Goal: Task Accomplishment & Management: Manage account settings

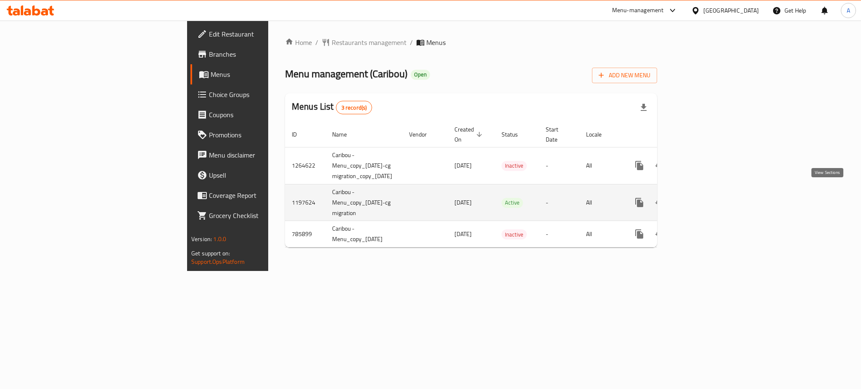
click at [705, 198] on icon "enhanced table" at bounding box center [700, 203] width 10 height 10
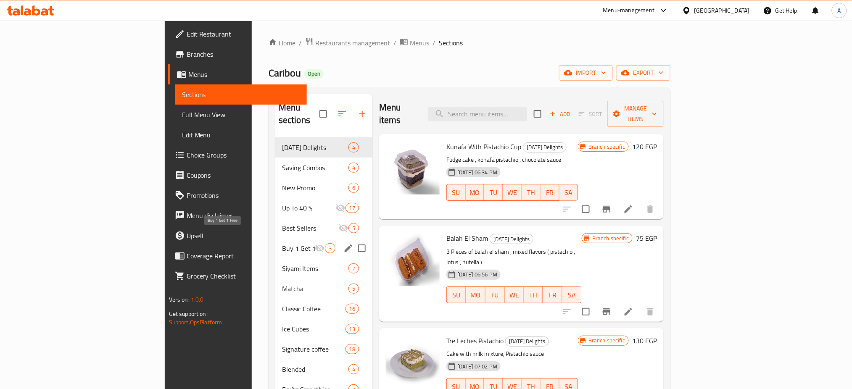
click at [282, 243] on span "Buy 1 Get 1 Free" at bounding box center [298, 248] width 33 height 10
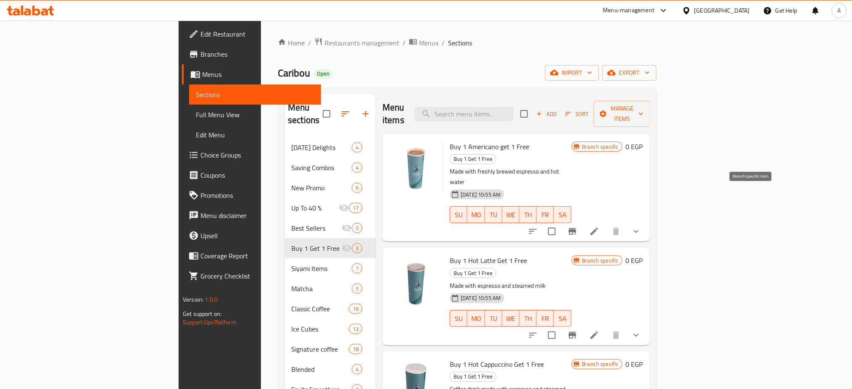
click at [578, 227] on icon "Branch-specific-item" at bounding box center [573, 232] width 10 height 10
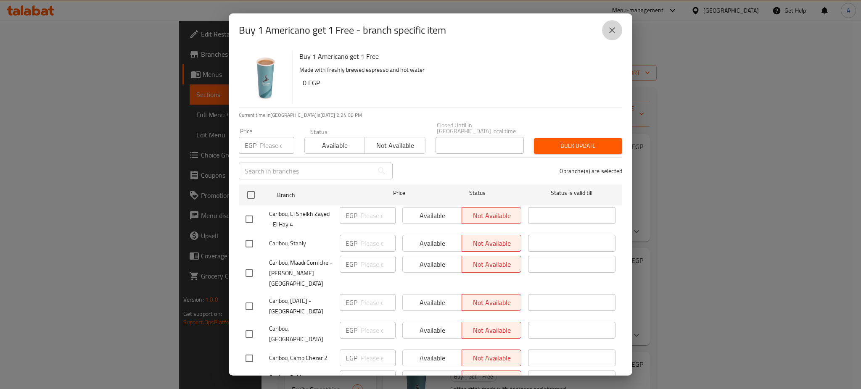
click at [615, 29] on icon "close" at bounding box center [612, 30] width 10 height 10
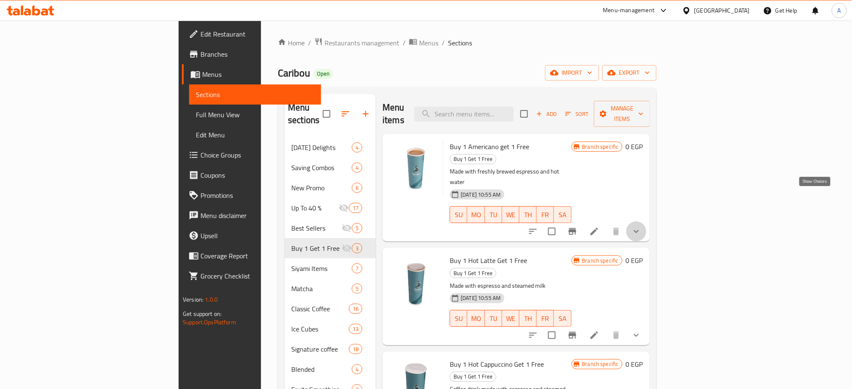
click at [642, 227] on icon "show more" at bounding box center [636, 232] width 10 height 10
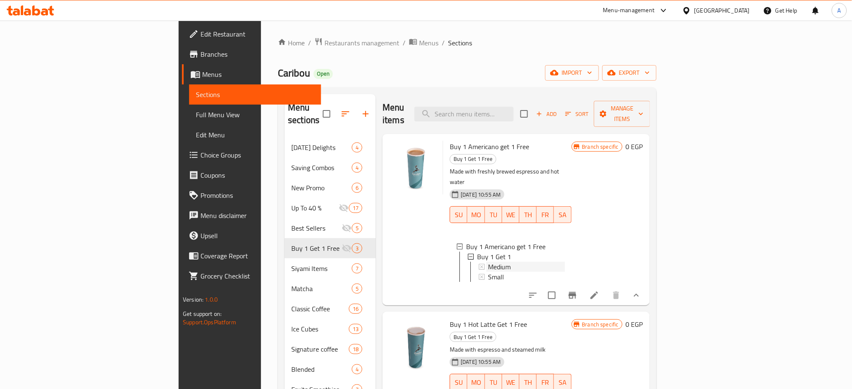
click at [488, 262] on span "Medium" at bounding box center [499, 267] width 23 height 10
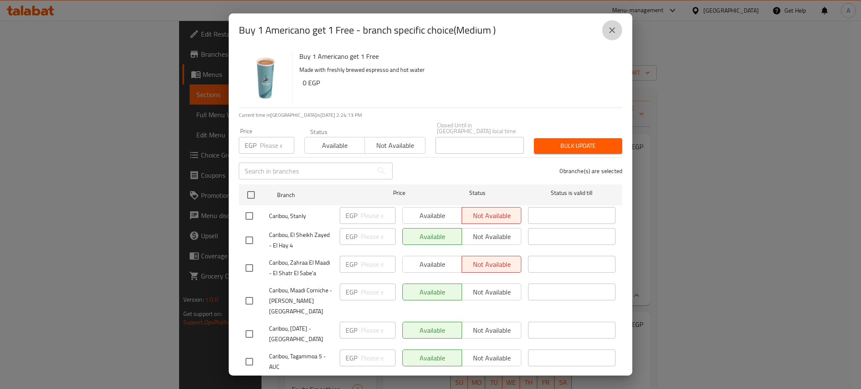
click at [609, 26] on icon "close" at bounding box center [612, 30] width 10 height 10
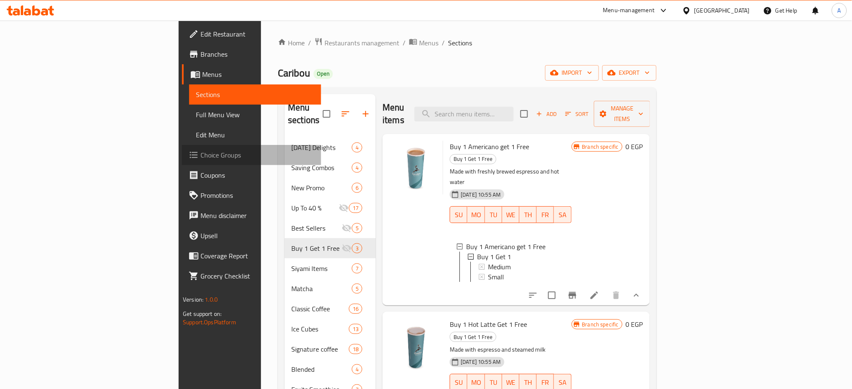
click at [201, 158] on span "Choice Groups" at bounding box center [258, 155] width 114 height 10
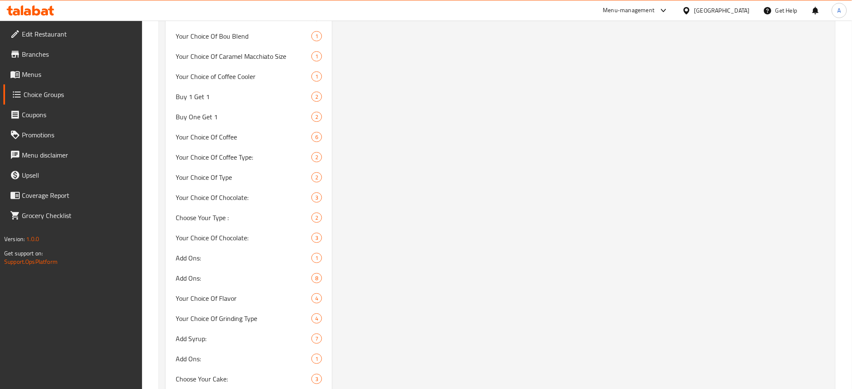
scroll to position [1036, 0]
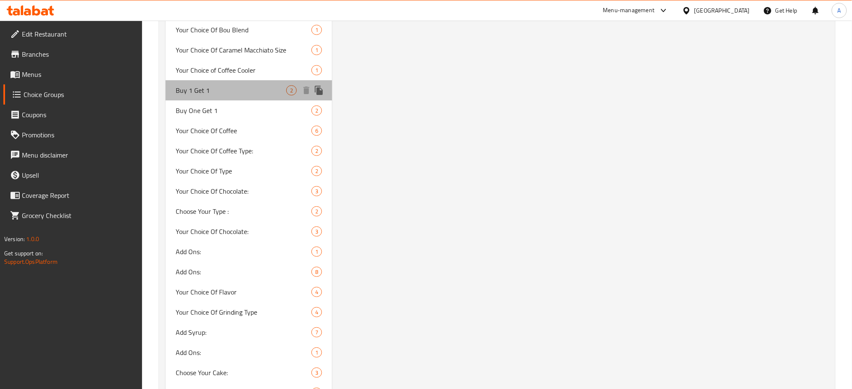
click at [211, 87] on span "Buy 1 Get 1" at bounding box center [231, 90] width 111 height 10
type input "Buy 1 Get 1"
type input "اشترى 1 واحصل على1 مجانا"
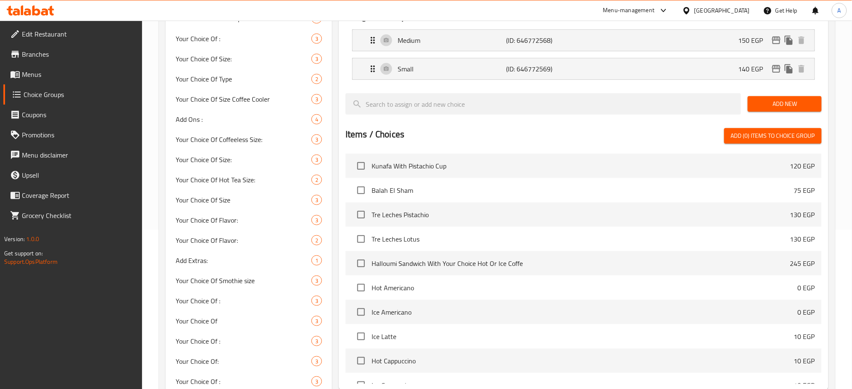
scroll to position [0, 0]
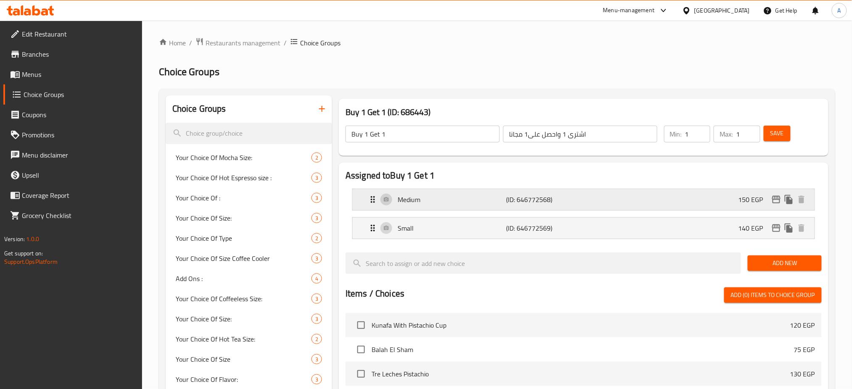
click at [634, 204] on div "Medium (ID: 646772568) 150 EGP" at bounding box center [586, 199] width 437 height 21
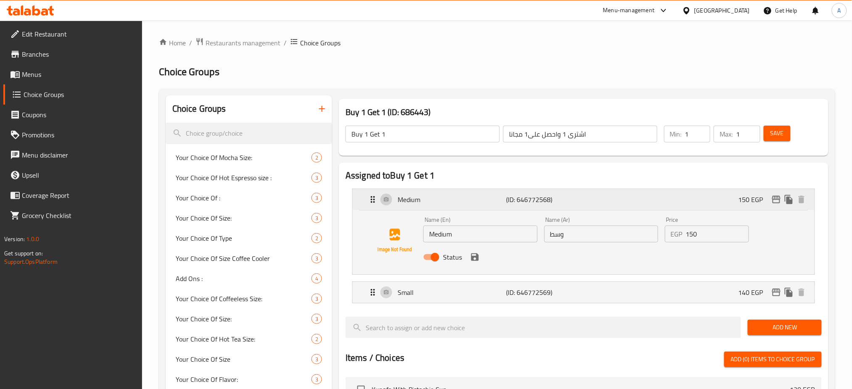
click at [634, 204] on div "Medium (ID: 646772568) 150 EGP" at bounding box center [586, 199] width 437 height 21
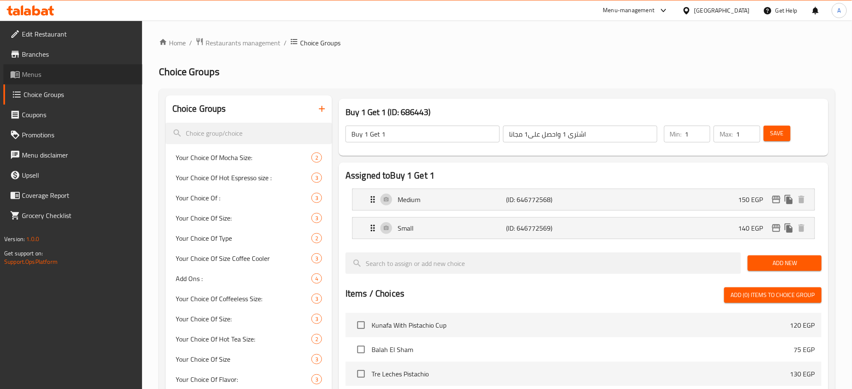
click at [41, 74] on span "Menus" at bounding box center [79, 74] width 114 height 10
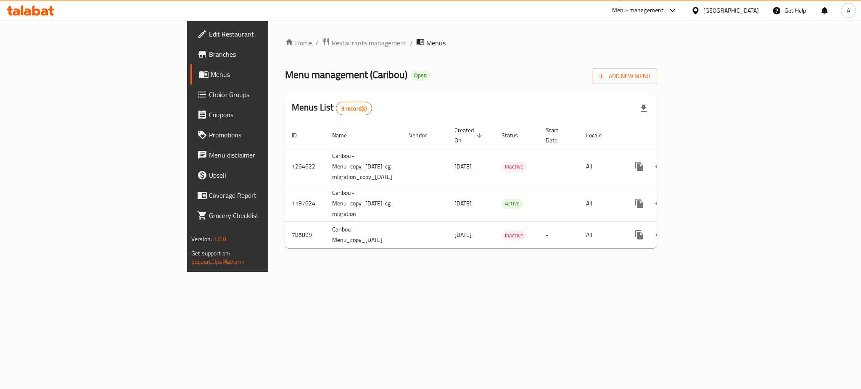
click at [209, 91] on span "Choice Groups" at bounding box center [266, 95] width 115 height 10
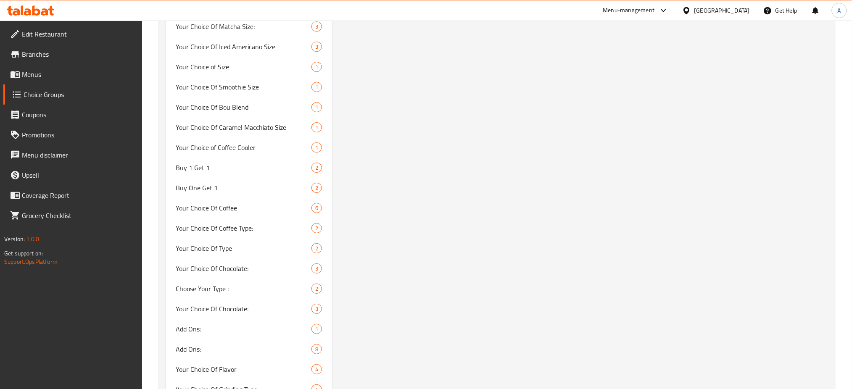
scroll to position [959, 0]
click at [210, 188] on span "Buy One Get 1" at bounding box center [231, 187] width 111 height 10
type input "Buy One Get 1"
type input "أشترى واحد واحصل على 1 مجانا"
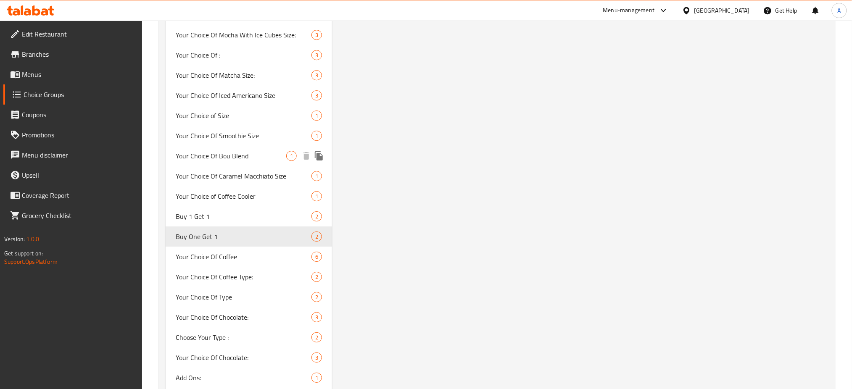
scroll to position [910, 0]
click at [210, 216] on span "Buy 1 Get 1" at bounding box center [231, 216] width 111 height 10
type input "Buy 1 Get 1"
type input "اشترى 1 واحصل على1 مجانا"
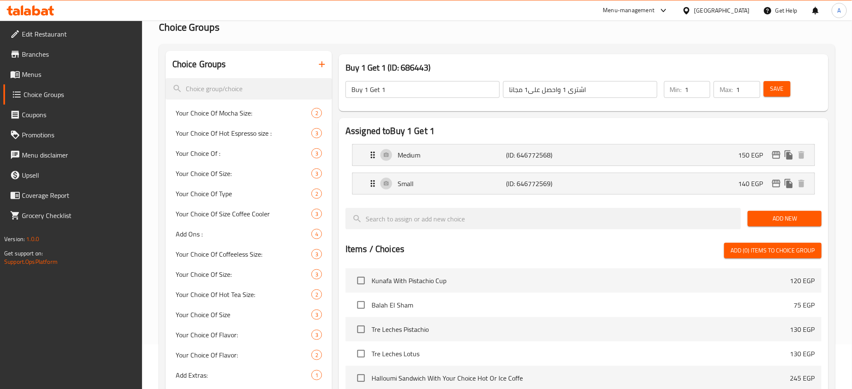
scroll to position [0, 0]
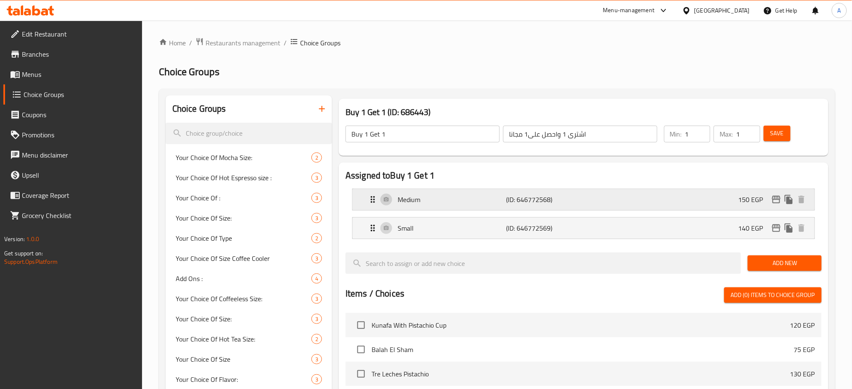
click at [461, 194] on div "Medium (ID: 646772568) 150 EGP" at bounding box center [586, 199] width 437 height 21
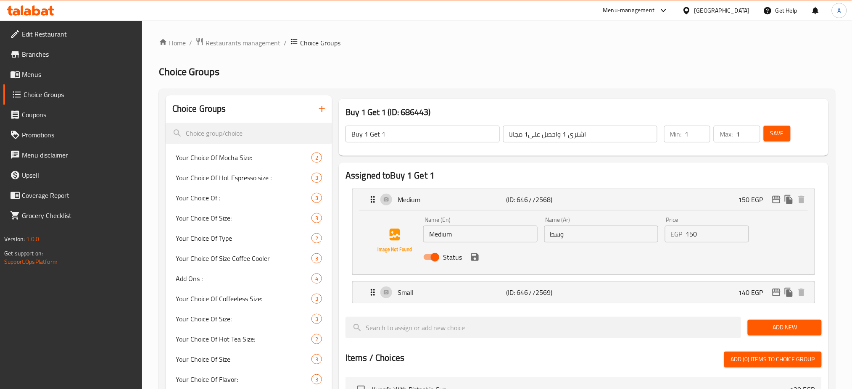
click at [447, 233] on input "Medium" at bounding box center [480, 234] width 114 height 17
click at [448, 296] on p "Small" at bounding box center [452, 293] width 108 height 10
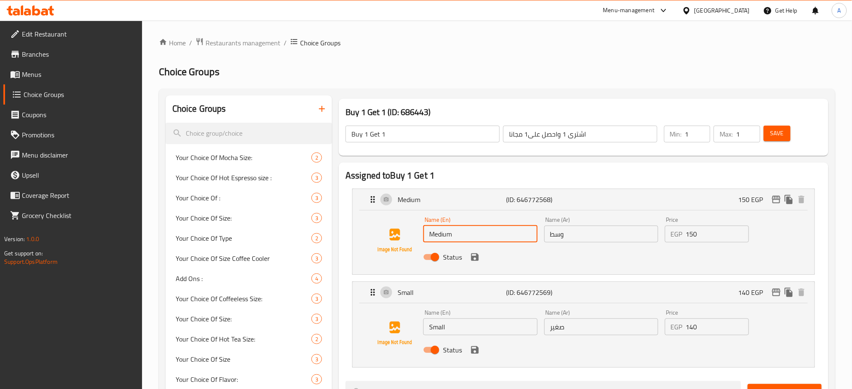
click at [448, 323] on input "Small" at bounding box center [480, 327] width 114 height 17
type input "Large"
click at [573, 326] on input "صغير" at bounding box center [601, 327] width 114 height 17
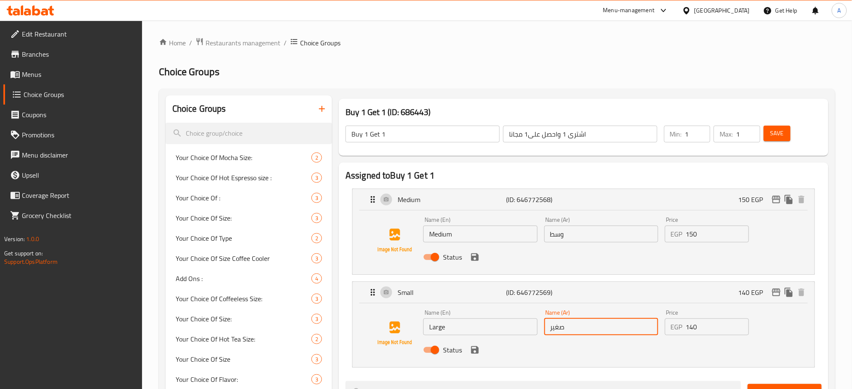
click at [573, 326] on input "صغير" at bounding box center [601, 327] width 114 height 17
type input ":"
type input "كبير"
click at [711, 235] on input "150" at bounding box center [717, 234] width 63 height 17
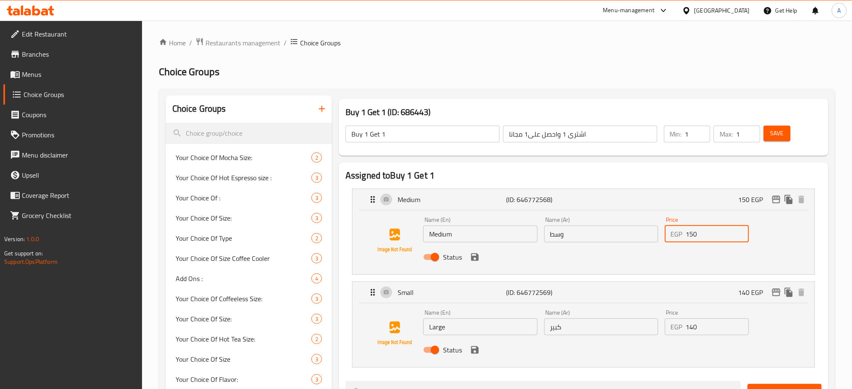
click at [711, 235] on input "150" at bounding box center [717, 234] width 63 height 17
type input "180"
click at [700, 329] on input "140" at bounding box center [717, 327] width 63 height 17
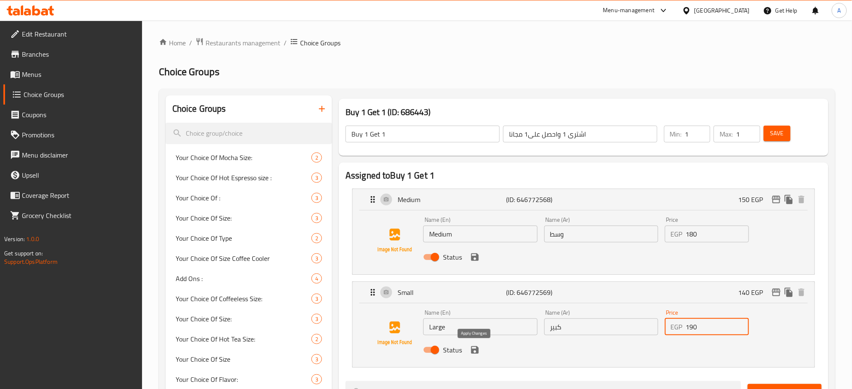
click at [477, 353] on icon "save" at bounding box center [475, 350] width 8 height 8
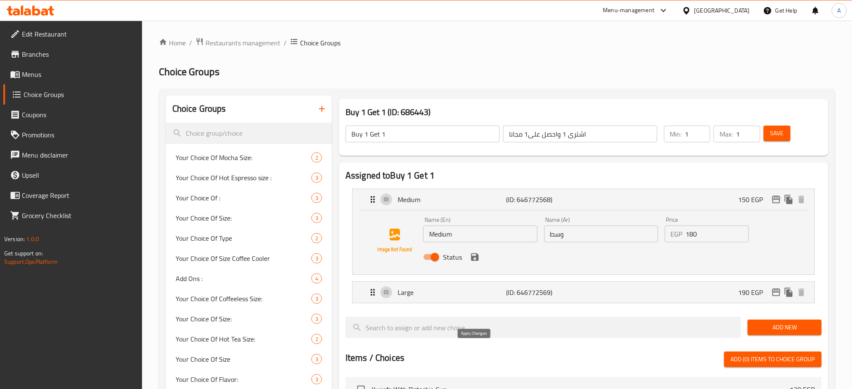
type input "190"
click at [475, 254] on icon "save" at bounding box center [475, 258] width 8 height 8
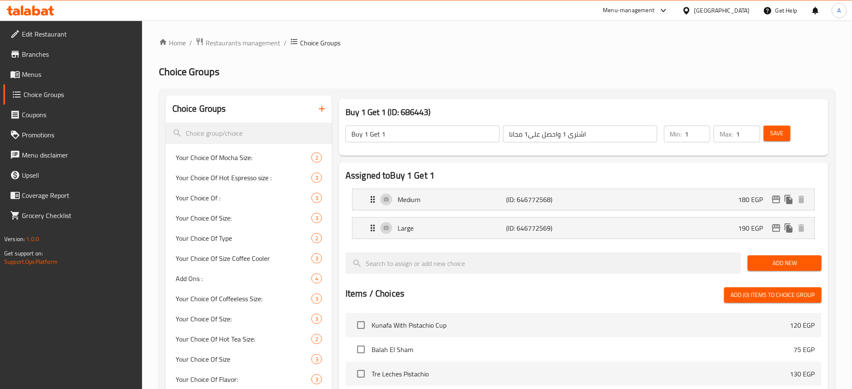
click at [778, 135] on span "Save" at bounding box center [777, 133] width 13 height 11
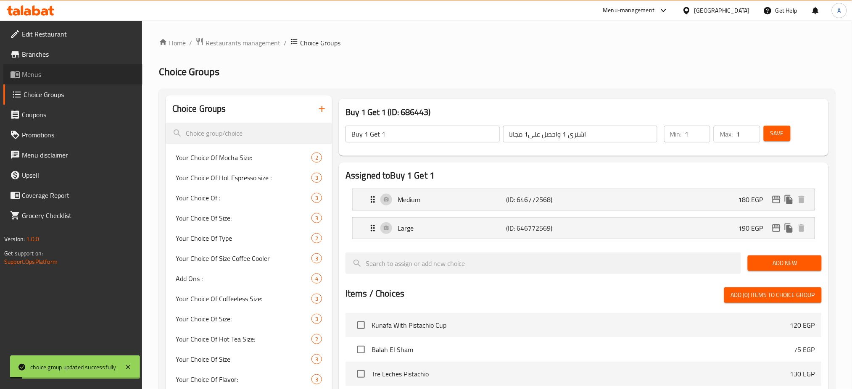
click at [46, 74] on span "Menus" at bounding box center [79, 74] width 114 height 10
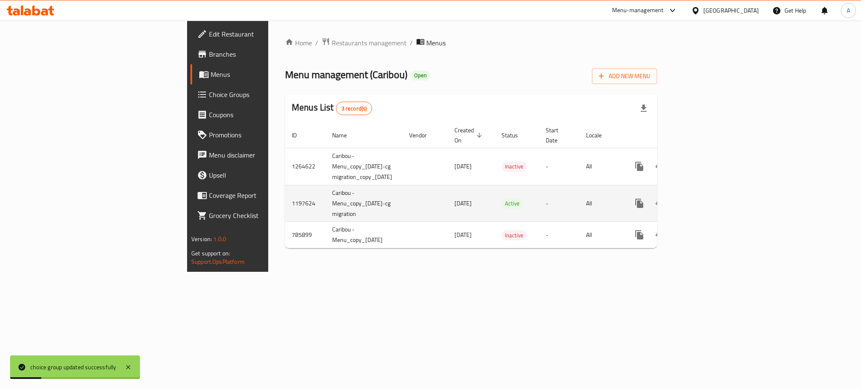
click at [705, 198] on icon "enhanced table" at bounding box center [700, 203] width 10 height 10
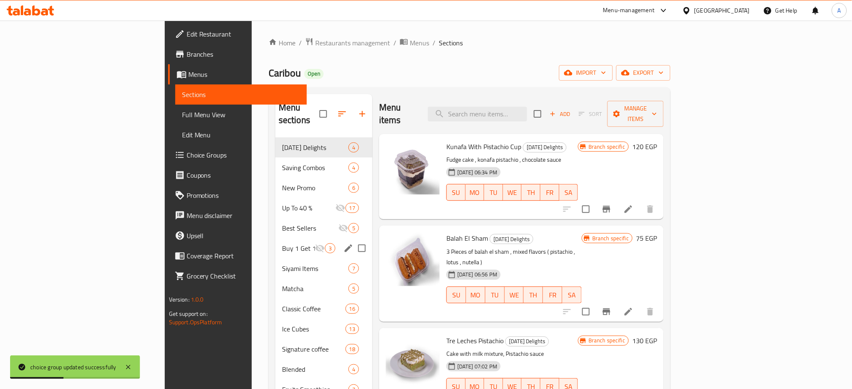
click at [282, 243] on span "Buy 1 Get 1 Free" at bounding box center [298, 248] width 33 height 10
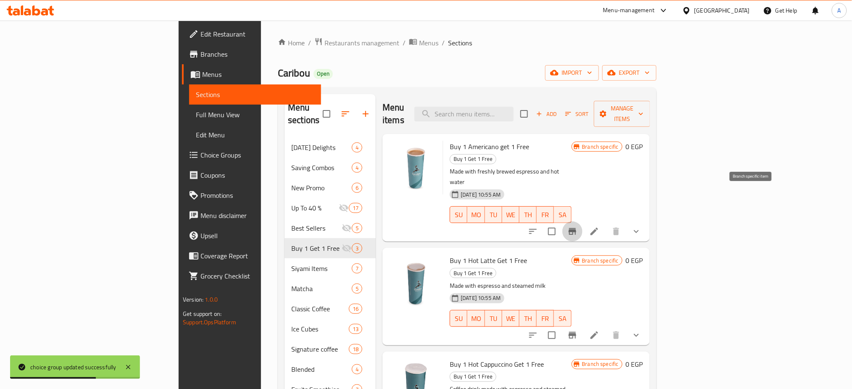
click at [576, 228] on icon "Branch-specific-item" at bounding box center [573, 231] width 8 height 7
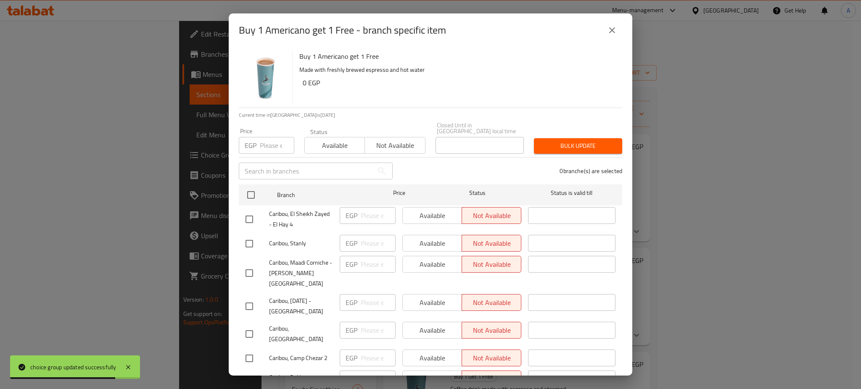
click at [614, 31] on icon "close" at bounding box center [612, 30] width 10 height 10
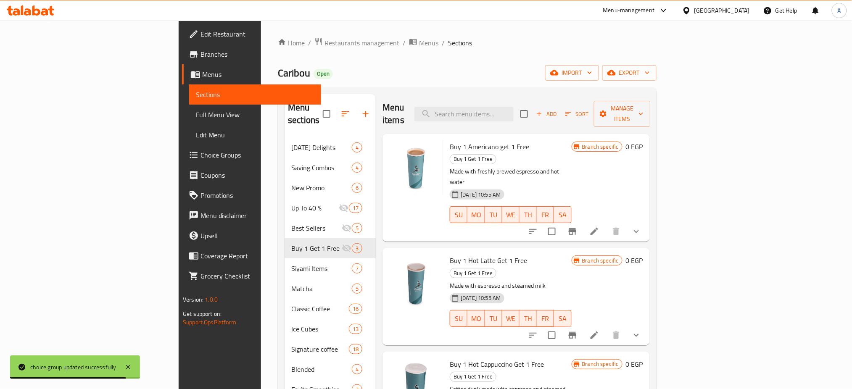
click at [606, 224] on li at bounding box center [595, 231] width 24 height 15
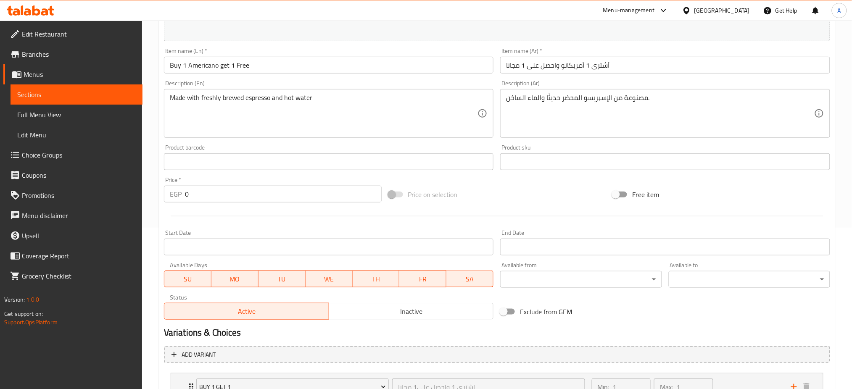
scroll to position [230, 0]
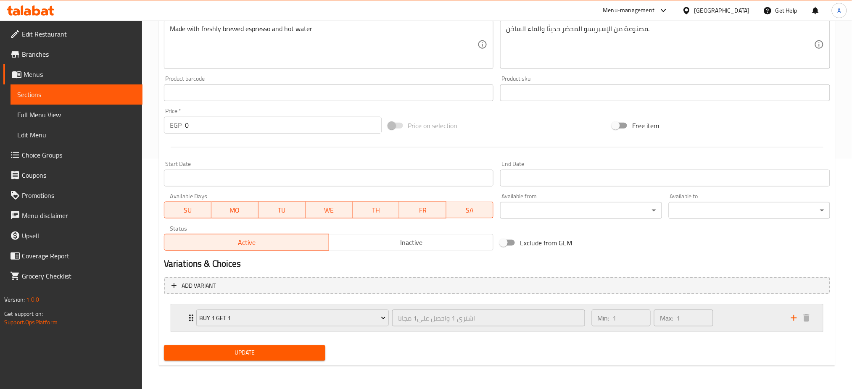
click at [184, 314] on div "Buy 1 Get 1 اشترى 1 واحصل على1 مجانا ​ Min: 1 ​ Max: 1 ​" at bounding box center [497, 318] width 652 height 27
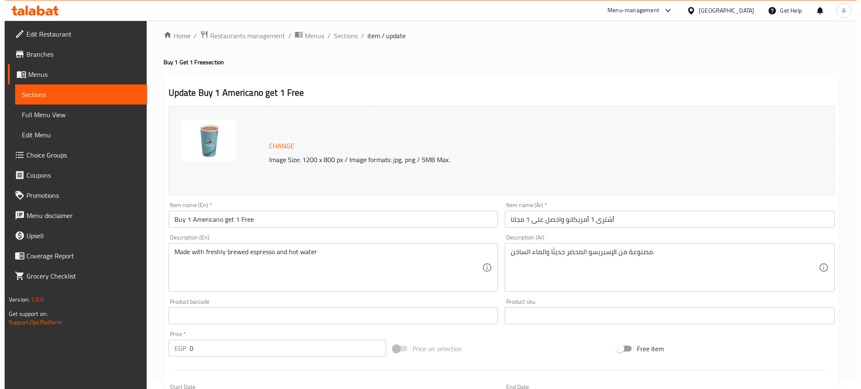
scroll to position [0, 0]
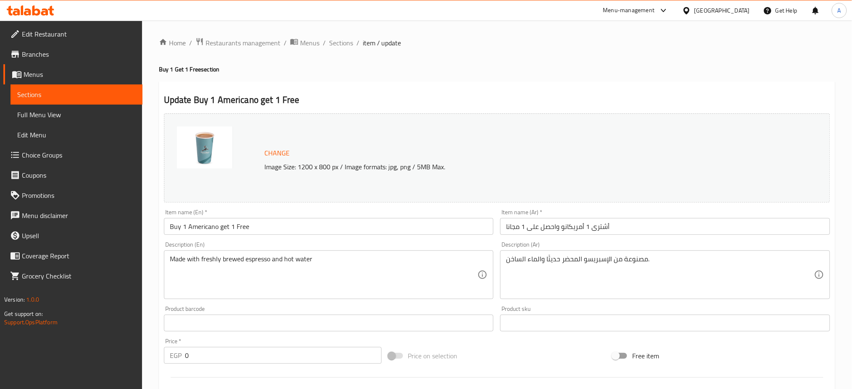
click at [343, 32] on div "Home / Restaurants management / Menus / Sections / item / update Buy 1 Get 1 Fr…" at bounding box center [497, 358] width 710 height 674
drag, startPoint x: 343, startPoint y: 32, endPoint x: 340, endPoint y: 37, distance: 5.4
click at [342, 34] on div "Home / Restaurants management / Menus / Sections / item / update Buy 1 Get 1 Fr…" at bounding box center [497, 358] width 710 height 674
click at [338, 39] on span "Sections" at bounding box center [341, 43] width 24 height 10
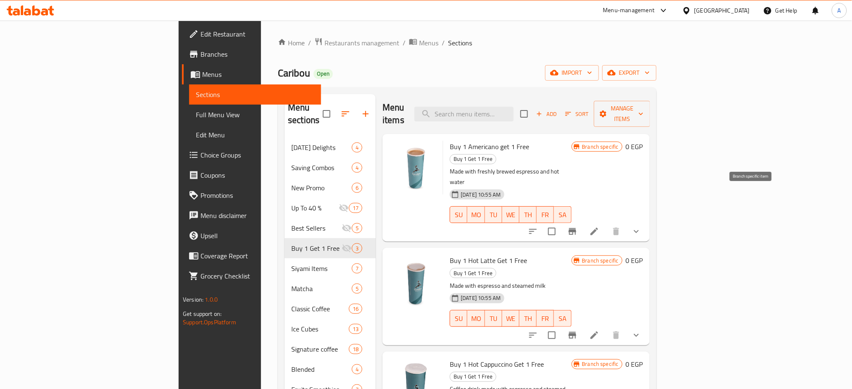
click at [578, 227] on icon "Branch-specific-item" at bounding box center [573, 232] width 10 height 10
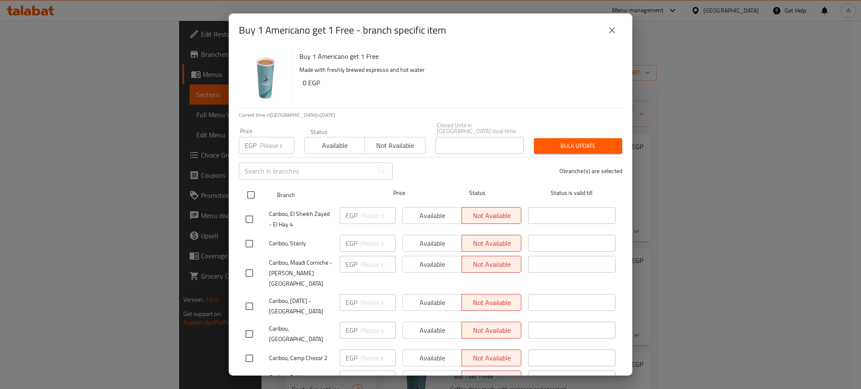
click at [251, 188] on input "checkbox" at bounding box center [251, 195] width 18 height 18
checkbox input "true"
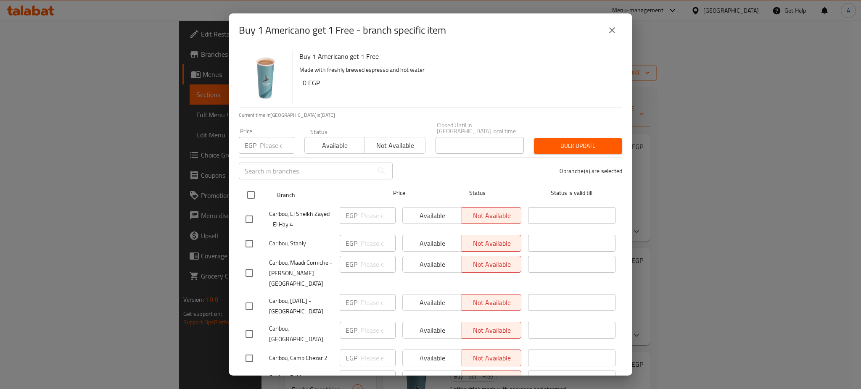
checkbox input "true"
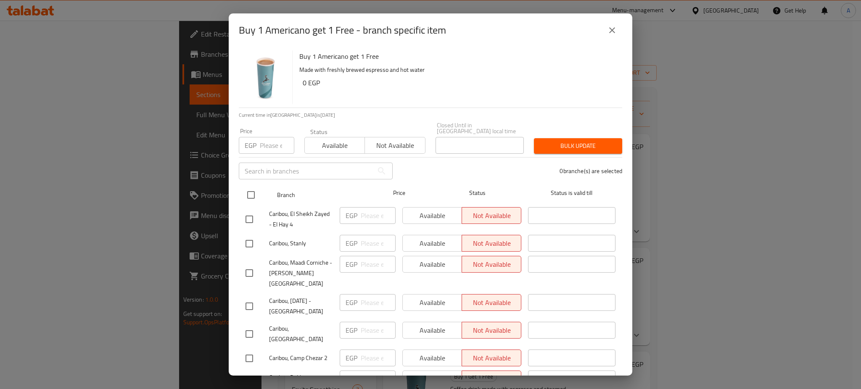
checkbox input "true"
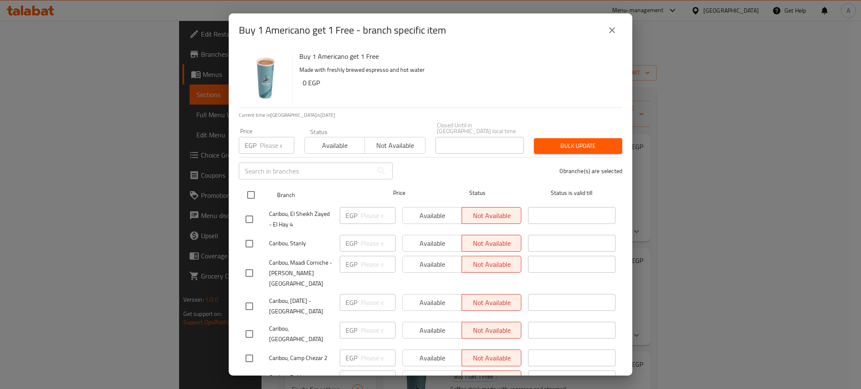
checkbox input "true"
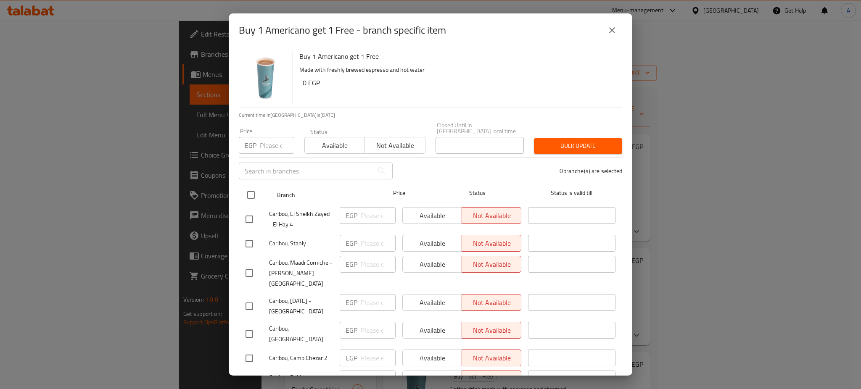
checkbox input "true"
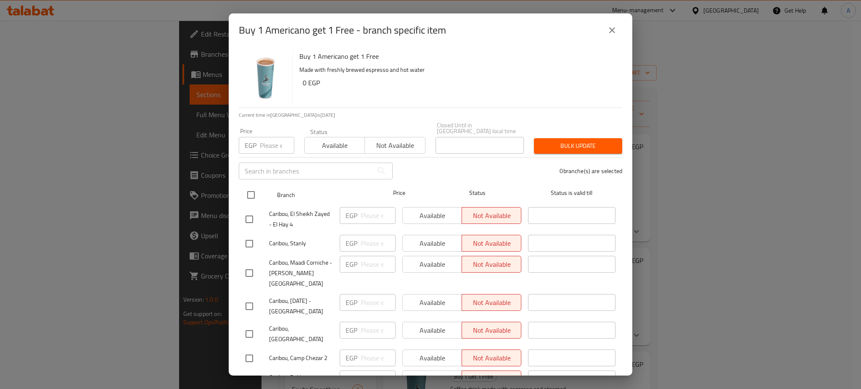
checkbox input "true"
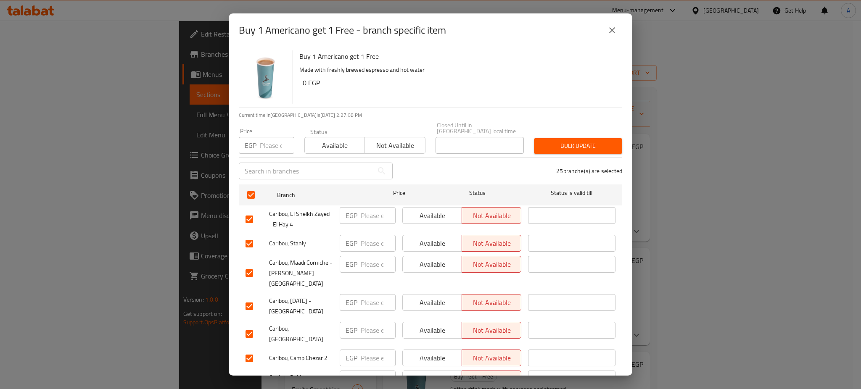
click at [356, 140] on span "Available" at bounding box center [334, 146] width 53 height 12
click at [577, 133] on div "Bulk update" at bounding box center [578, 146] width 98 height 26
click at [572, 141] on span "Bulk update" at bounding box center [578, 146] width 75 height 11
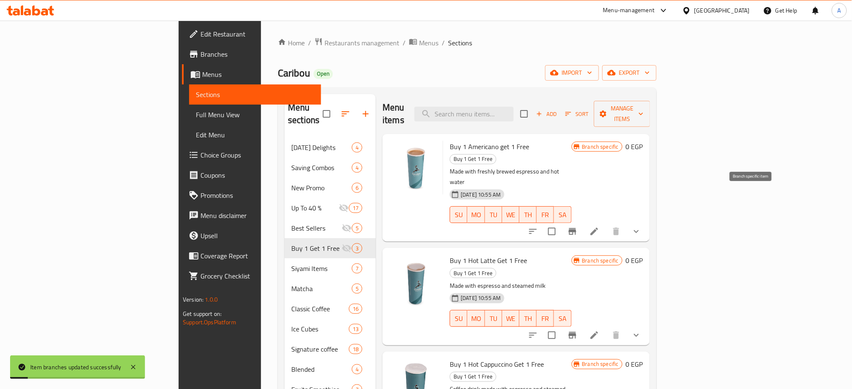
click at [578, 227] on icon "Branch-specific-item" at bounding box center [573, 232] width 10 height 10
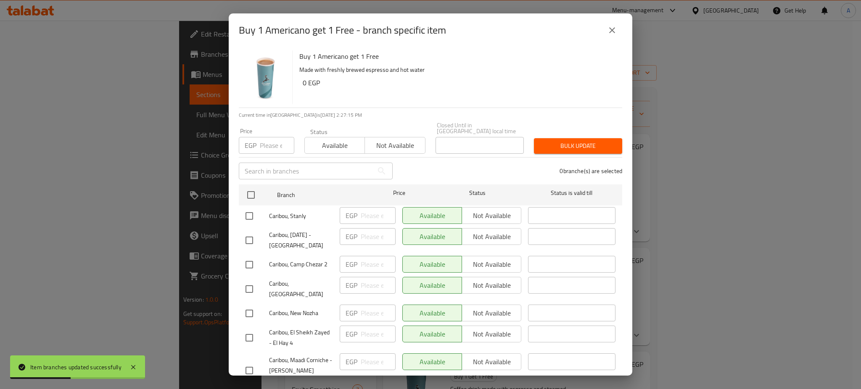
click at [611, 16] on div "Buy 1 Americano get 1 Free - branch specific item" at bounding box center [431, 30] width 404 height 34
click at [611, 24] on button "close" at bounding box center [612, 30] width 20 height 20
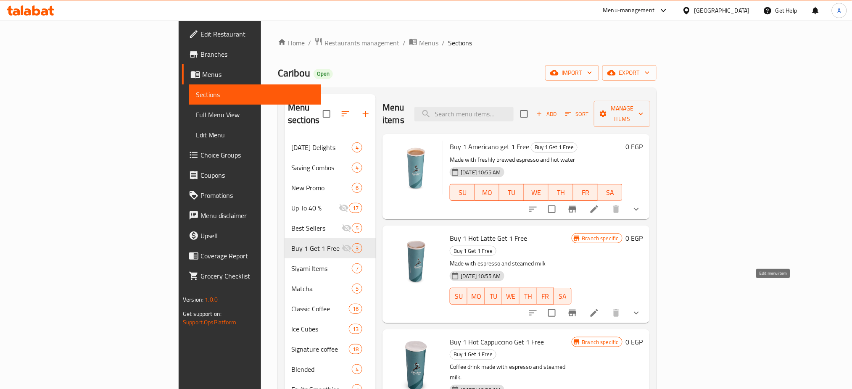
click at [600, 308] on icon at bounding box center [594, 313] width 10 height 10
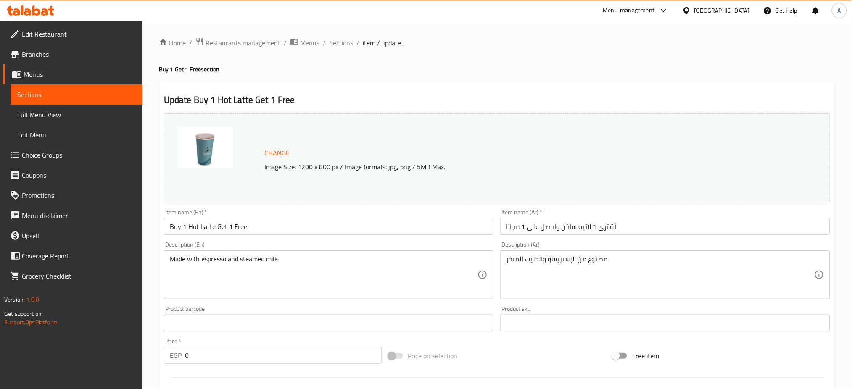
scroll to position [230, 0]
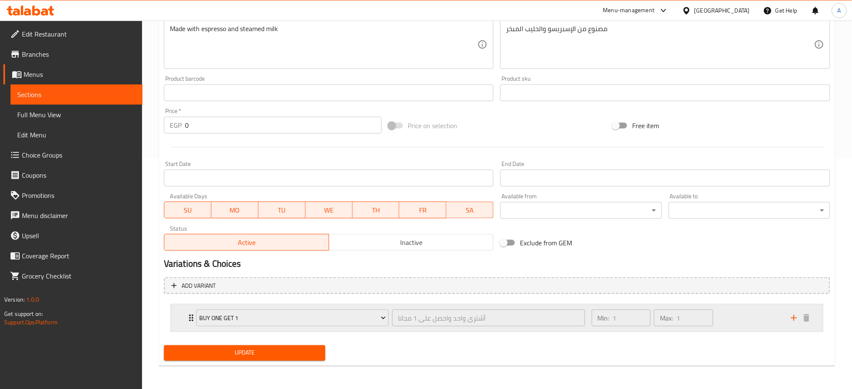
click at [184, 318] on div "Buy One Get 1 أشترى واحد واحصل على 1 مجانا ​ Min: 1 ​ Max: 1 ​" at bounding box center [497, 318] width 652 height 27
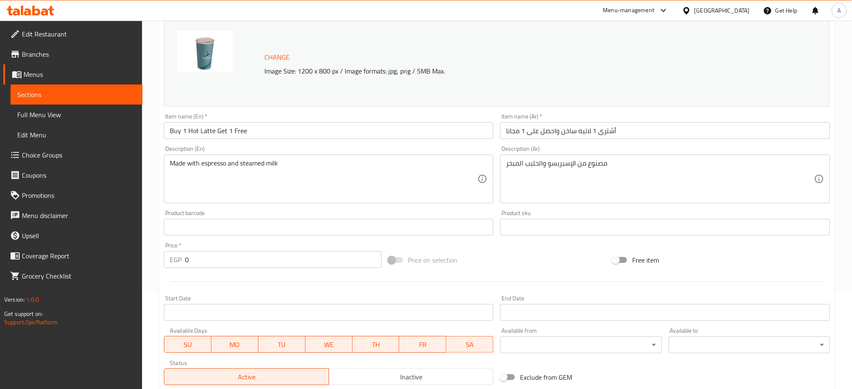
scroll to position [0, 0]
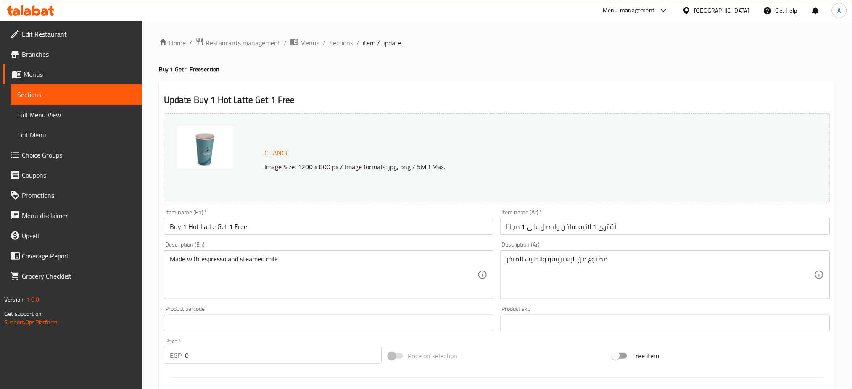
click at [56, 72] on span "Menus" at bounding box center [80, 74] width 112 height 10
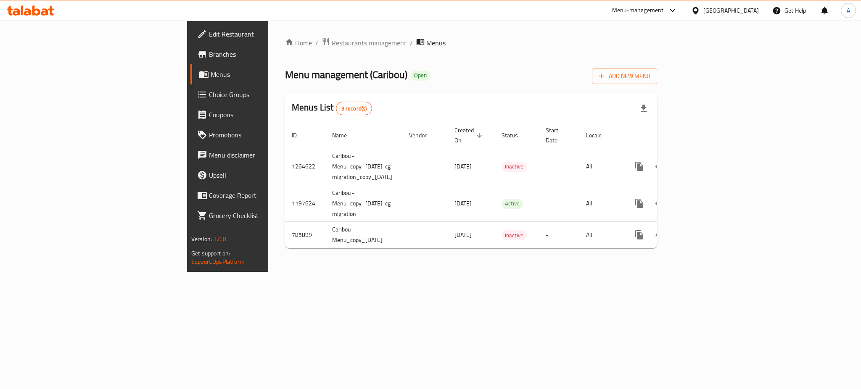
click at [209, 93] on span "Choice Groups" at bounding box center [266, 95] width 115 height 10
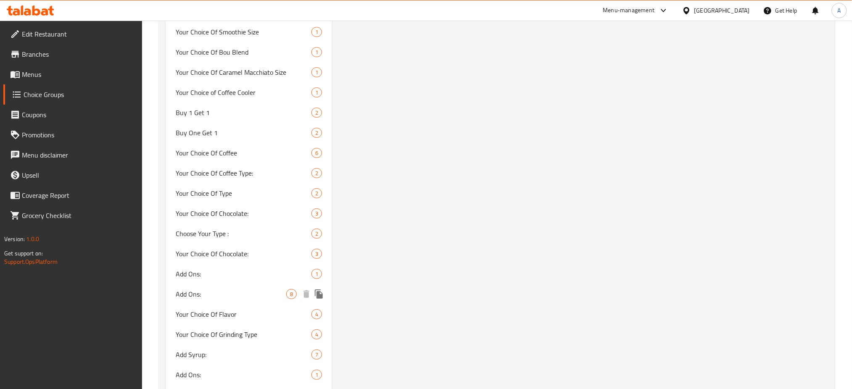
scroll to position [980, 0]
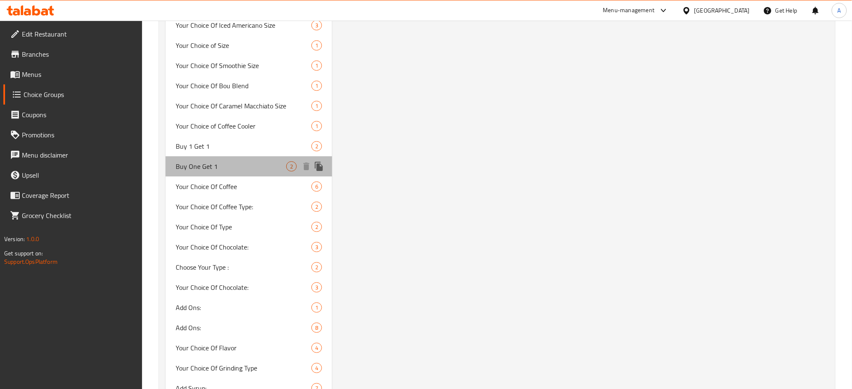
click at [224, 165] on span "Buy One Get 1" at bounding box center [231, 166] width 111 height 10
type input "Buy One Get 1"
type input "أشترى واحد واحصل على 1 مجانا"
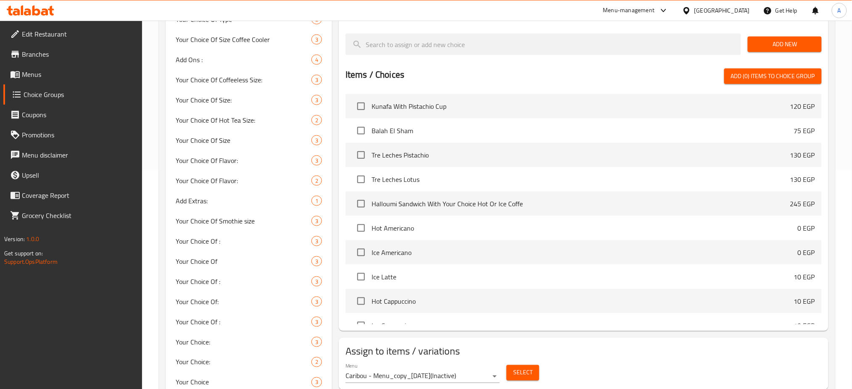
scroll to position [0, 0]
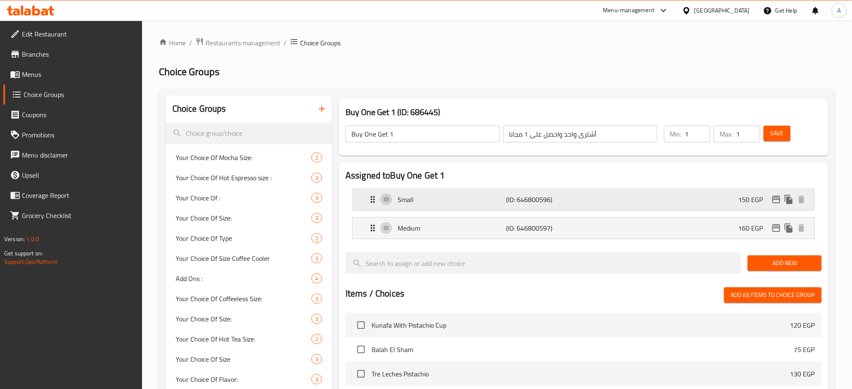
click at [450, 200] on p "Small" at bounding box center [452, 200] width 108 height 10
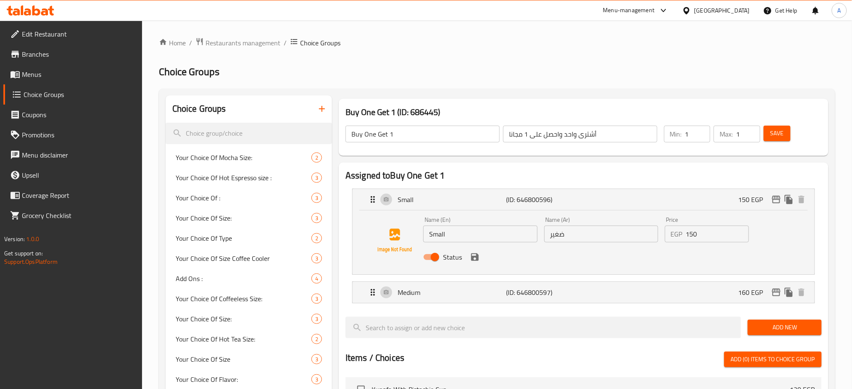
click at [453, 235] on input "Small" at bounding box center [480, 234] width 114 height 17
type input "/"
type input "Large"
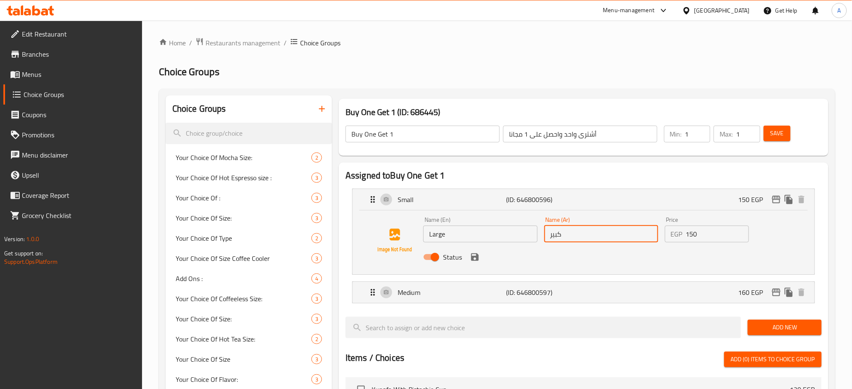
type input "كبير"
click at [716, 237] on input "150" at bounding box center [717, 234] width 63 height 17
click at [475, 256] on icon "save" at bounding box center [475, 258] width 8 height 8
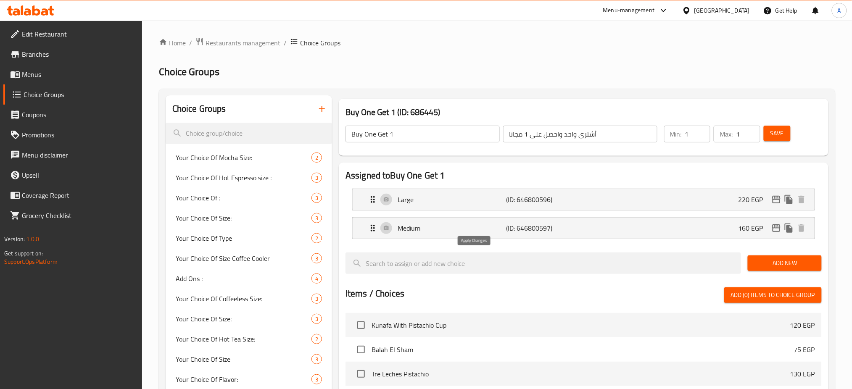
type input "220"
click at [462, 222] on div "Medium (ID: 646800597) 160 EGP" at bounding box center [586, 228] width 437 height 21
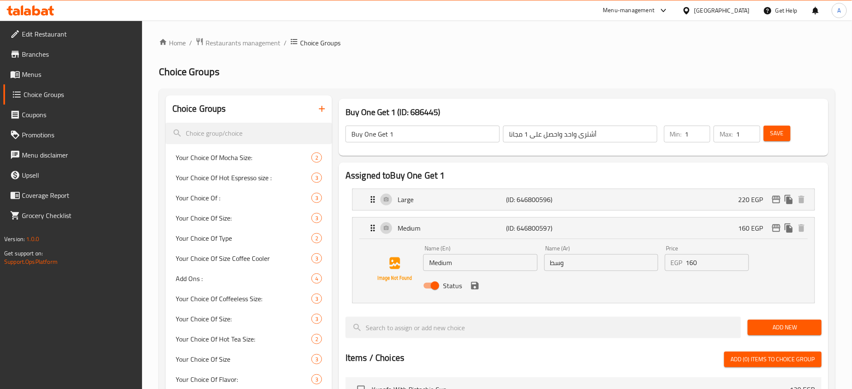
click at [705, 261] on input "160" at bounding box center [717, 262] width 63 height 17
click at [705, 260] on input "160" at bounding box center [717, 262] width 63 height 17
type input "2"
click at [476, 290] on icon "save" at bounding box center [475, 286] width 10 height 10
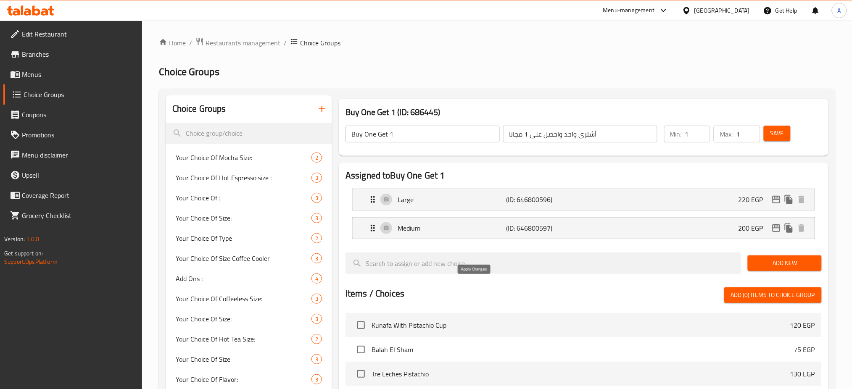
type input "200"
click at [775, 136] on span "Save" at bounding box center [777, 133] width 13 height 11
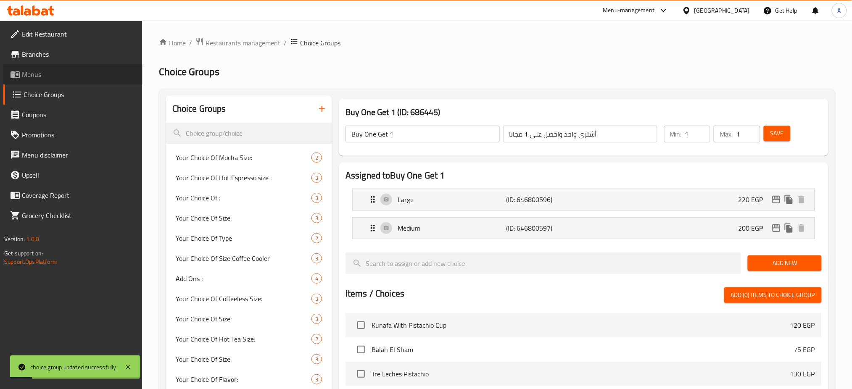
click at [37, 66] on link "Menus" at bounding box center [72, 74] width 139 height 20
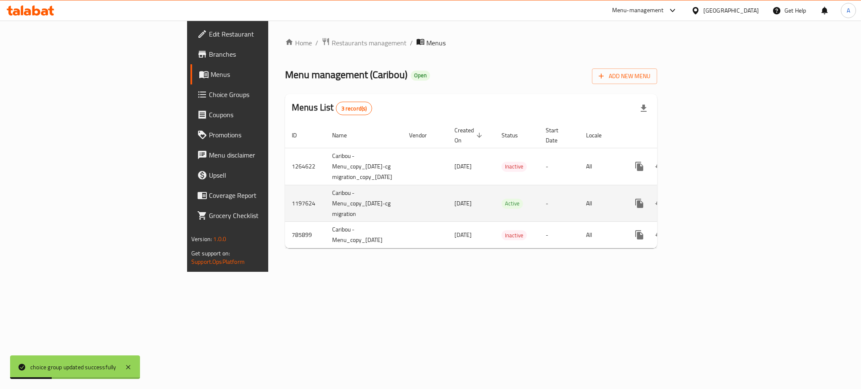
click at [705, 198] on icon "enhanced table" at bounding box center [700, 203] width 10 height 10
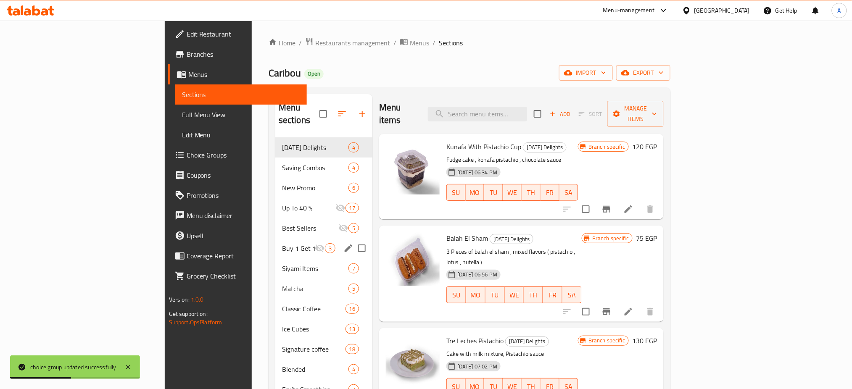
click at [282, 243] on span "Buy 1 Get 1 Free" at bounding box center [298, 248] width 33 height 10
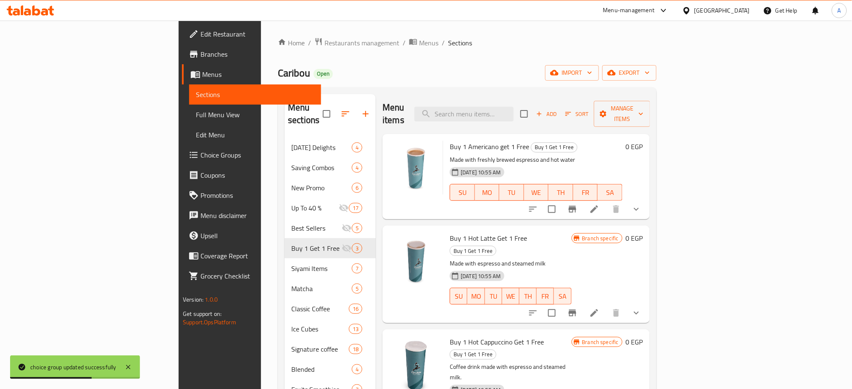
click at [606, 306] on li at bounding box center [595, 313] width 24 height 15
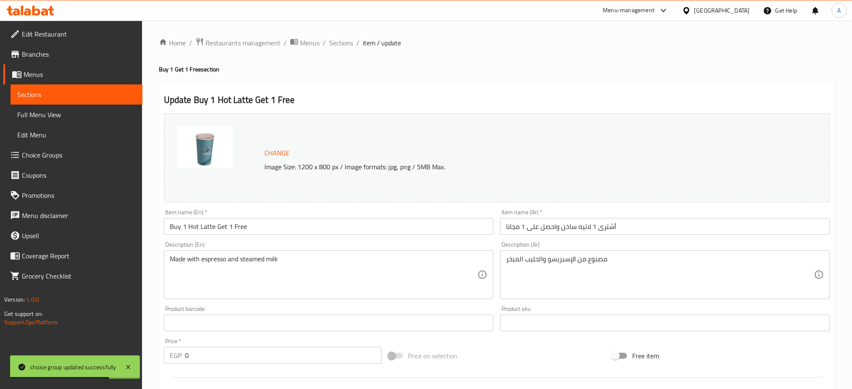
scroll to position [230, 0]
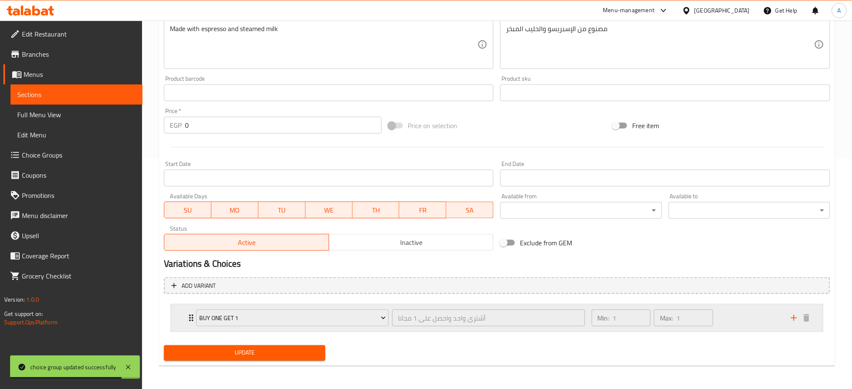
click at [183, 320] on div "Buy One Get 1 أشترى واحد واحصل على 1 مجانا ​ Min: 1 ​ Max: 1 ​" at bounding box center [497, 318] width 652 height 27
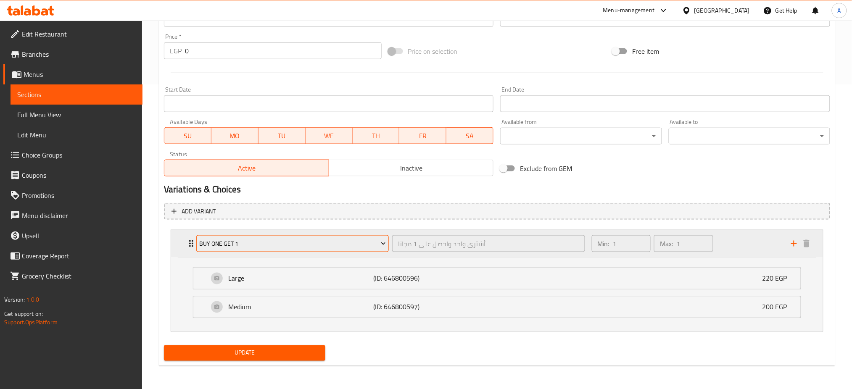
scroll to position [0, 0]
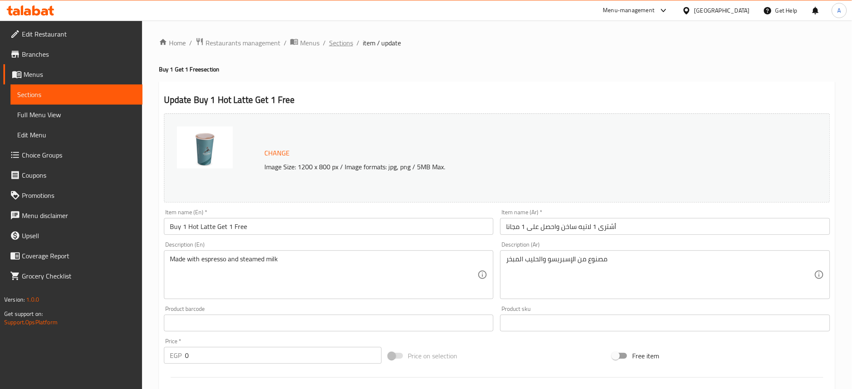
click at [342, 40] on span "Sections" at bounding box center [341, 43] width 24 height 10
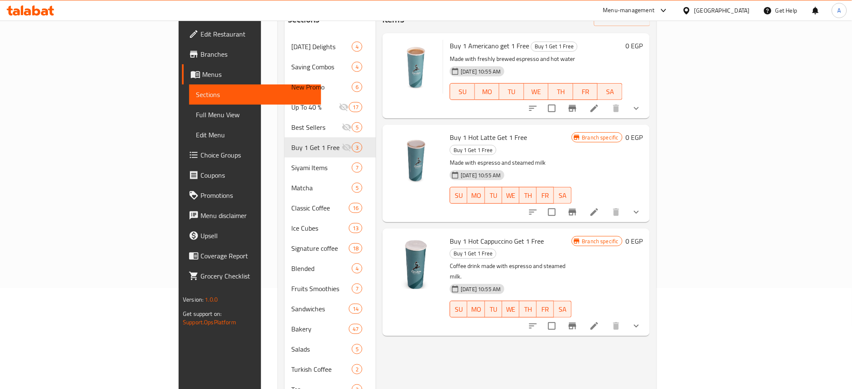
scroll to position [103, 0]
click at [600, 320] on icon at bounding box center [594, 325] width 10 height 10
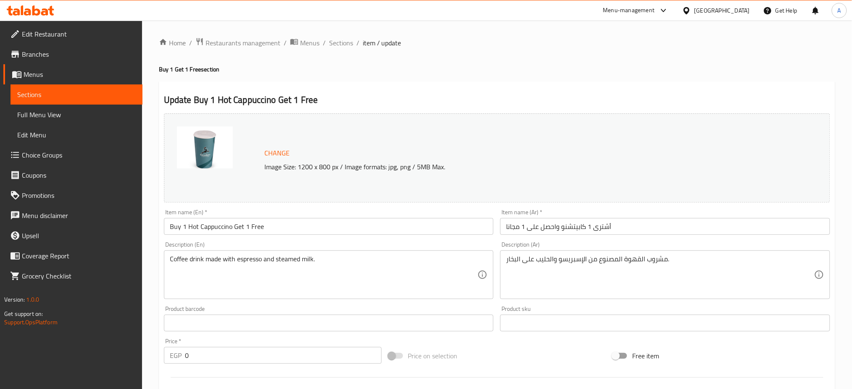
scroll to position [230, 0]
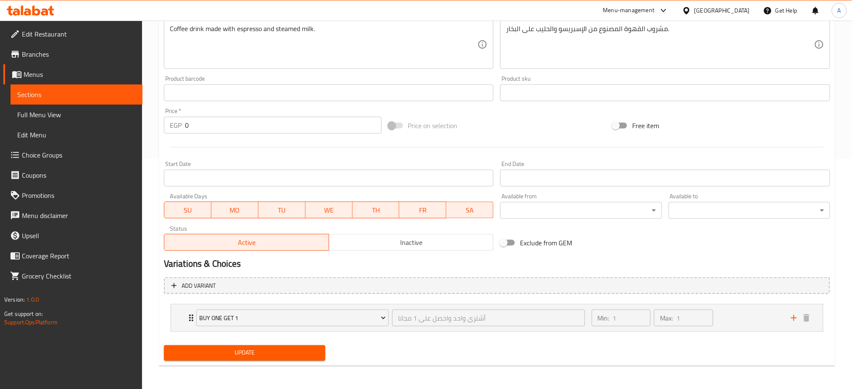
click at [188, 315] on icon "Expand" at bounding box center [191, 318] width 10 height 10
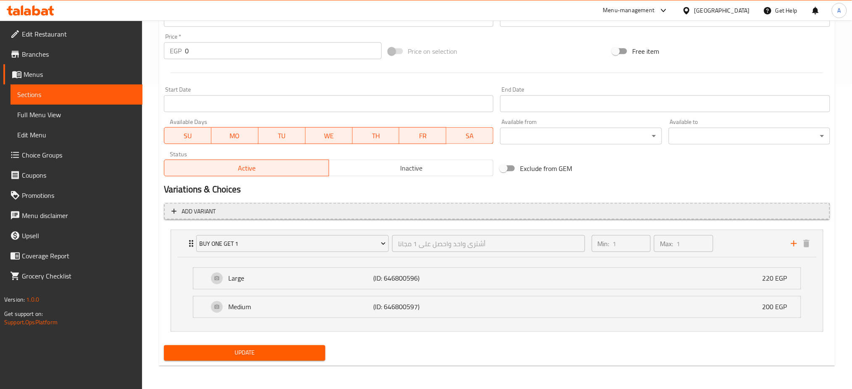
scroll to position [0, 0]
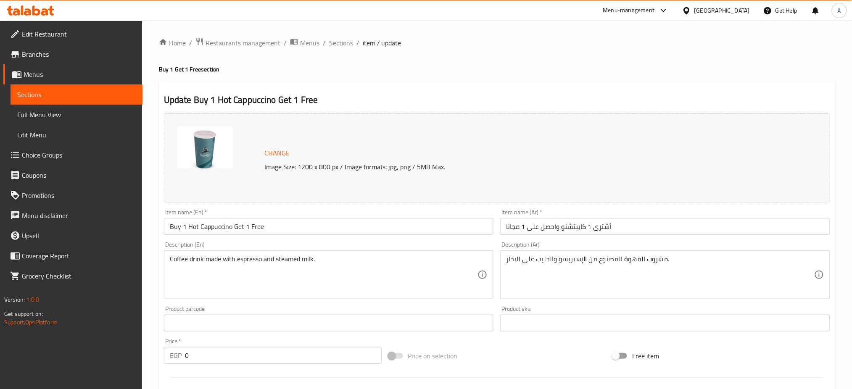
click at [338, 38] on span "Sections" at bounding box center [341, 43] width 24 height 10
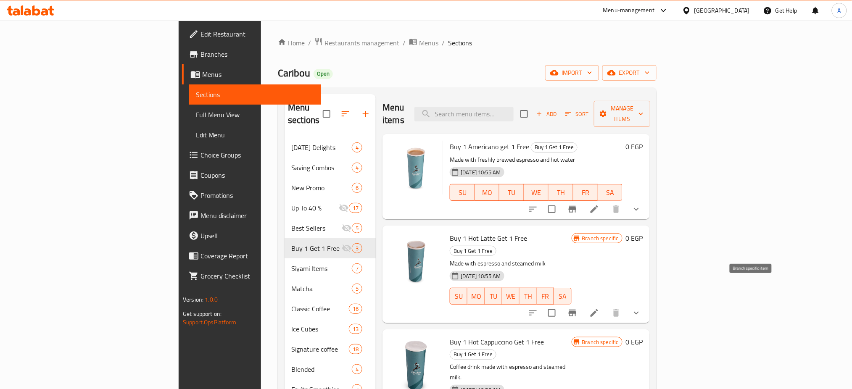
click at [576, 310] on icon "Branch-specific-item" at bounding box center [573, 313] width 8 height 7
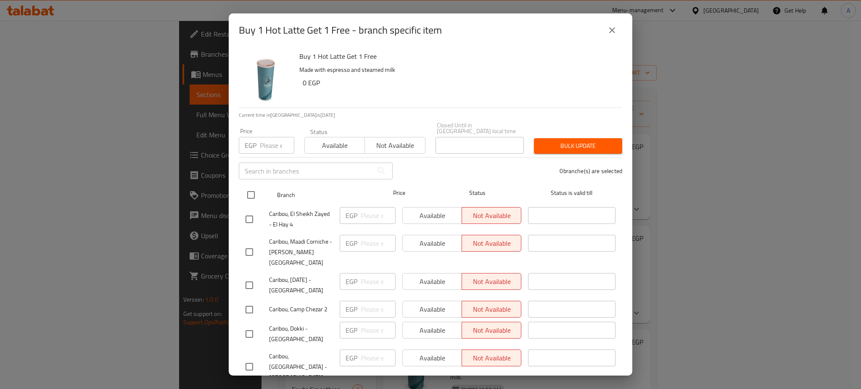
click at [253, 186] on input "checkbox" at bounding box center [251, 195] width 18 height 18
checkbox input "true"
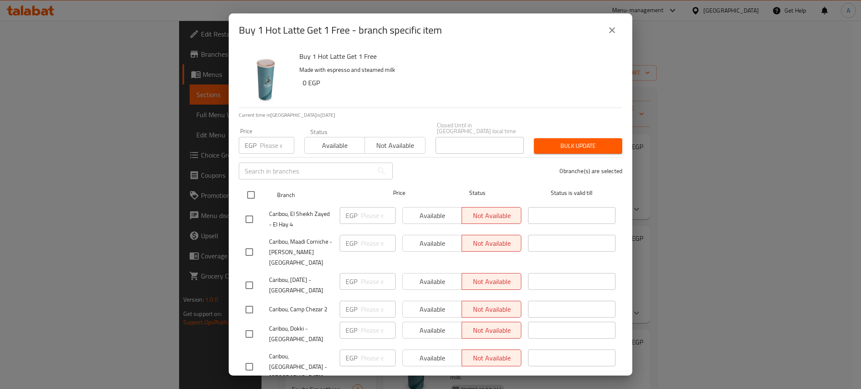
checkbox input "true"
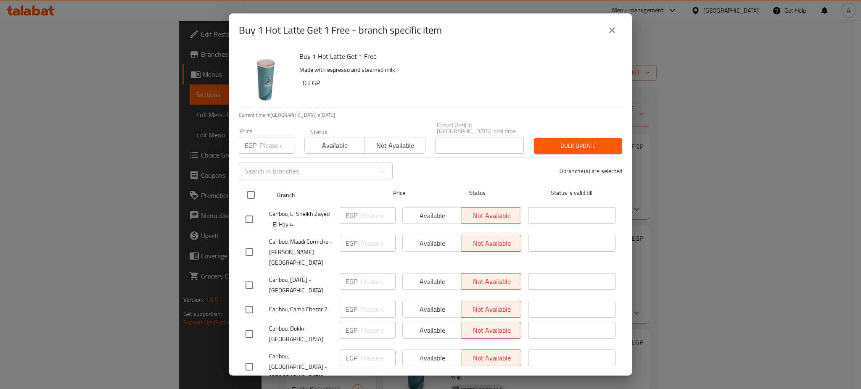
checkbox input "true"
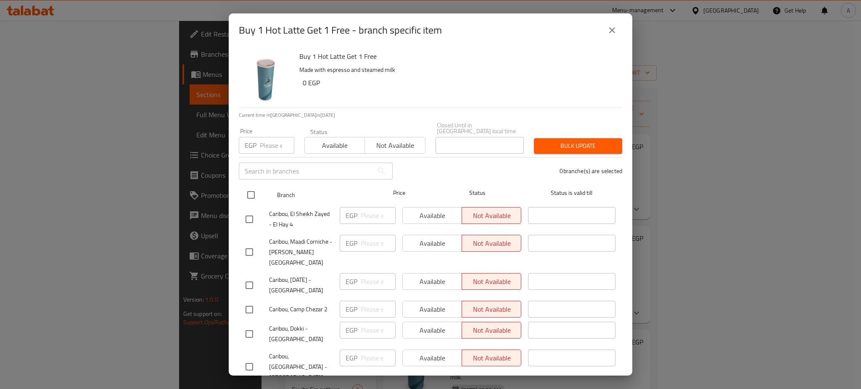
checkbox input "true"
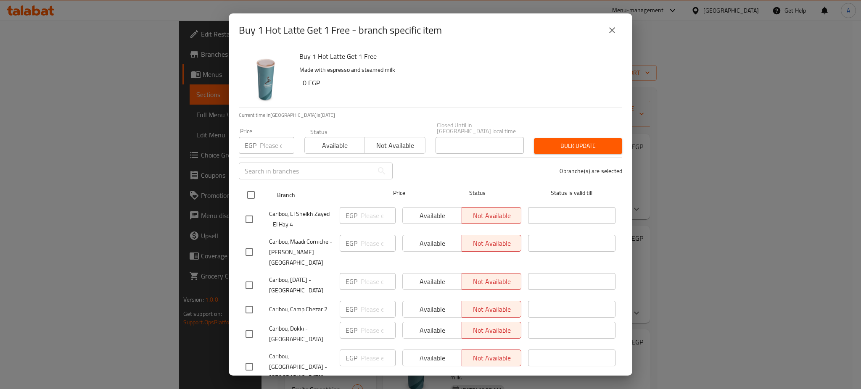
checkbox input "true"
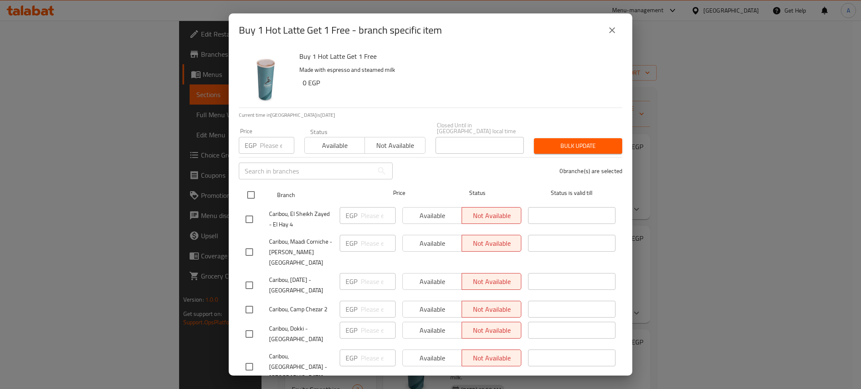
checkbox input "true"
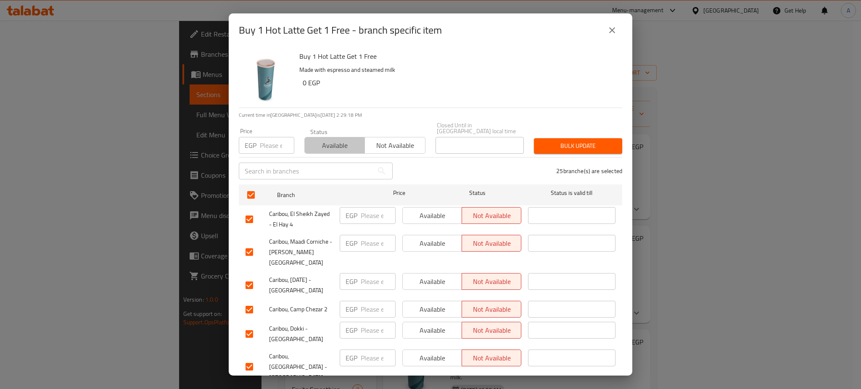
click at [349, 140] on span "Available" at bounding box center [334, 146] width 53 height 12
click at [566, 141] on span "Bulk update" at bounding box center [578, 146] width 75 height 11
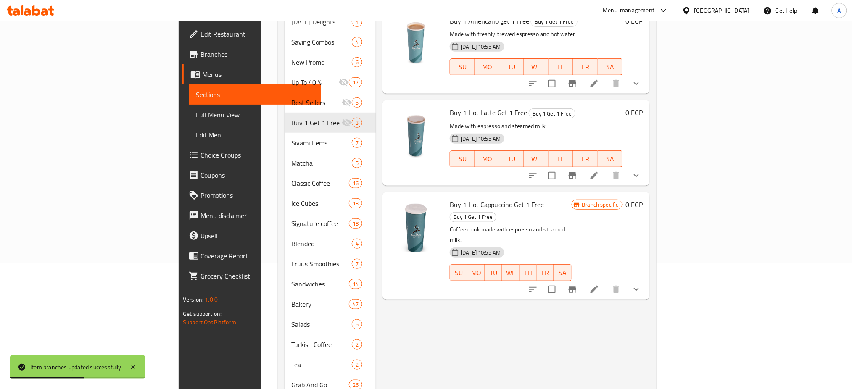
scroll to position [129, 0]
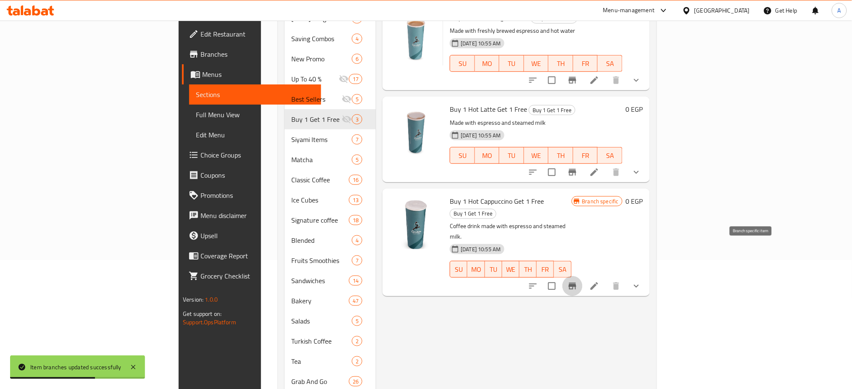
click at [576, 283] on icon "Branch-specific-item" at bounding box center [573, 286] width 8 height 7
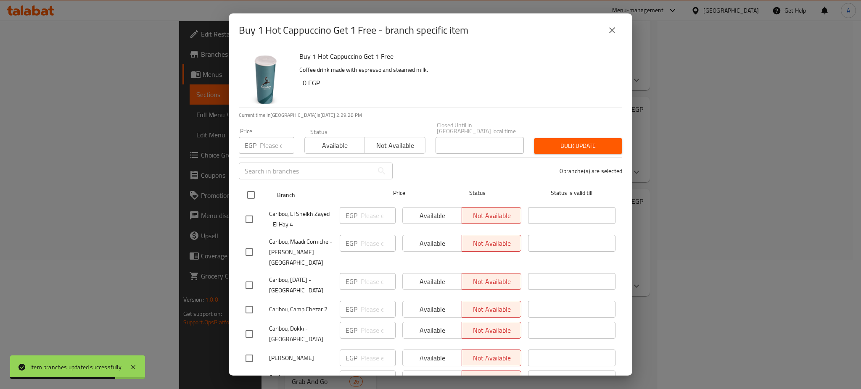
click at [254, 186] on input "checkbox" at bounding box center [251, 195] width 18 height 18
checkbox input "true"
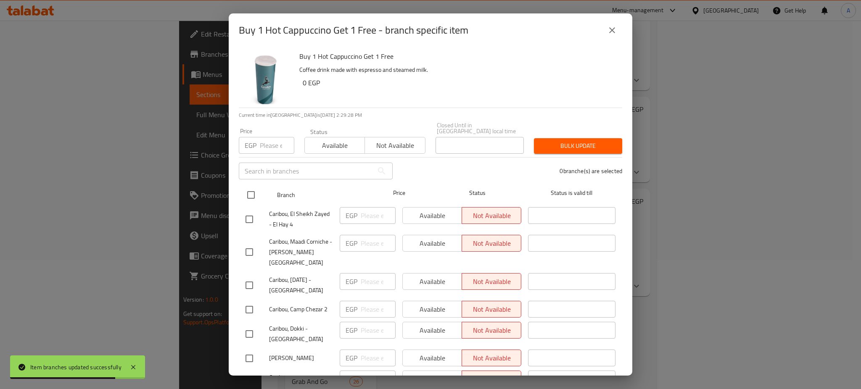
checkbox input "true"
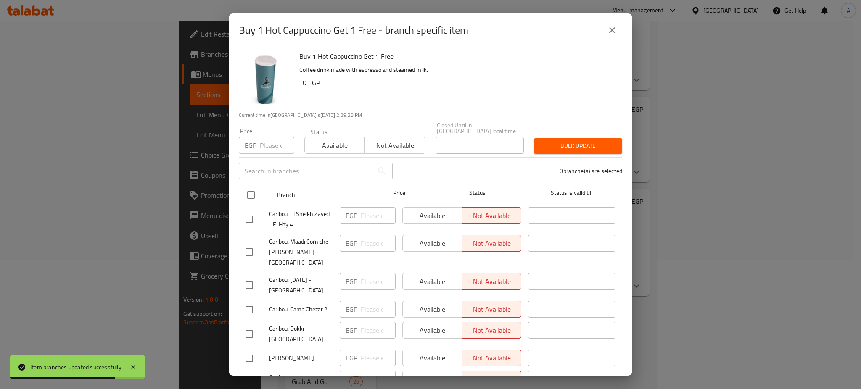
checkbox input "true"
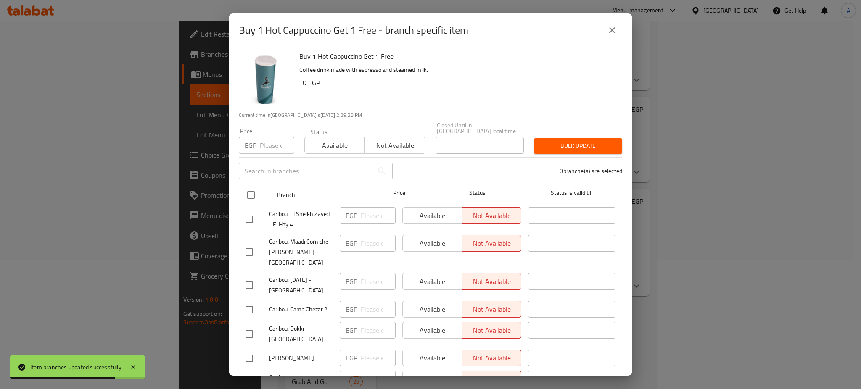
checkbox input "true"
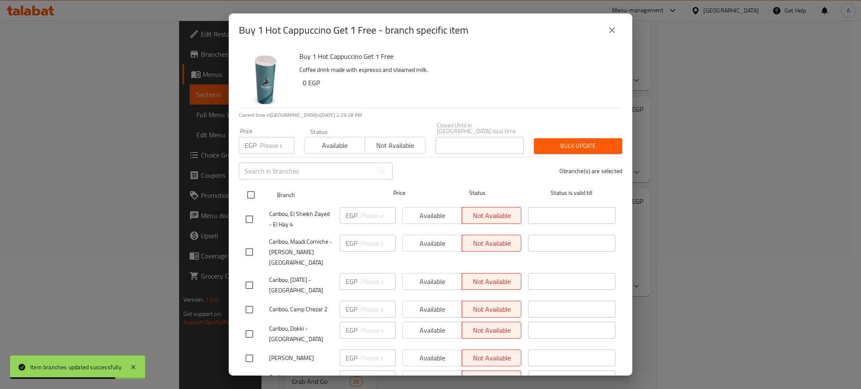
checkbox input "true"
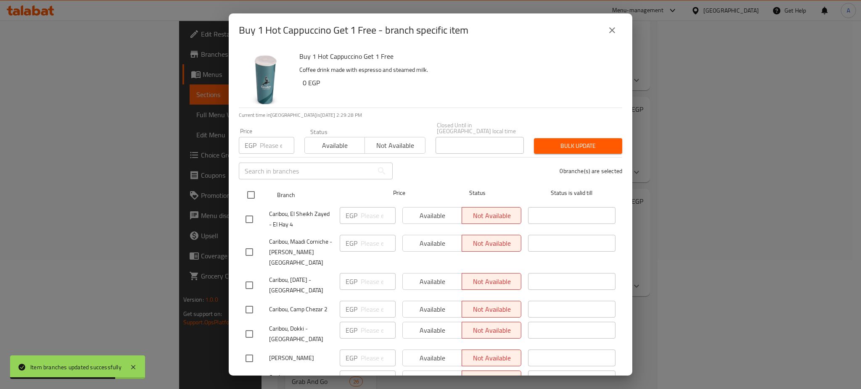
checkbox input "true"
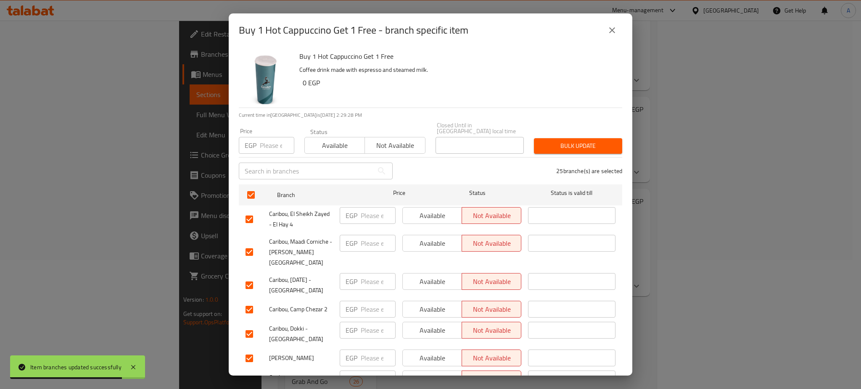
click at [328, 144] on span "Available" at bounding box center [334, 146] width 53 height 12
click at [569, 142] on span "Bulk update" at bounding box center [578, 146] width 75 height 11
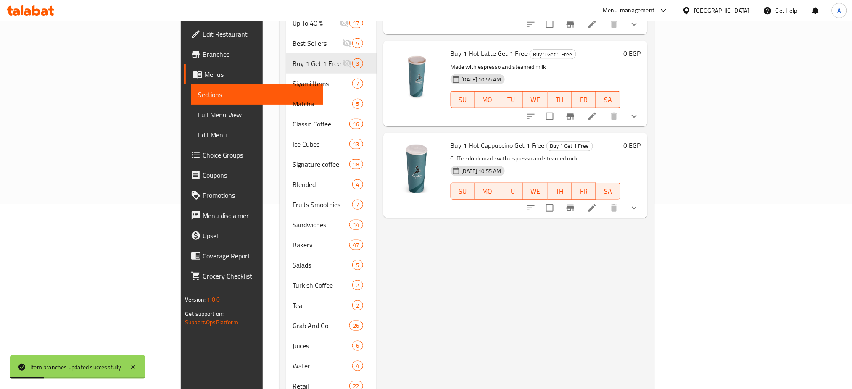
scroll to position [0, 0]
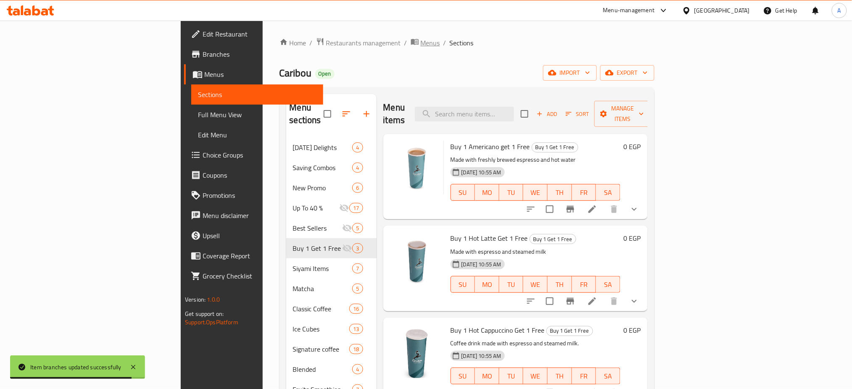
click at [421, 42] on span "Menus" at bounding box center [430, 43] width 19 height 10
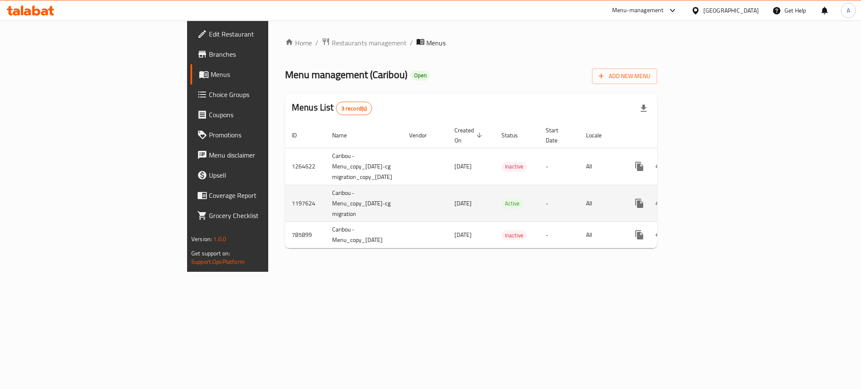
click at [705, 198] on icon "enhanced table" at bounding box center [700, 203] width 10 height 10
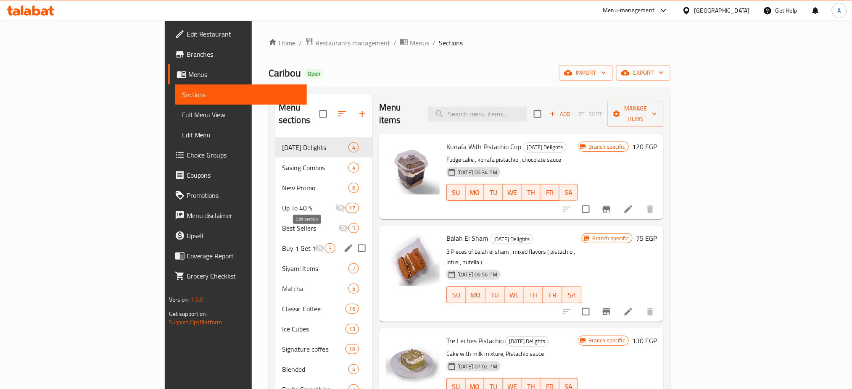
click at [343, 243] on icon "edit" at bounding box center [348, 248] width 10 height 10
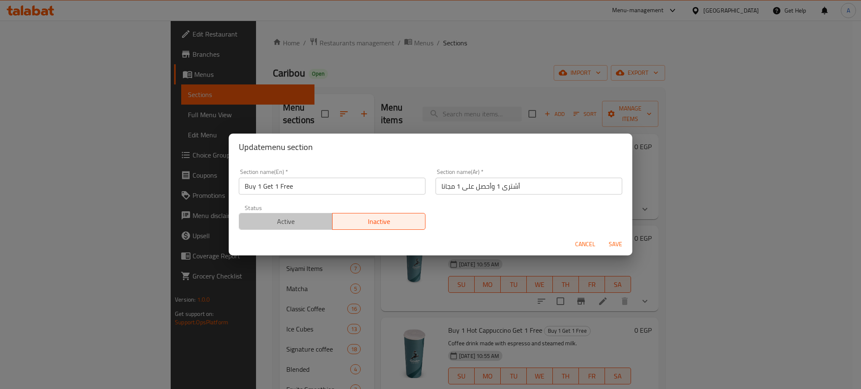
click at [288, 222] on span "Active" at bounding box center [286, 222] width 87 height 12
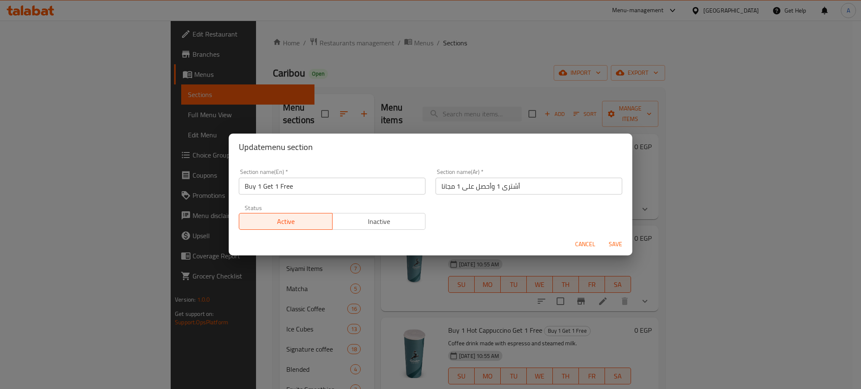
click at [614, 241] on span "Save" at bounding box center [615, 244] width 20 height 11
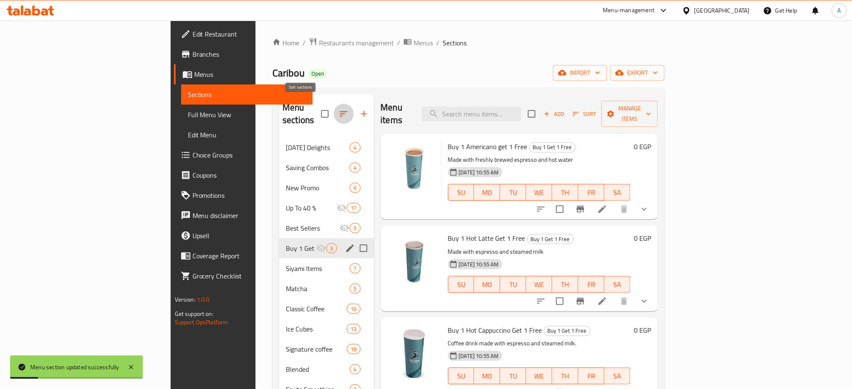
click at [340, 111] on icon "button" at bounding box center [344, 113] width 8 height 5
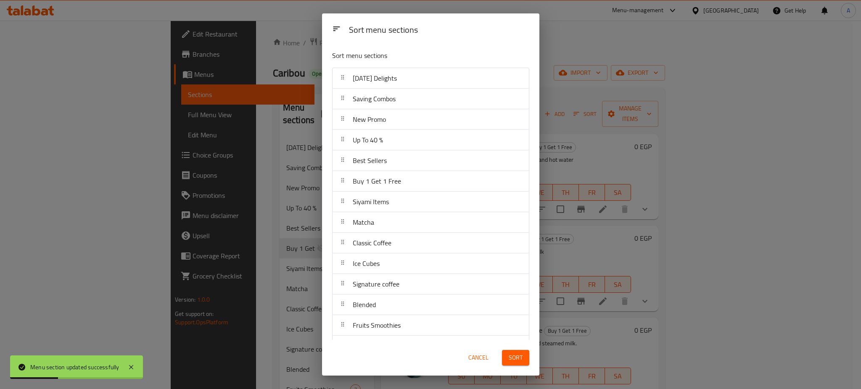
click at [390, 180] on span "Buy 1 Get 1 Free" at bounding box center [377, 181] width 48 height 13
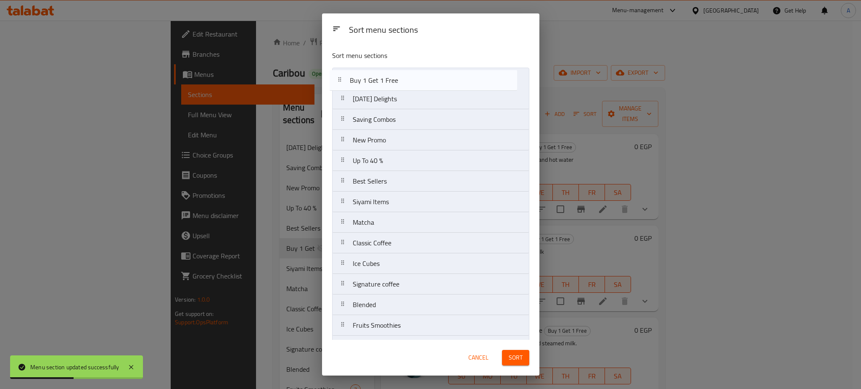
drag, startPoint x: 391, startPoint y: 180, endPoint x: 386, endPoint y: 77, distance: 103.1
click at [386, 77] on nav "Ramadan Delights Saving Combos New Promo Up To 40 % Best Sellers Buy 1 Get 1 Fr…" at bounding box center [430, 336] width 197 height 536
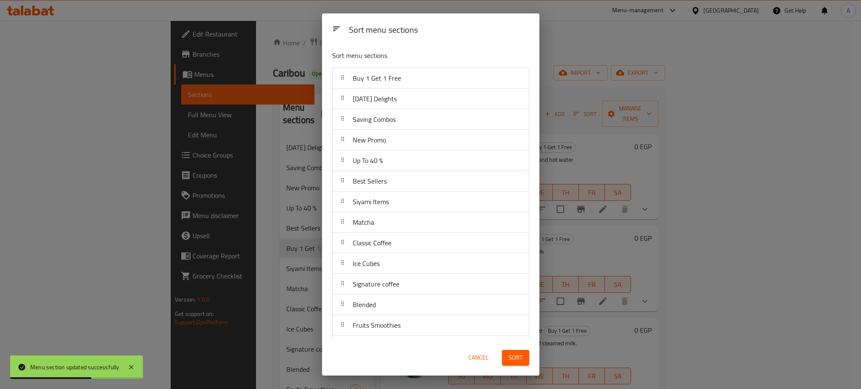
click at [519, 357] on span "Sort" at bounding box center [516, 358] width 14 height 11
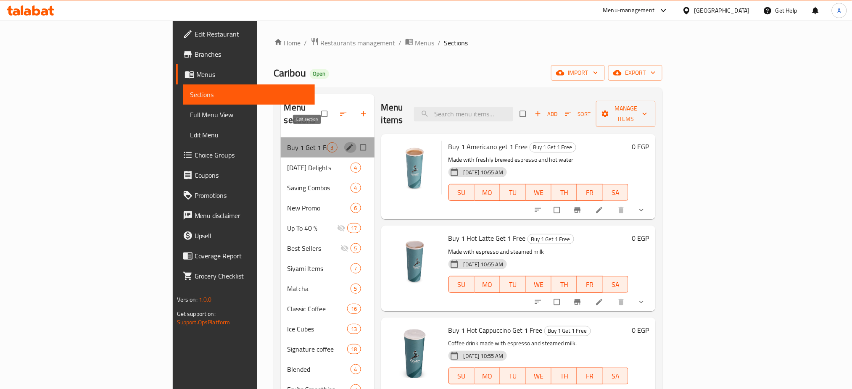
click at [346, 143] on icon "edit" at bounding box center [350, 147] width 8 height 8
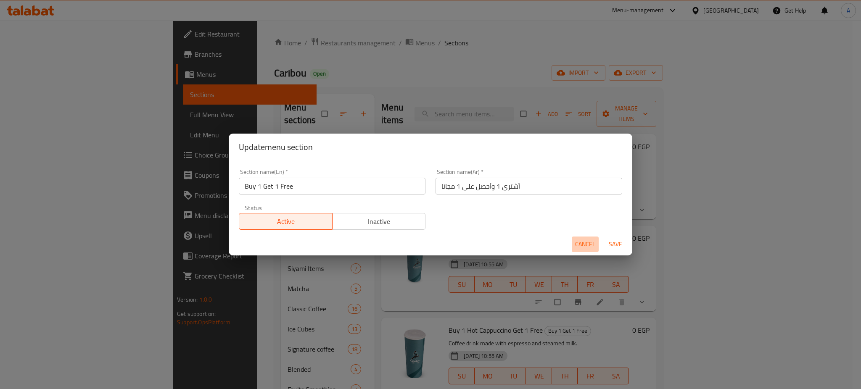
click at [586, 244] on span "Cancel" at bounding box center [585, 244] width 20 height 11
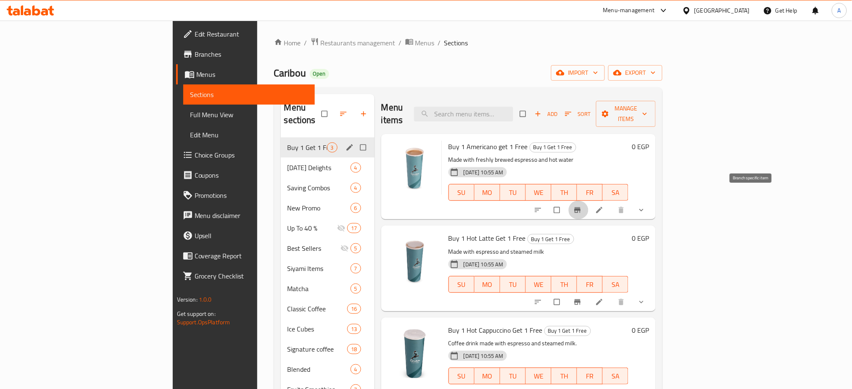
click at [581, 208] on icon "Branch-specific-item" at bounding box center [578, 210] width 6 height 5
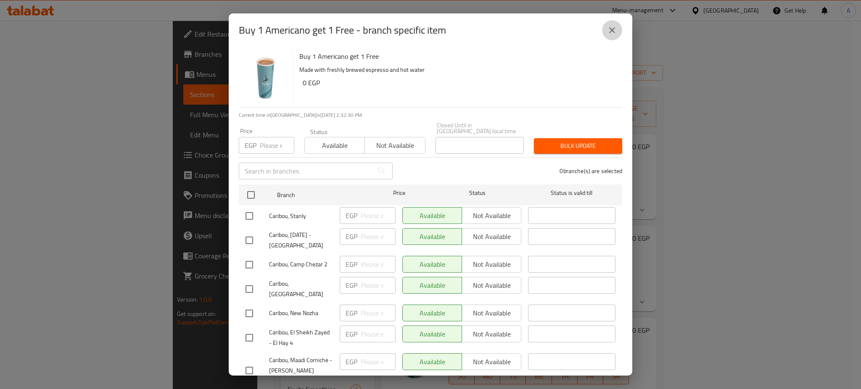
click at [613, 32] on icon "close" at bounding box center [612, 30] width 10 height 10
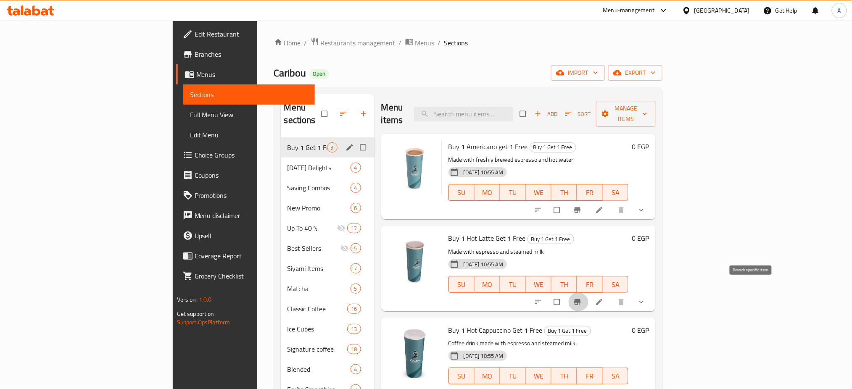
click at [581, 299] on icon "Branch-specific-item" at bounding box center [578, 301] width 6 height 5
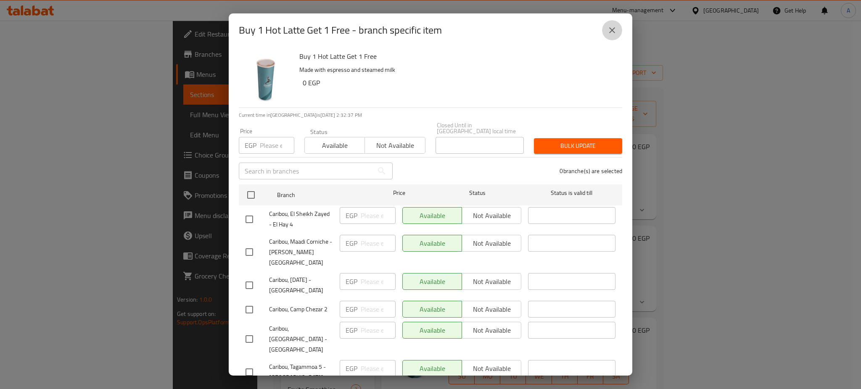
click at [612, 26] on icon "close" at bounding box center [612, 30] width 10 height 10
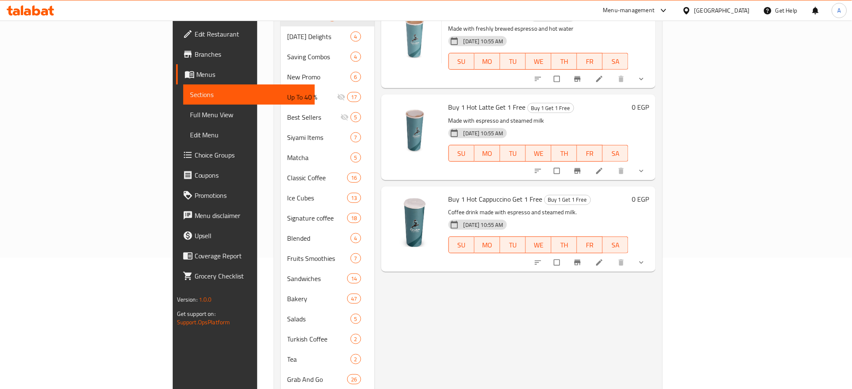
scroll to position [132, 0]
click at [632, 216] on div "01-10-2024 10:55 AM SU MO TU WE TH FR SA" at bounding box center [538, 238] width 187 height 45
click at [581, 260] on icon "Branch-specific-item" at bounding box center [578, 262] width 6 height 5
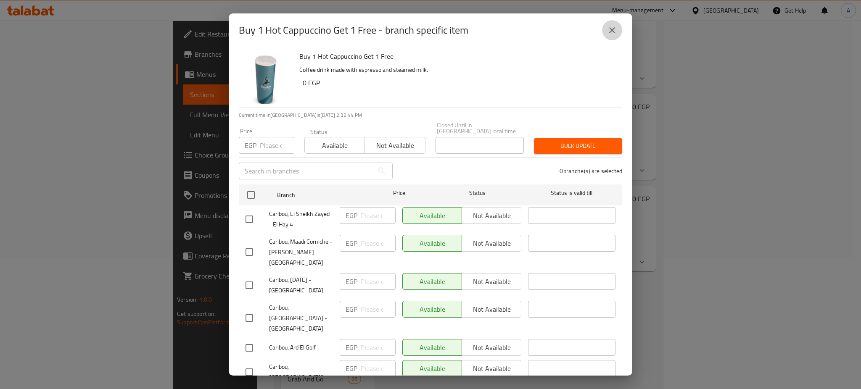
click at [611, 25] on icon "close" at bounding box center [612, 30] width 10 height 10
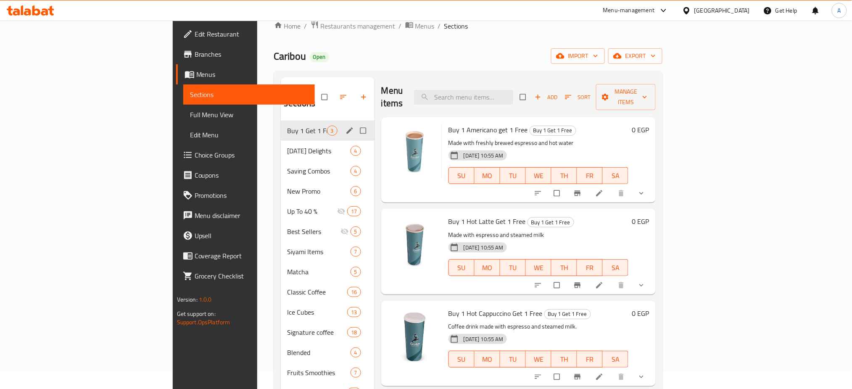
scroll to position [0, 0]
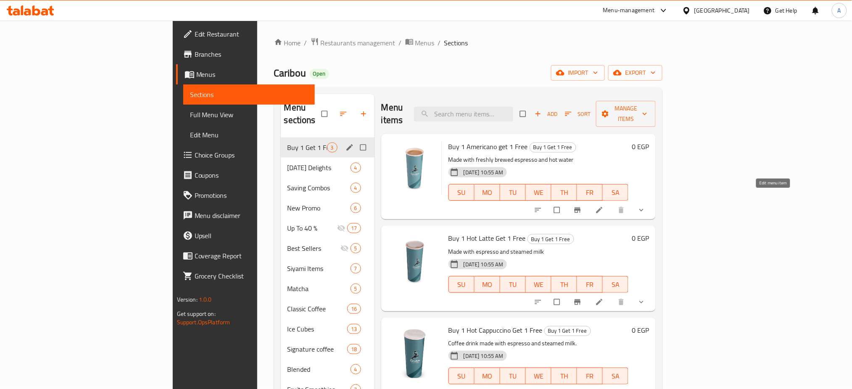
click at [603, 207] on icon at bounding box center [600, 210] width 6 height 6
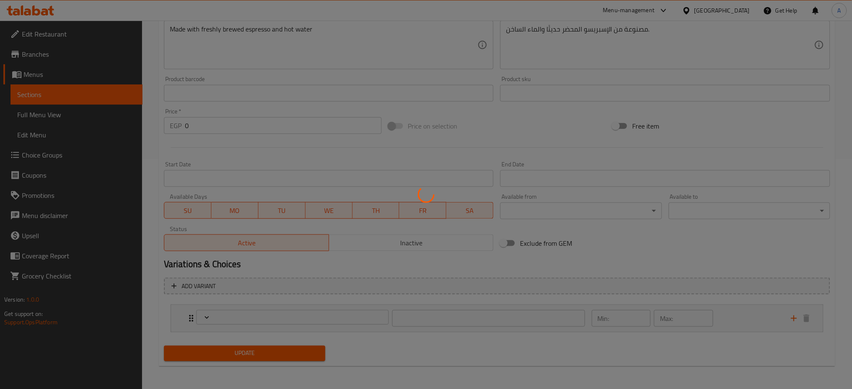
type input "اشترى 1 واحصل على1 مجانا"
type input "1"
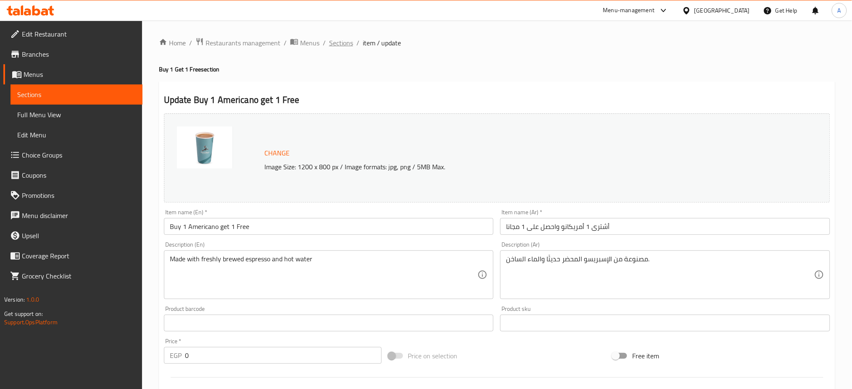
click at [343, 43] on span "Sections" at bounding box center [341, 43] width 24 height 10
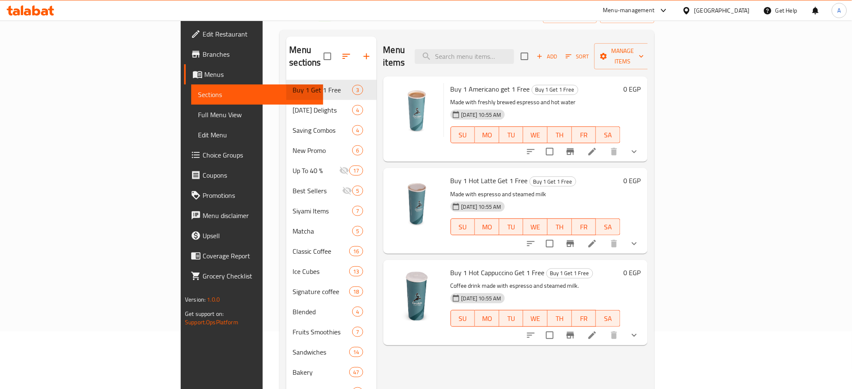
scroll to position [64, 0]
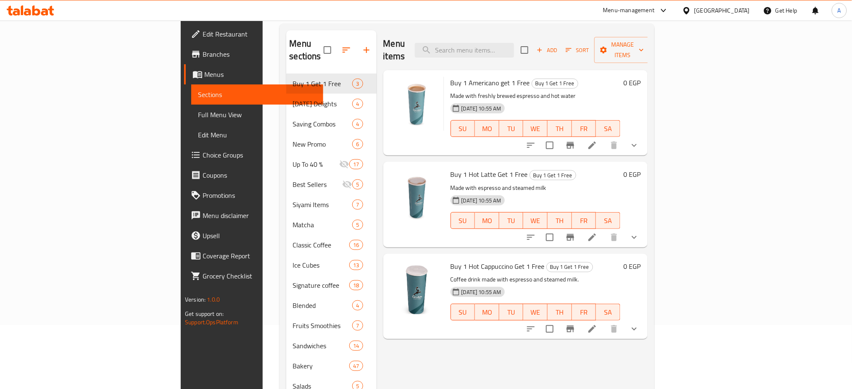
click at [451, 195] on div "[DATE] 10:55 AM" at bounding box center [478, 200] width 54 height 10
click at [581, 227] on button "Branch-specific-item" at bounding box center [570, 237] width 20 height 20
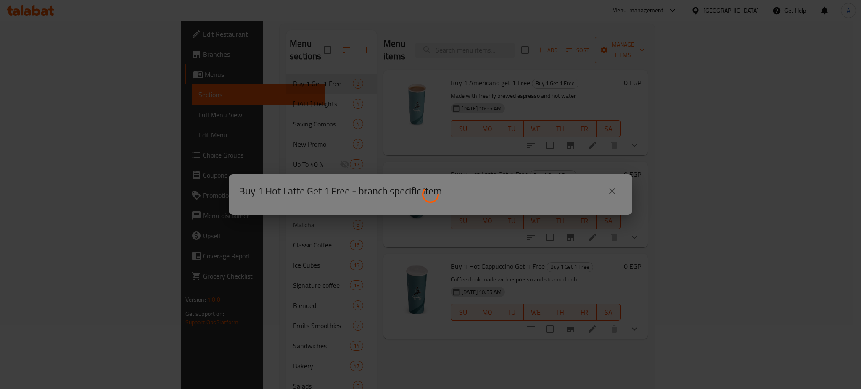
click at [611, 194] on div at bounding box center [430, 194] width 861 height 389
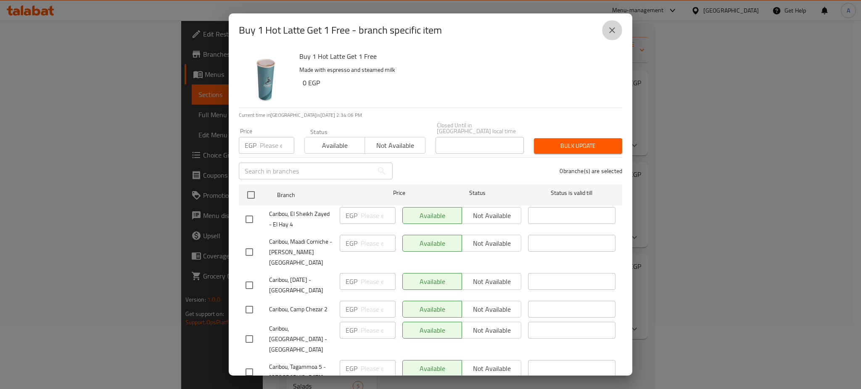
click at [619, 29] on button "close" at bounding box center [612, 30] width 20 height 20
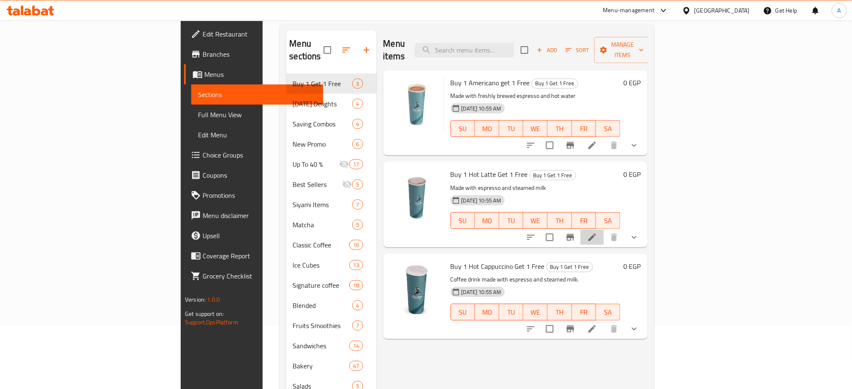
click at [604, 230] on li at bounding box center [593, 237] width 24 height 15
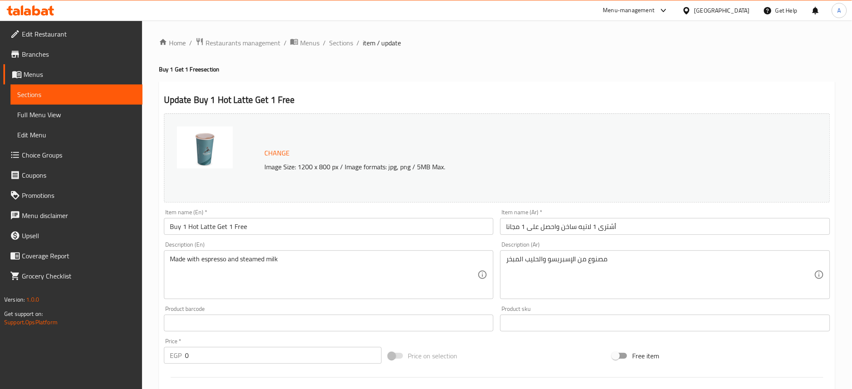
scroll to position [230, 0]
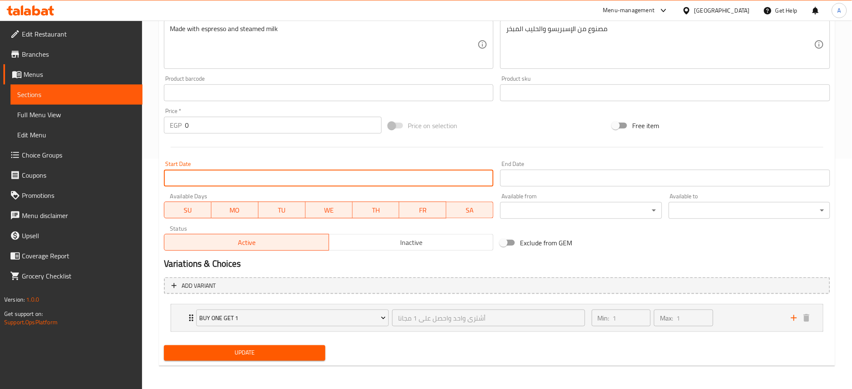
click at [441, 181] on input "Start Date" at bounding box center [329, 178] width 330 height 17
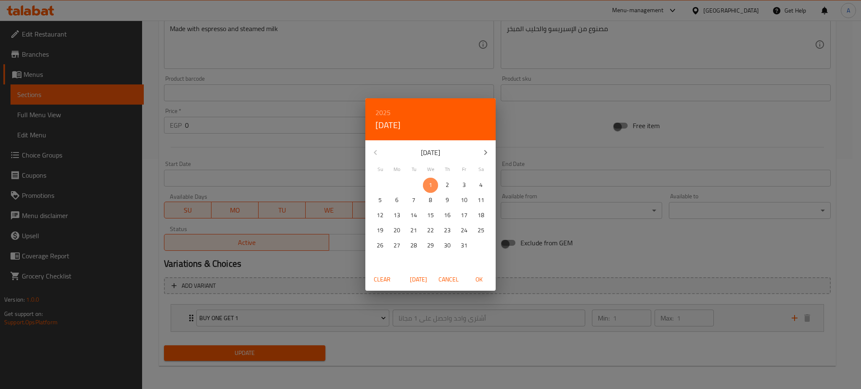
click at [432, 185] on span "1" at bounding box center [430, 185] width 15 height 11
click at [478, 275] on span "OK" at bounding box center [479, 280] width 20 height 11
type input "[DATE]"
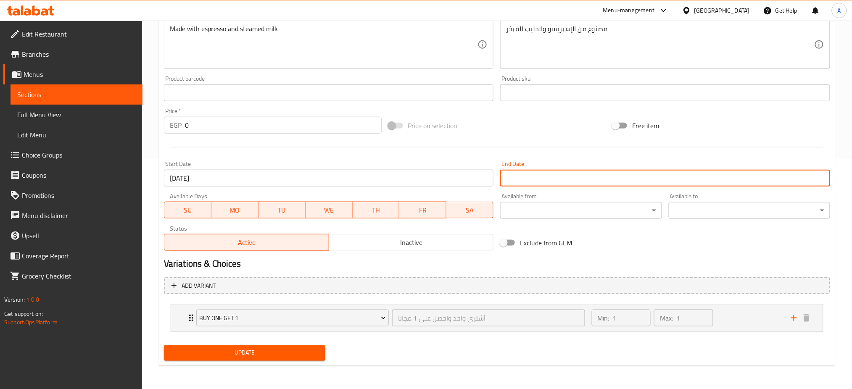
click at [573, 174] on input "Start Date" at bounding box center [665, 178] width 330 height 17
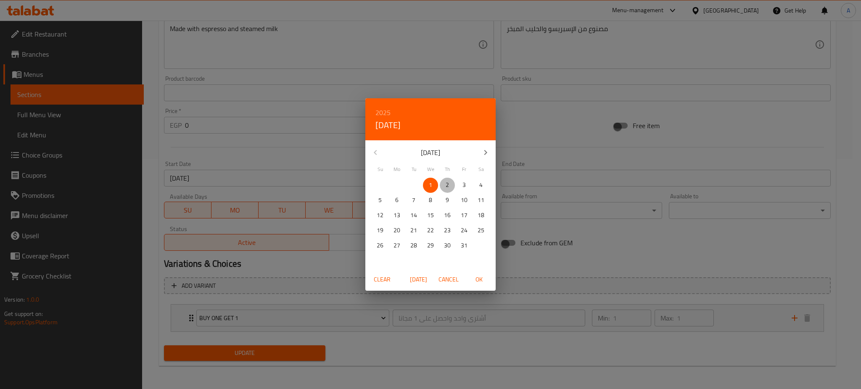
click at [449, 183] on span "2" at bounding box center [447, 185] width 15 height 11
click at [481, 275] on span "OK" at bounding box center [479, 280] width 20 height 11
type input "02-10-2025"
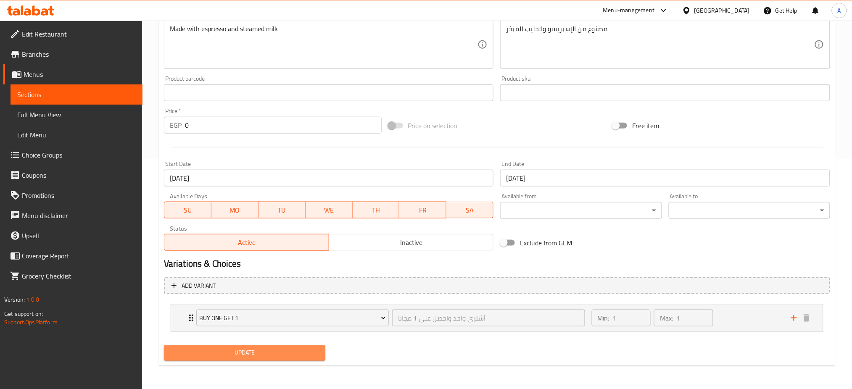
click at [244, 352] on span "Update" at bounding box center [245, 353] width 148 height 11
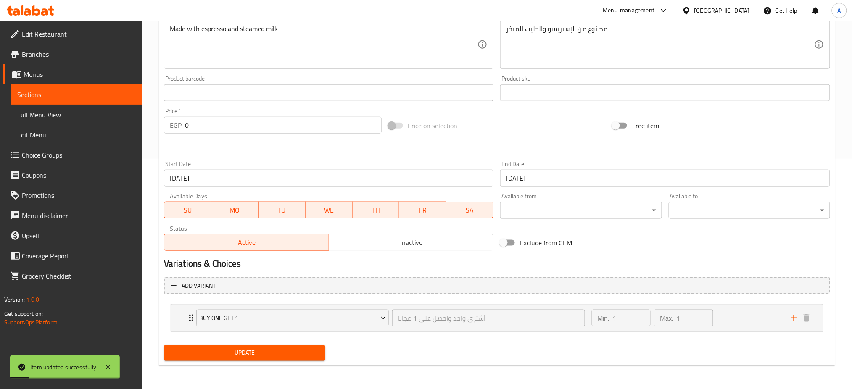
click at [577, 174] on input "02-10-2025" at bounding box center [665, 178] width 330 height 17
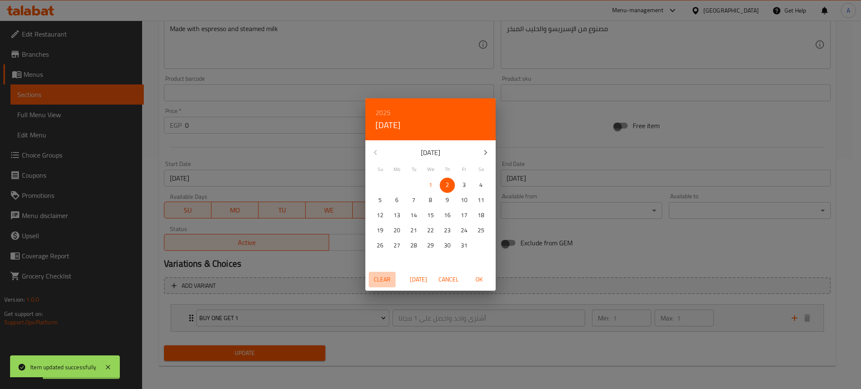
click at [386, 277] on span "Clear" at bounding box center [382, 280] width 20 height 11
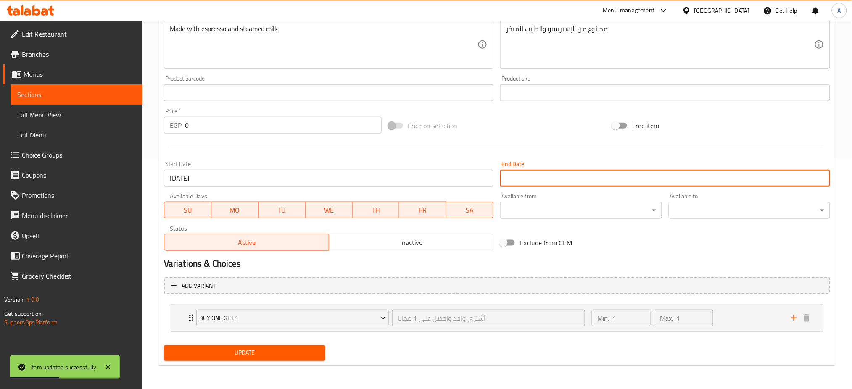
click at [219, 349] on span "Update" at bounding box center [245, 353] width 148 height 11
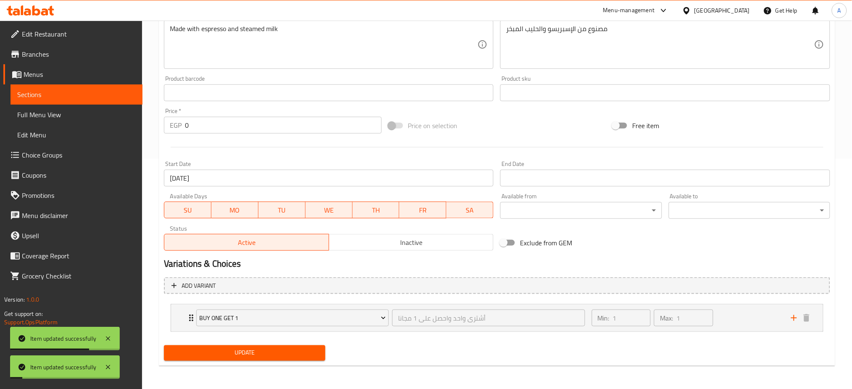
scroll to position [0, 0]
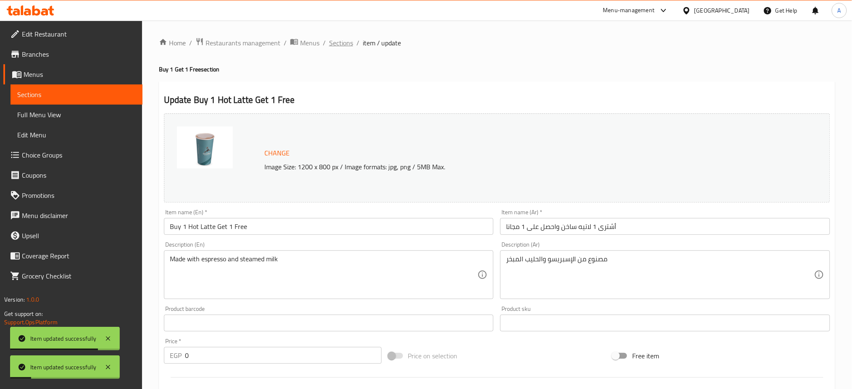
click at [341, 41] on span "Sections" at bounding box center [341, 43] width 24 height 10
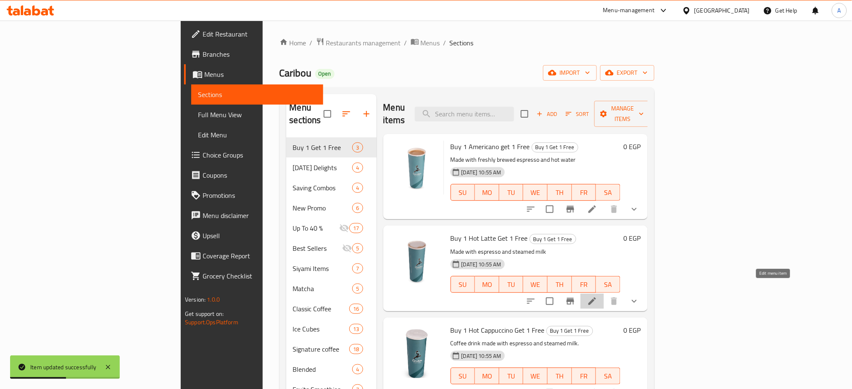
click at [597, 296] on icon at bounding box center [592, 301] width 10 height 10
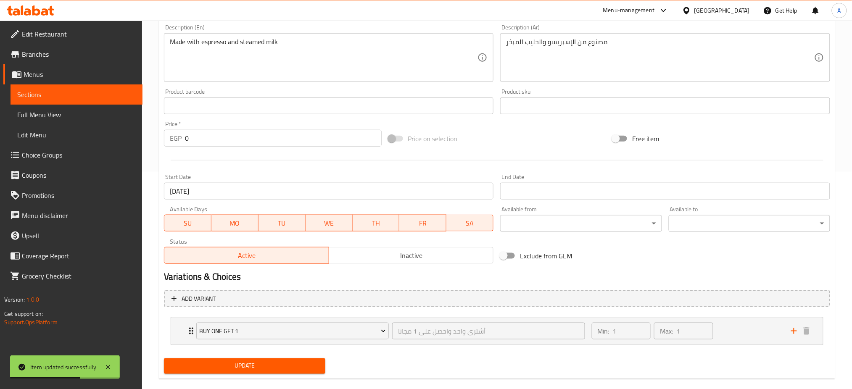
scroll to position [230, 0]
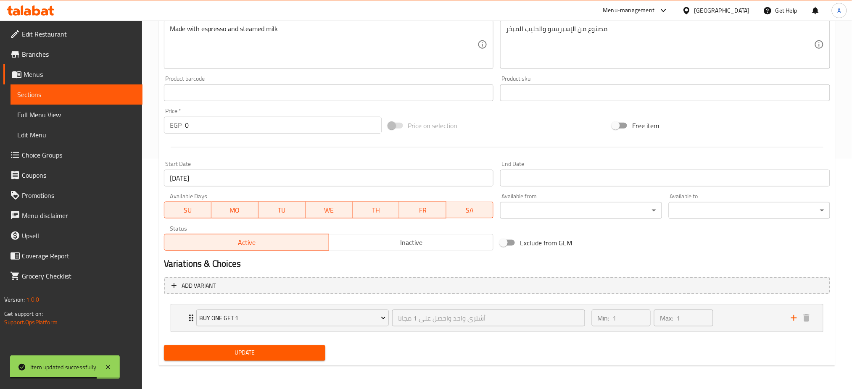
click at [247, 174] on input "01-10-2025" at bounding box center [329, 178] width 330 height 17
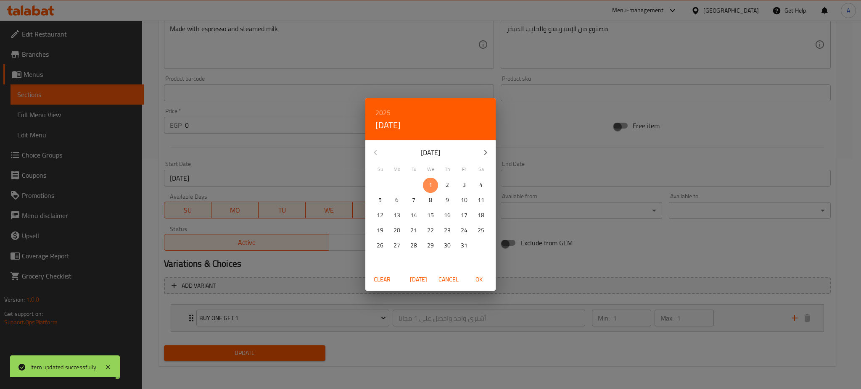
click at [431, 185] on p "1" at bounding box center [430, 185] width 3 height 11
click at [480, 276] on span "OK" at bounding box center [479, 280] width 20 height 11
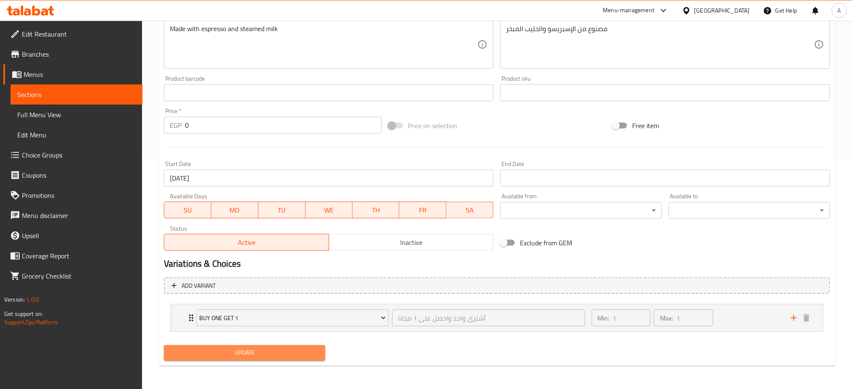
click at [259, 353] on span "Update" at bounding box center [245, 353] width 148 height 11
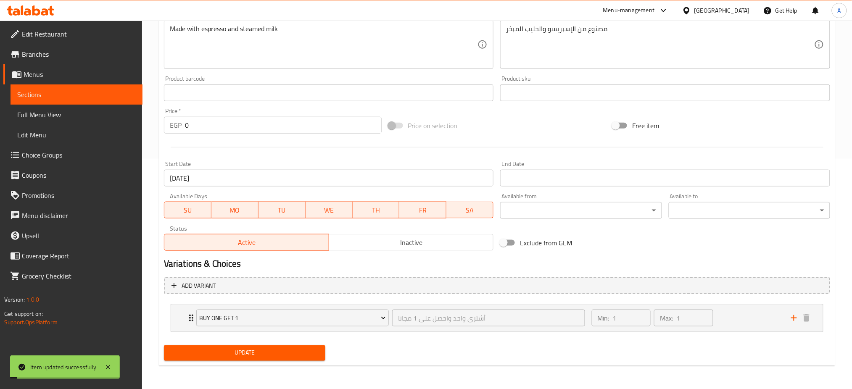
scroll to position [0, 0]
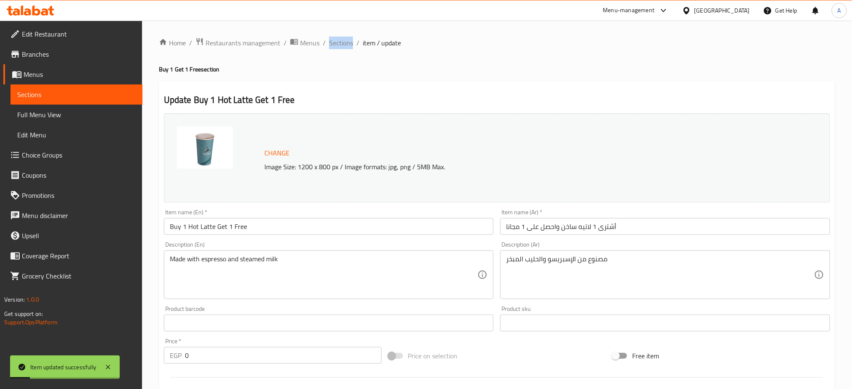
click at [338, 36] on div "Home / Restaurants management / Menus / Sections / item / update Buy 1 Get 1 Fr…" at bounding box center [497, 321] width 710 height 600
click at [338, 38] on span "Sections" at bounding box center [341, 43] width 24 height 10
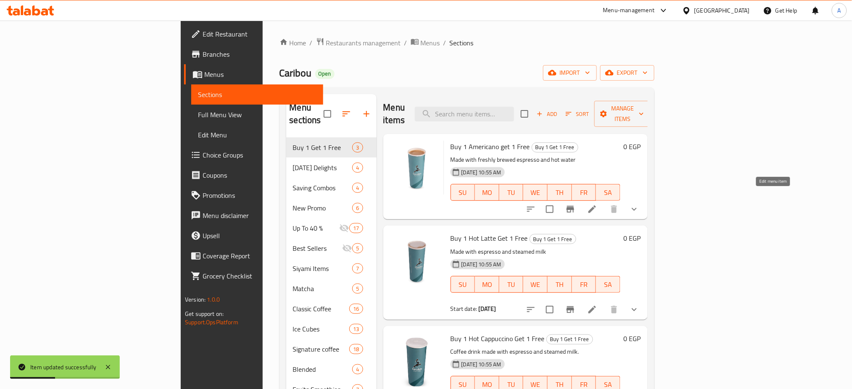
click at [597, 204] on icon at bounding box center [592, 209] width 10 height 10
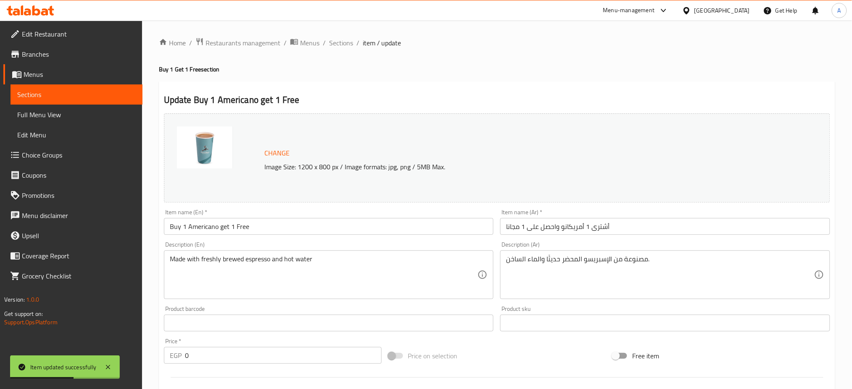
scroll to position [230, 0]
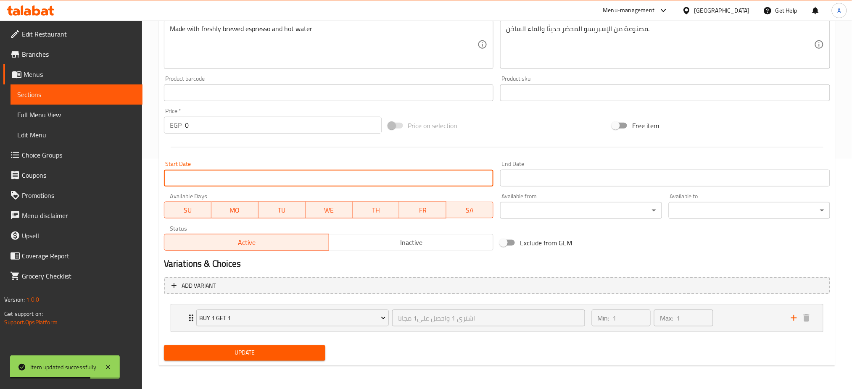
click at [219, 180] on input "Start Date" at bounding box center [329, 178] width 330 height 17
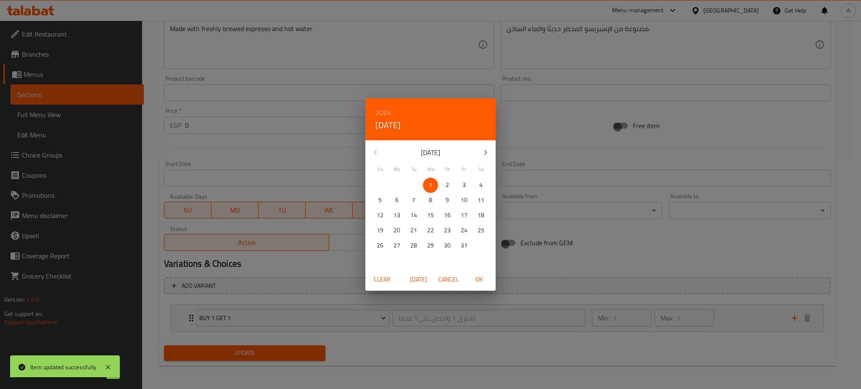
click at [482, 285] on button "OK" at bounding box center [478, 280] width 27 height 16
type input "01-10-2025"
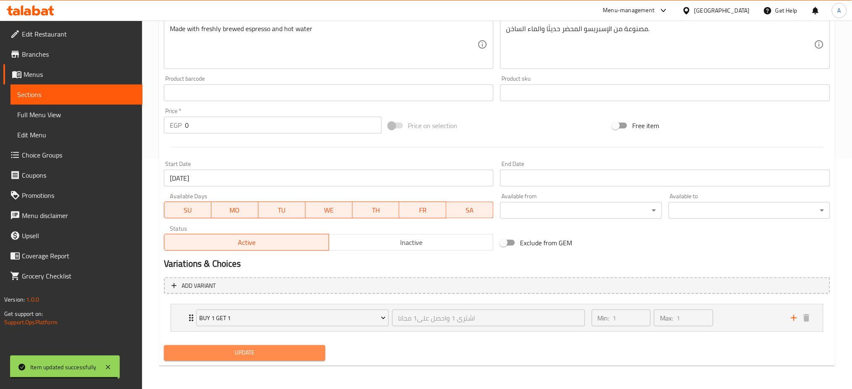
click at [270, 356] on span "Update" at bounding box center [245, 353] width 148 height 11
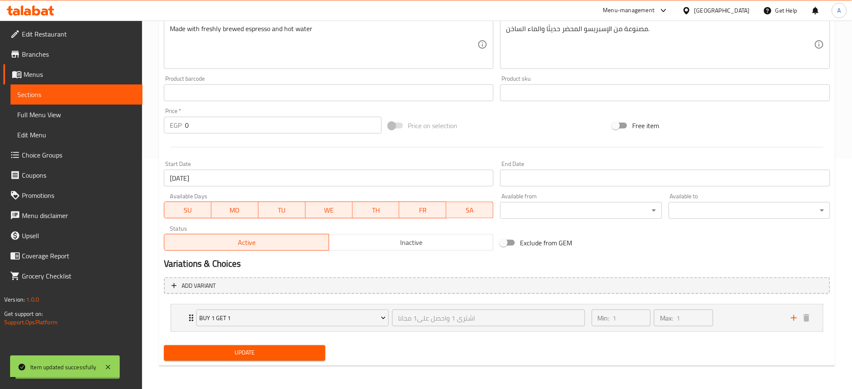
scroll to position [0, 0]
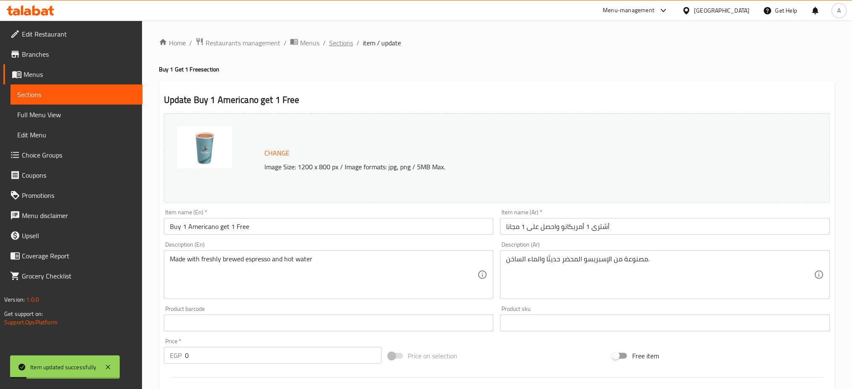
click at [346, 41] on span "Sections" at bounding box center [341, 43] width 24 height 10
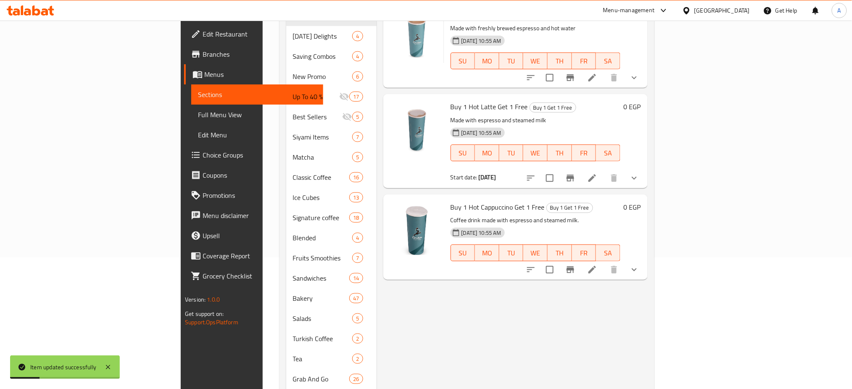
scroll to position [260, 0]
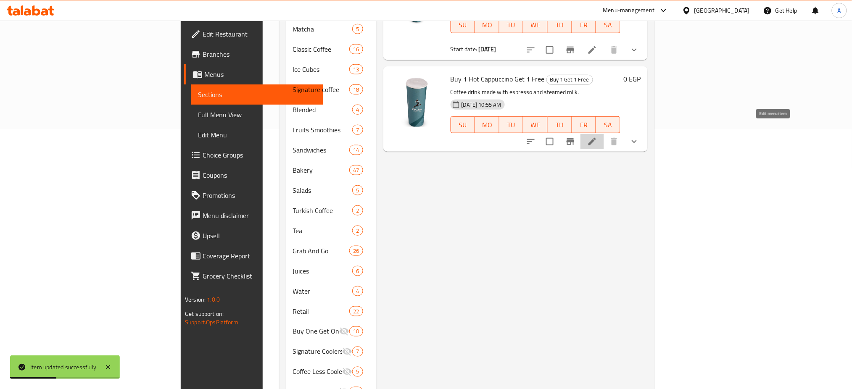
click at [596, 138] on icon at bounding box center [593, 142] width 8 height 8
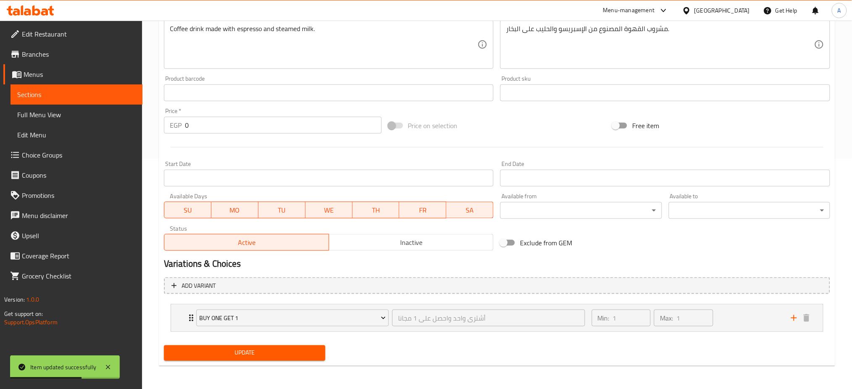
scroll to position [230, 0]
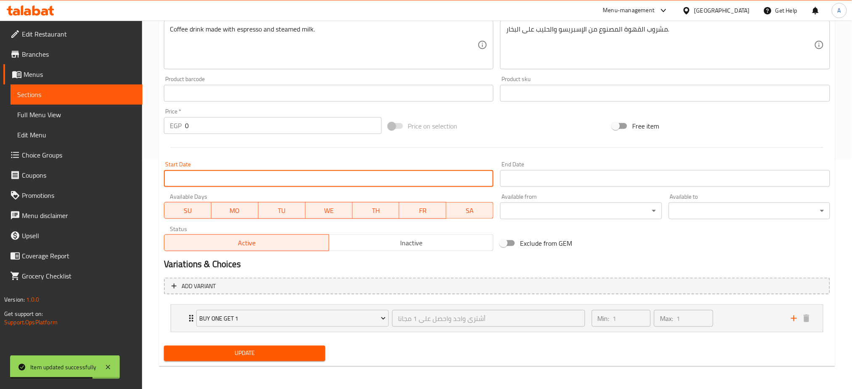
click at [218, 181] on input "Start Date" at bounding box center [329, 178] width 330 height 17
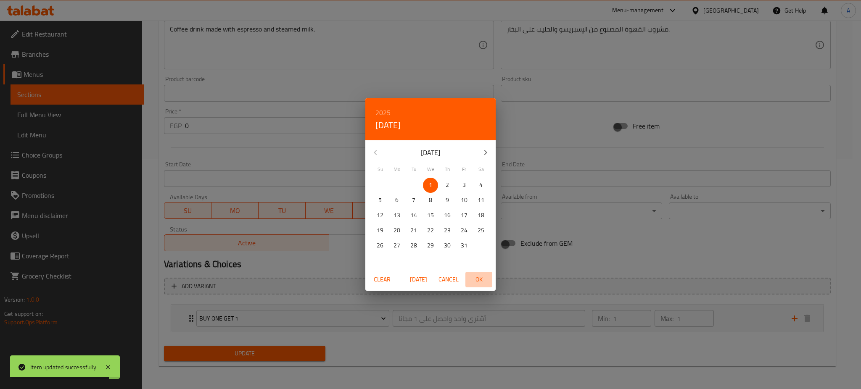
click at [481, 280] on span "OK" at bounding box center [479, 280] width 20 height 11
type input "01-10-2025"
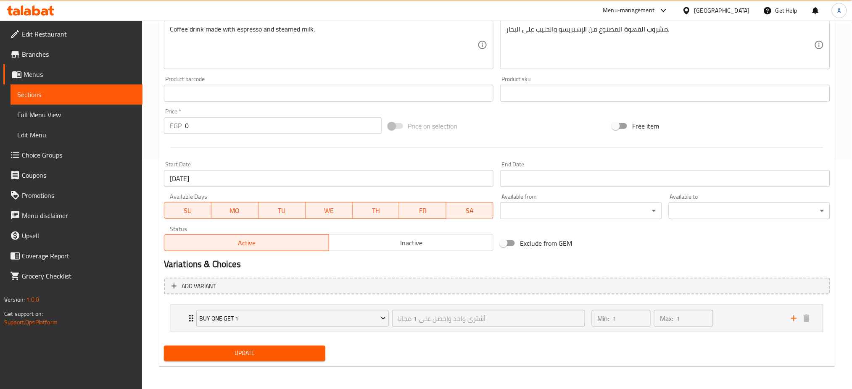
click at [255, 362] on div "Update" at bounding box center [245, 354] width 168 height 22
click at [249, 349] on span "Update" at bounding box center [245, 354] width 148 height 11
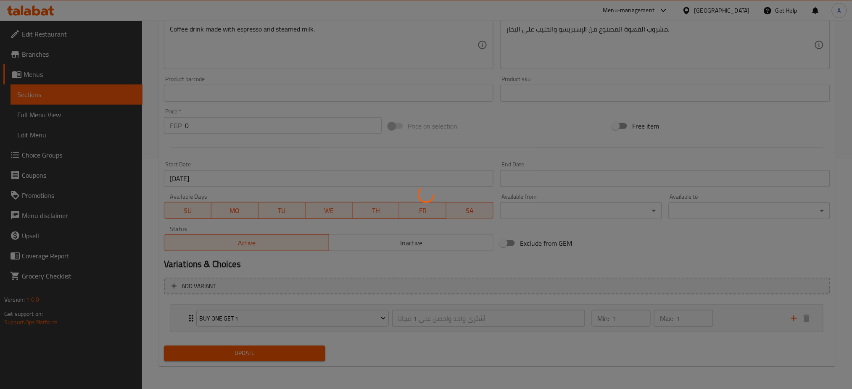
click at [240, 357] on div at bounding box center [426, 194] width 852 height 389
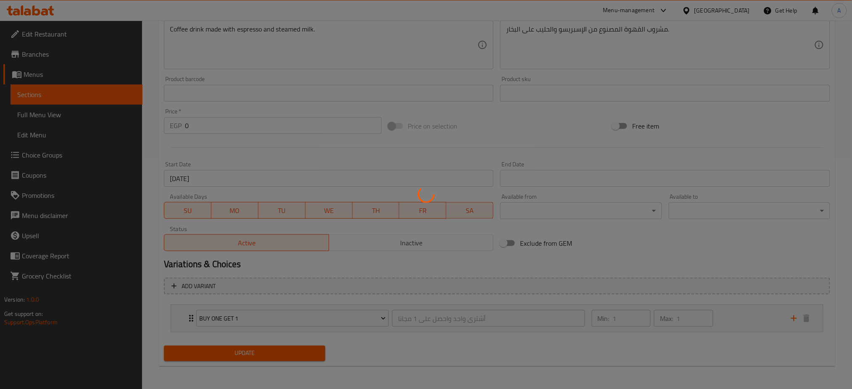
click at [240, 357] on div at bounding box center [426, 194] width 852 height 389
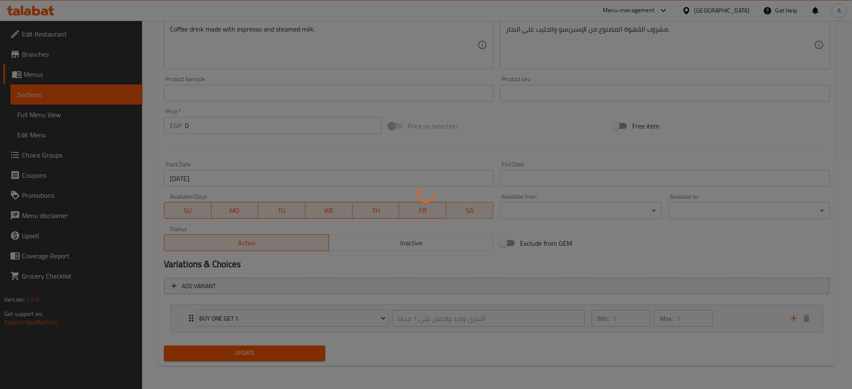
click at [240, 357] on div at bounding box center [426, 194] width 852 height 389
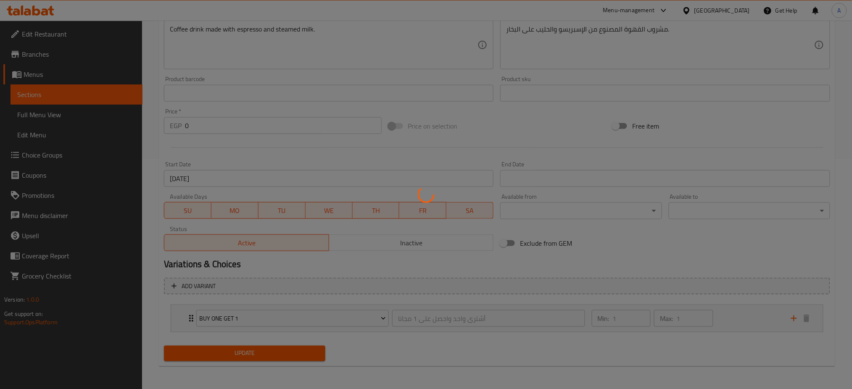
click at [240, 357] on div at bounding box center [426, 194] width 852 height 389
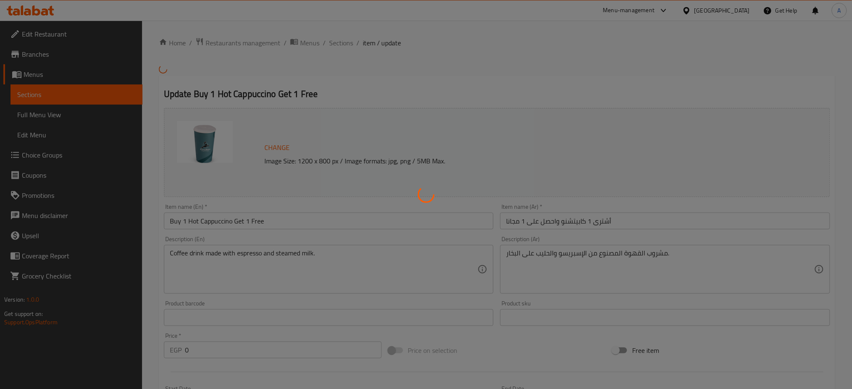
type input "أشترى واحد واحصل على 1 مجانا"
type input "1"
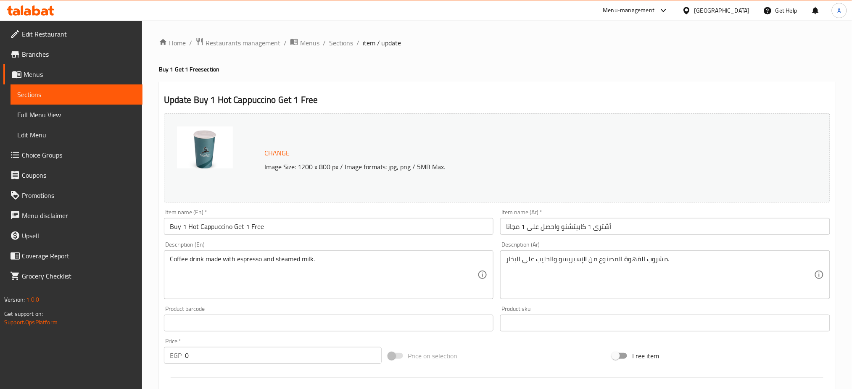
click at [329, 39] on span "Sections" at bounding box center [341, 43] width 24 height 10
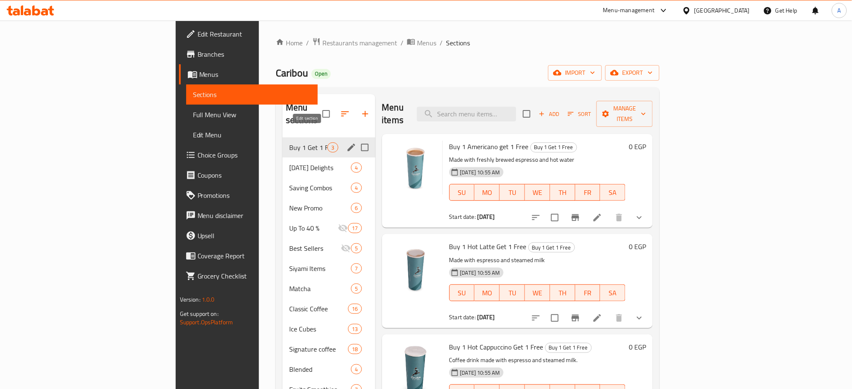
click at [346, 143] on icon "edit" at bounding box center [351, 148] width 10 height 10
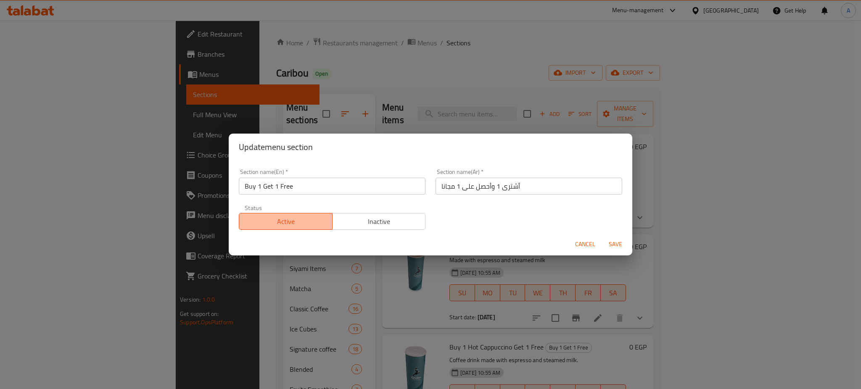
click at [304, 221] on span "Active" at bounding box center [286, 222] width 87 height 12
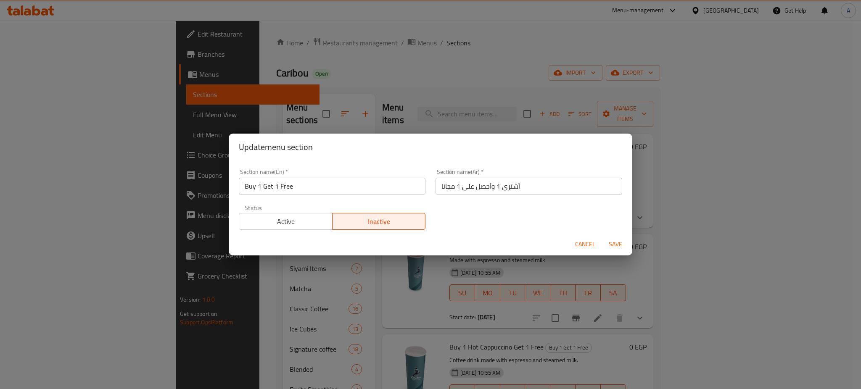
click at [619, 241] on span "Save" at bounding box center [615, 244] width 20 height 11
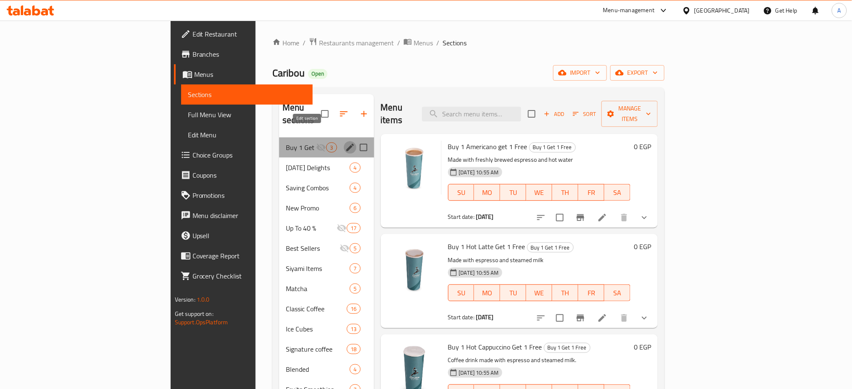
click at [346, 144] on icon "edit" at bounding box center [350, 148] width 8 height 8
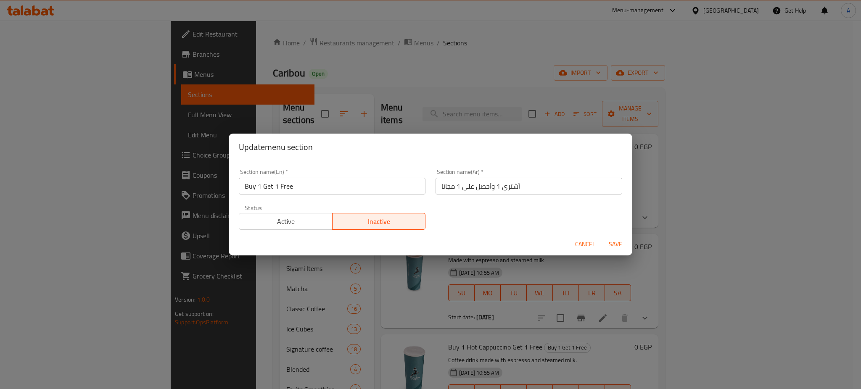
click at [294, 218] on span "Active" at bounding box center [286, 222] width 87 height 12
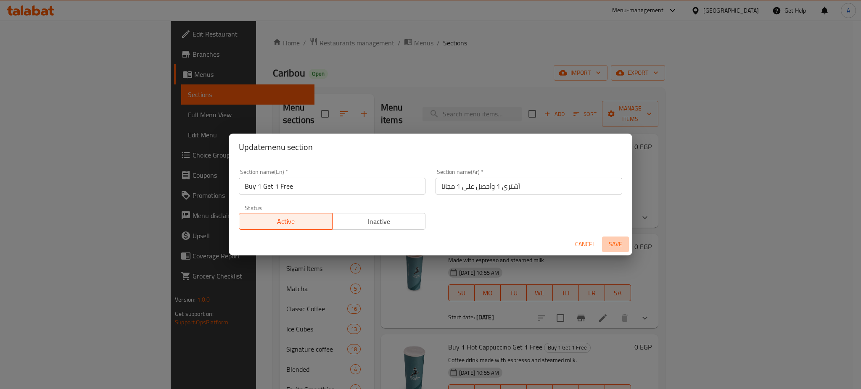
click at [616, 250] on button "Save" at bounding box center [615, 245] width 27 height 16
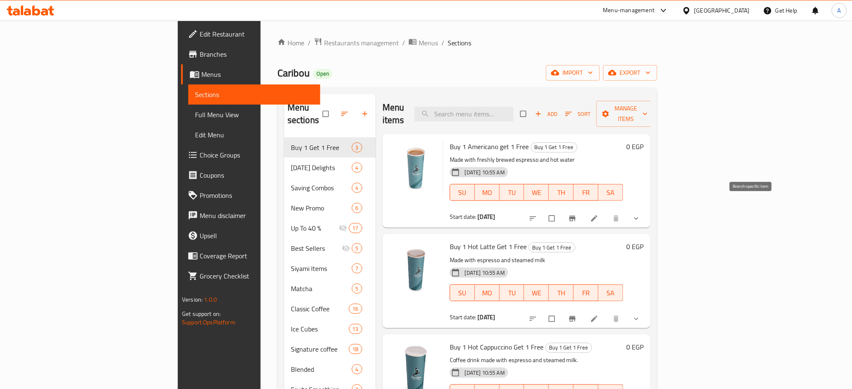
click at [576, 216] on icon "Branch-specific-item" at bounding box center [572, 218] width 6 height 5
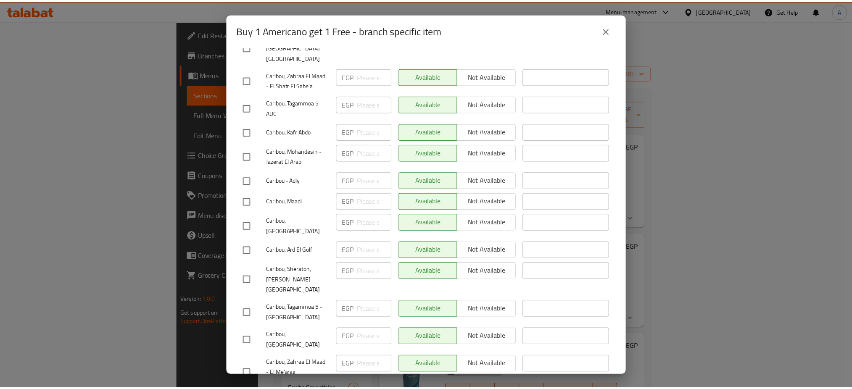
scroll to position [473, 0]
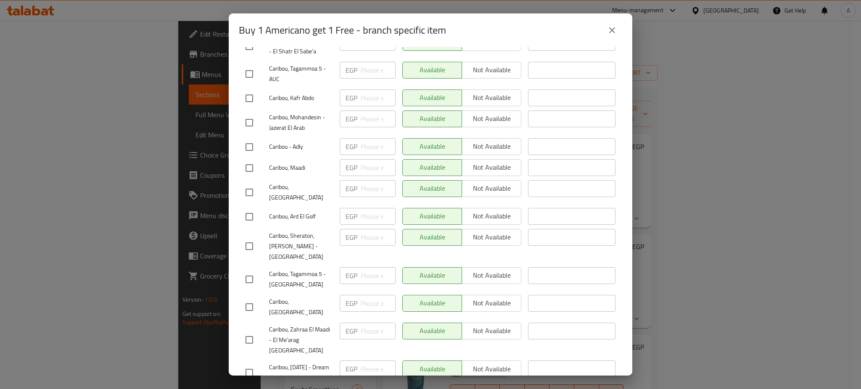
click at [610, 32] on icon "close" at bounding box center [612, 30] width 6 height 6
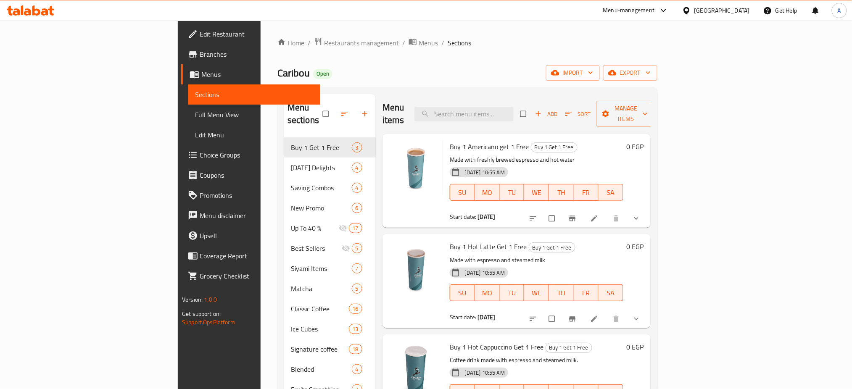
click at [647, 209] on button "show more" at bounding box center [637, 218] width 20 height 18
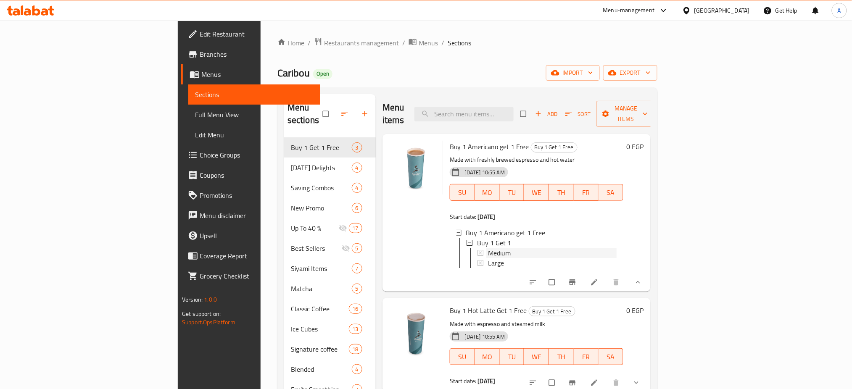
click at [488, 248] on span "Medium" at bounding box center [499, 253] width 23 height 10
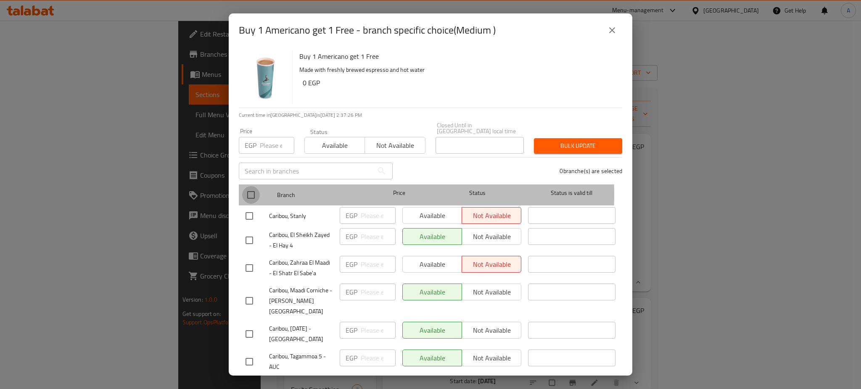
click at [246, 189] on input "checkbox" at bounding box center [251, 195] width 18 height 18
checkbox input "true"
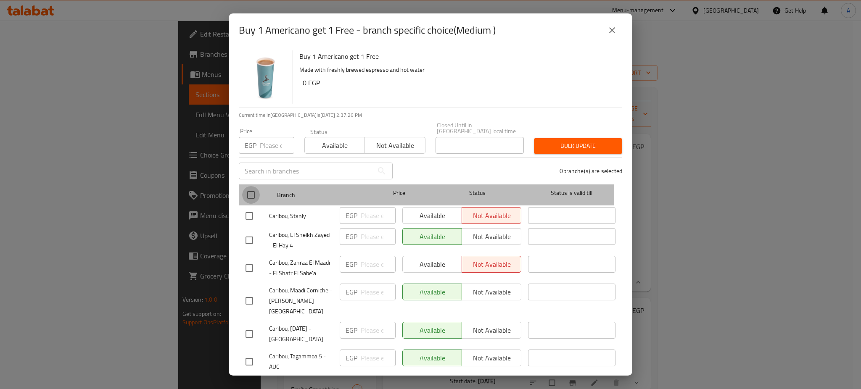
checkbox input "true"
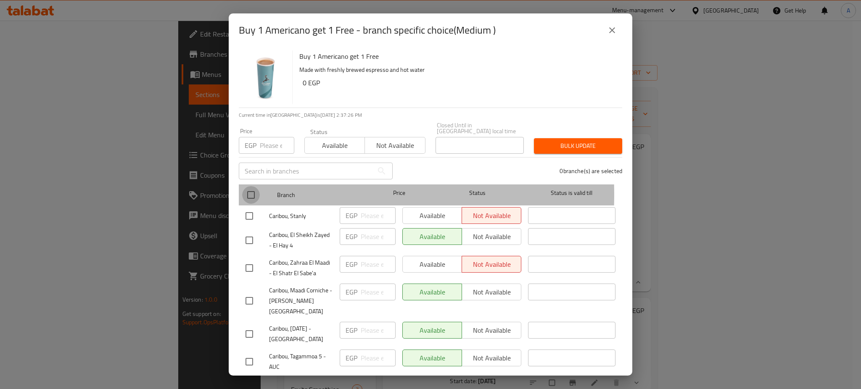
checkbox input "true"
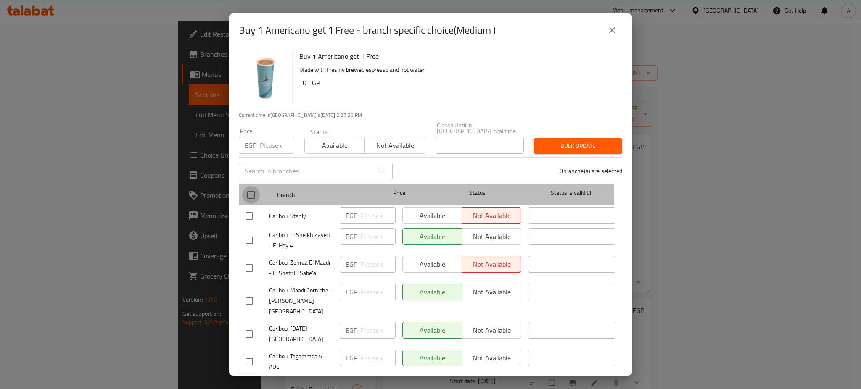
checkbox input "true"
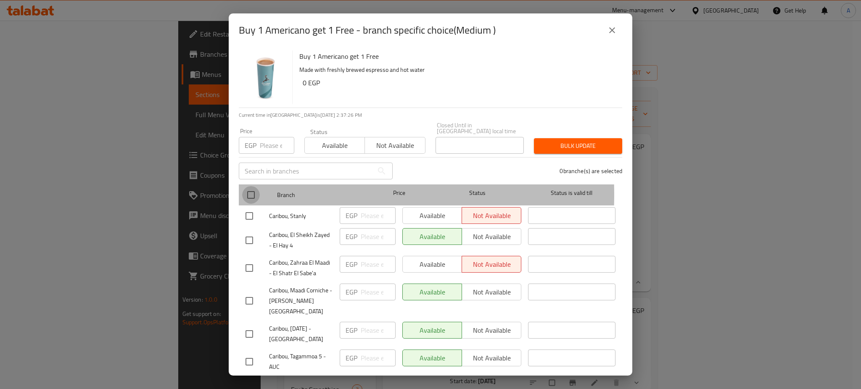
checkbox input "true"
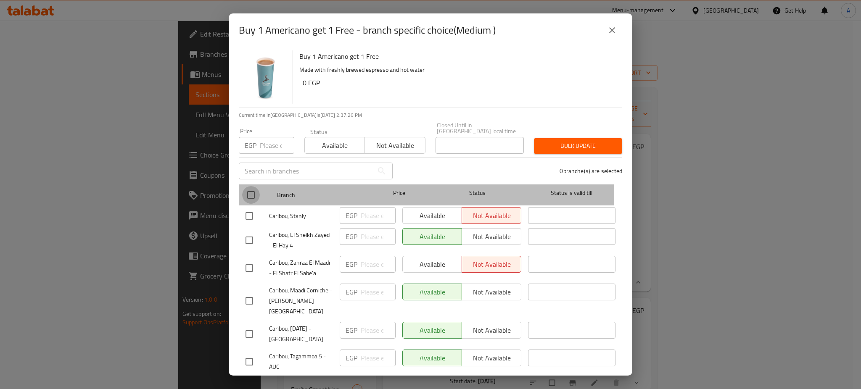
checkbox input "true"
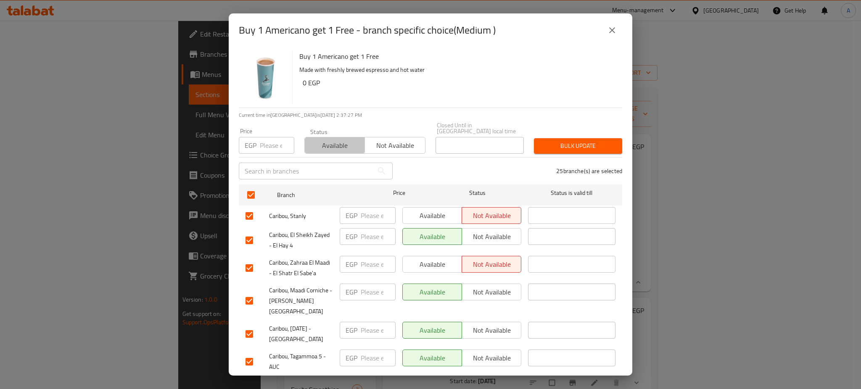
click at [331, 140] on span "Available" at bounding box center [334, 146] width 53 height 12
click at [572, 141] on span "Bulk update" at bounding box center [578, 146] width 75 height 11
click at [607, 29] on icon "close" at bounding box center [612, 30] width 10 height 10
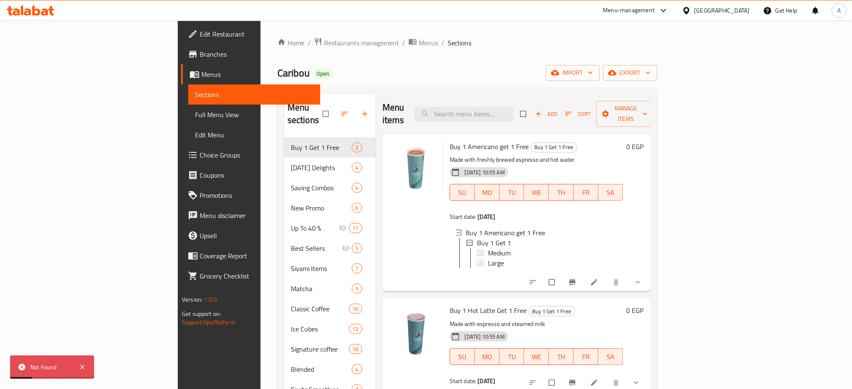
click at [200, 158] on span "Choice Groups" at bounding box center [257, 155] width 114 height 10
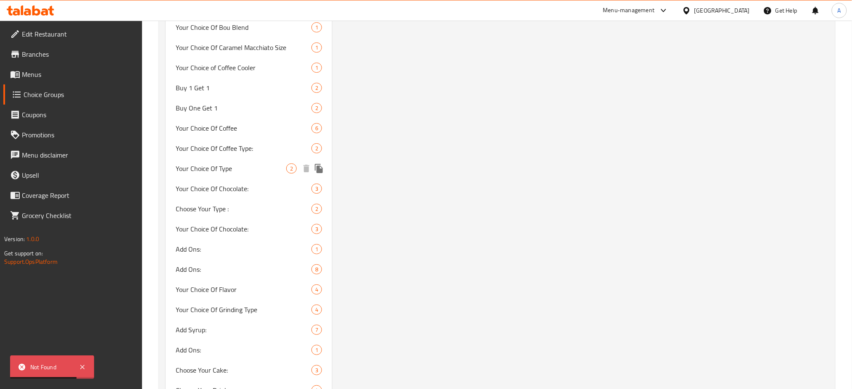
scroll to position [980, 0]
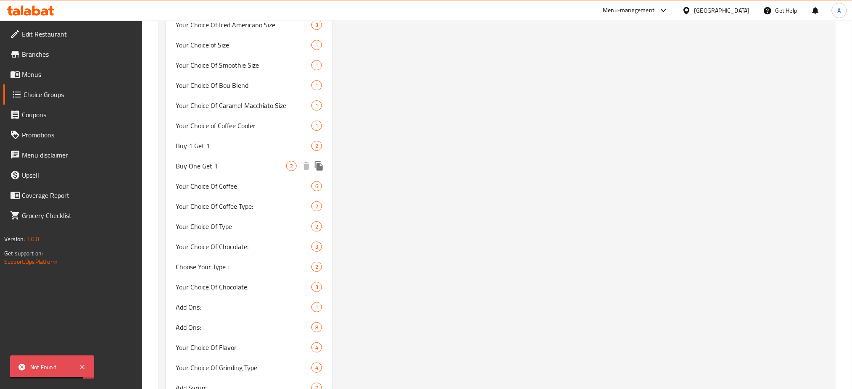
click at [204, 158] on div "Buy One Get 1 2" at bounding box center [249, 166] width 166 height 20
type input "Buy One Get 1"
type input "أشترى واحد واحصل على 1 مجانا"
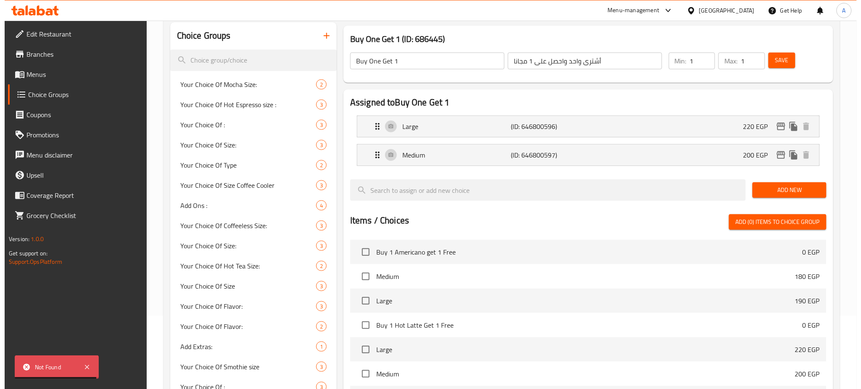
scroll to position [45, 0]
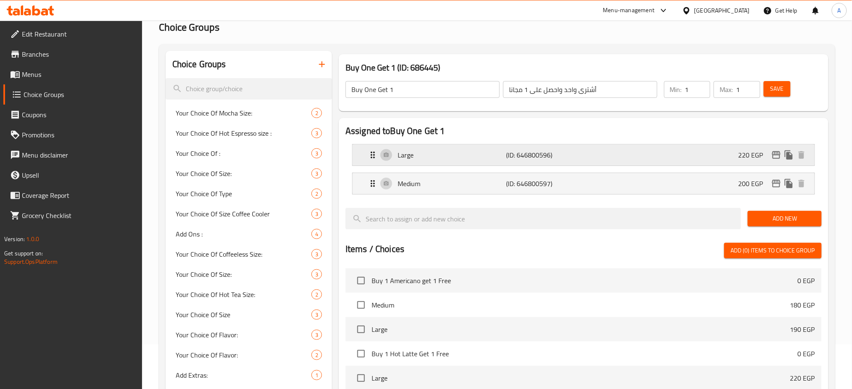
click at [774, 156] on icon "edit" at bounding box center [776, 155] width 10 height 10
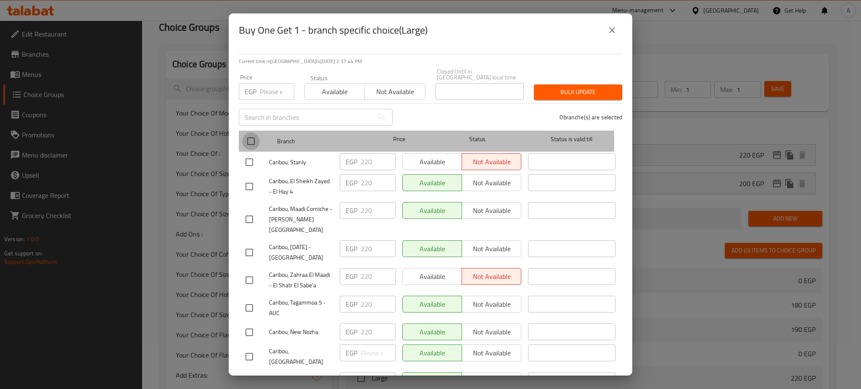
click at [248, 135] on input "checkbox" at bounding box center [251, 141] width 18 height 18
checkbox input "true"
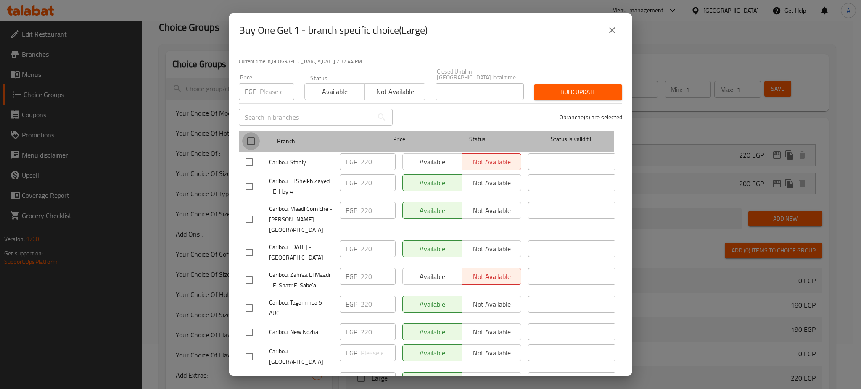
checkbox input "true"
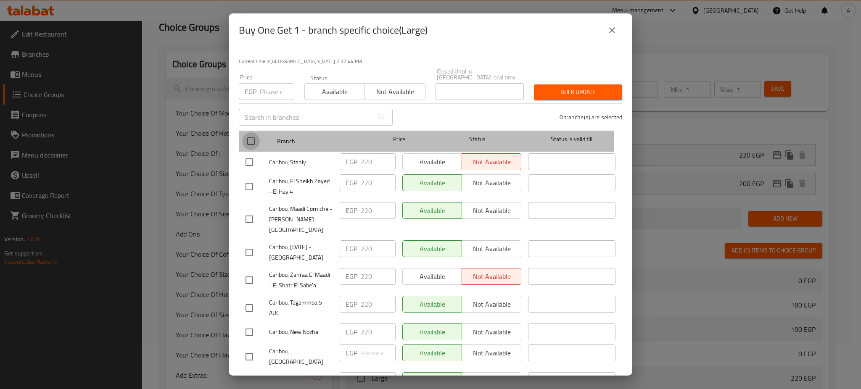
checkbox input "true"
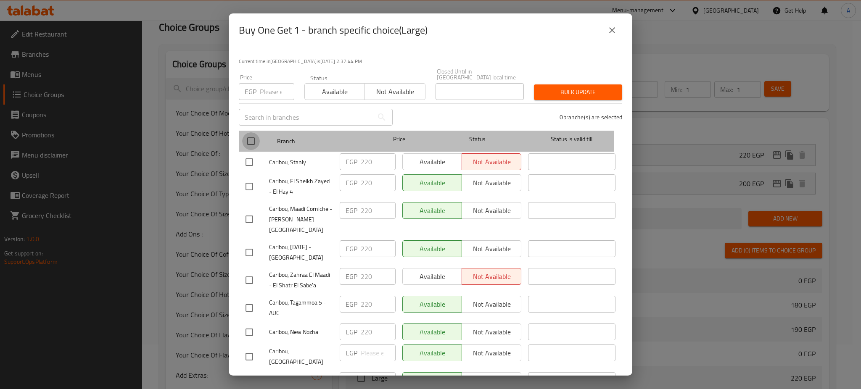
checkbox input "true"
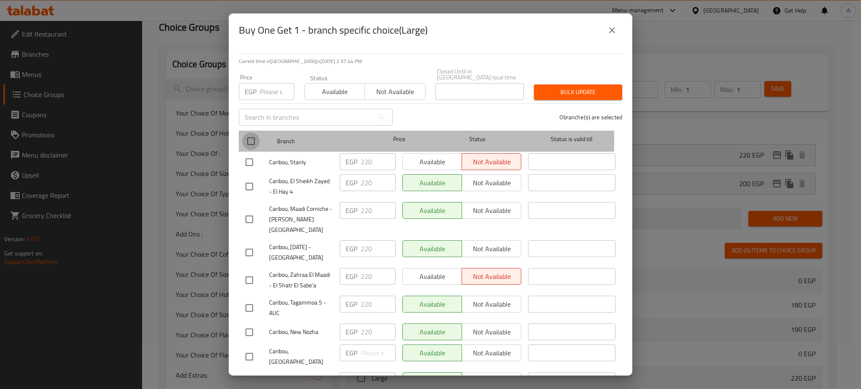
checkbox input "true"
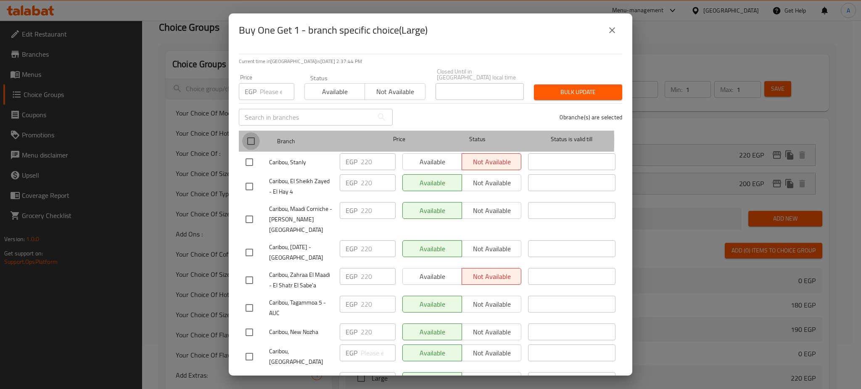
checkbox input "true"
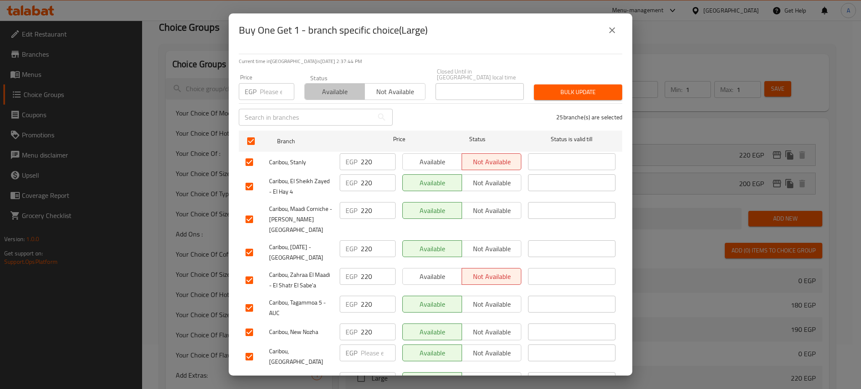
click at [336, 86] on span "Available" at bounding box center [334, 92] width 53 height 12
click at [563, 79] on div "Bulk update" at bounding box center [578, 92] width 98 height 26
drag, startPoint x: 563, startPoint y: 77, endPoint x: 560, endPoint y: 87, distance: 11.3
click at [563, 79] on div "Bulk update" at bounding box center [578, 92] width 98 height 26
click at [560, 88] on span "Bulk update" at bounding box center [578, 92] width 75 height 11
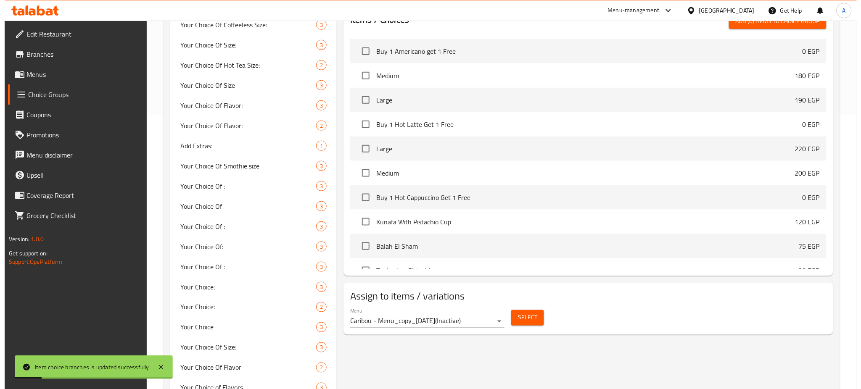
scroll to position [0, 0]
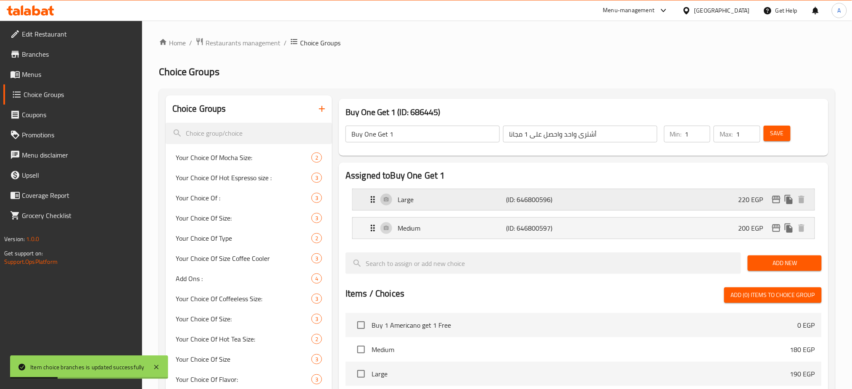
click at [775, 198] on icon "edit" at bounding box center [776, 200] width 8 height 8
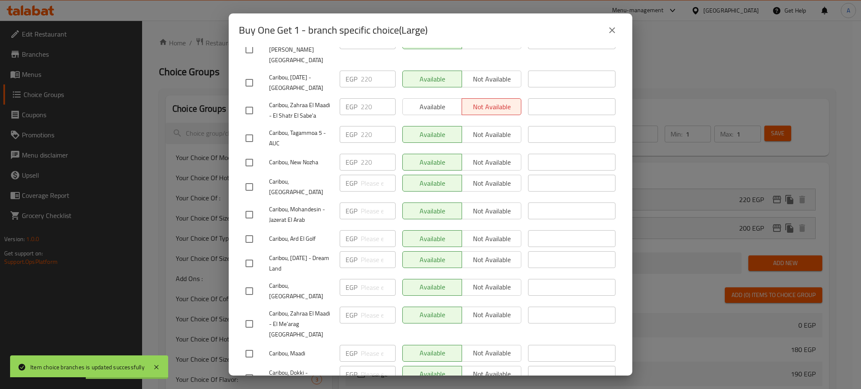
click at [340, 307] on div "EGP ​" at bounding box center [368, 315] width 56 height 17
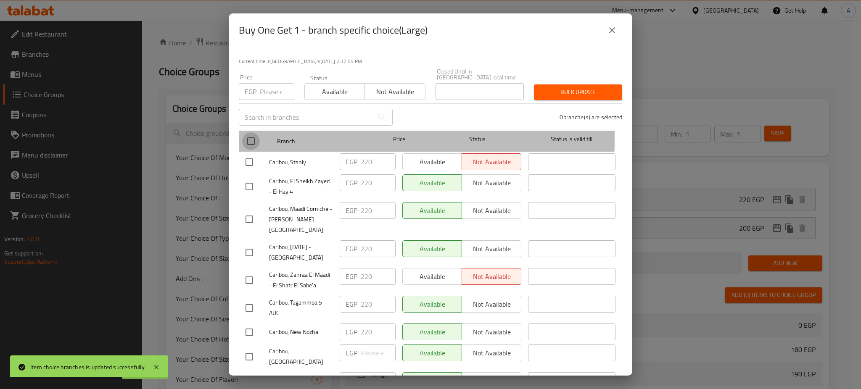
click at [253, 133] on input "checkbox" at bounding box center [251, 141] width 18 height 18
checkbox input "true"
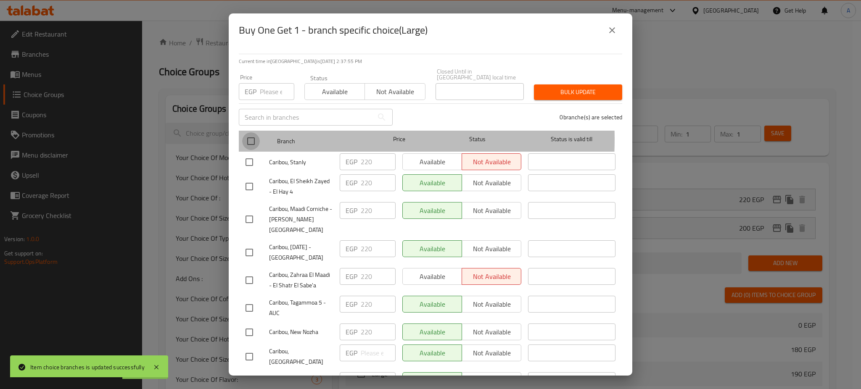
checkbox input "true"
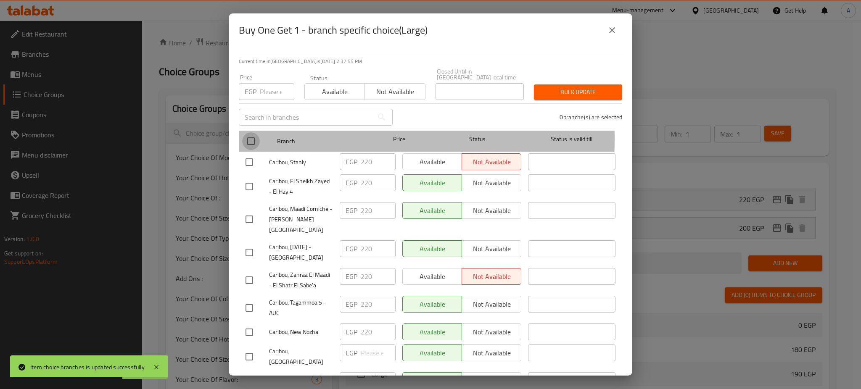
checkbox input "true"
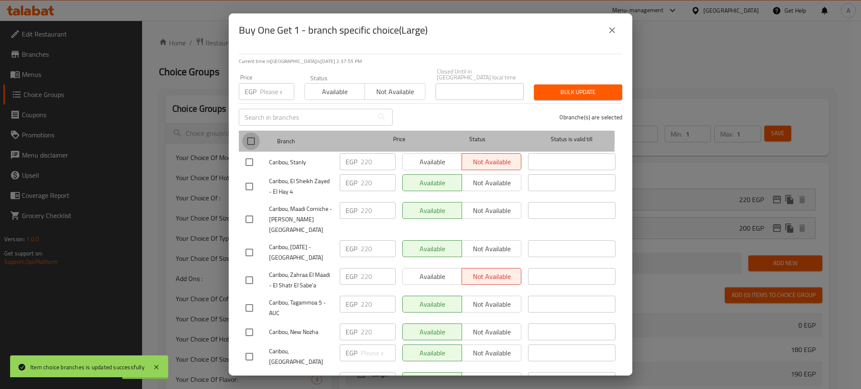
checkbox input "true"
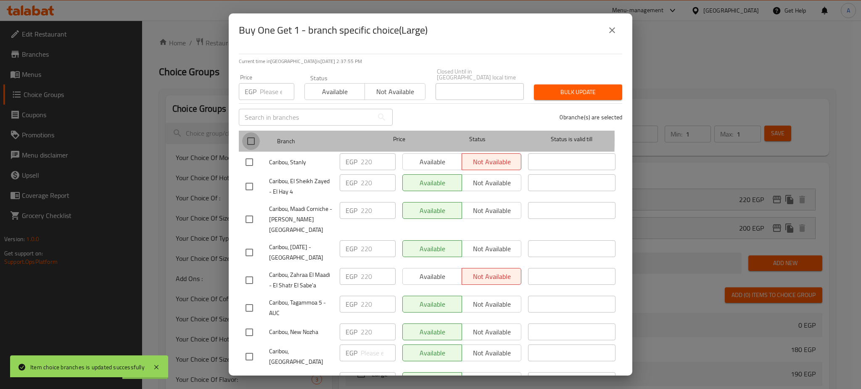
checkbox input "true"
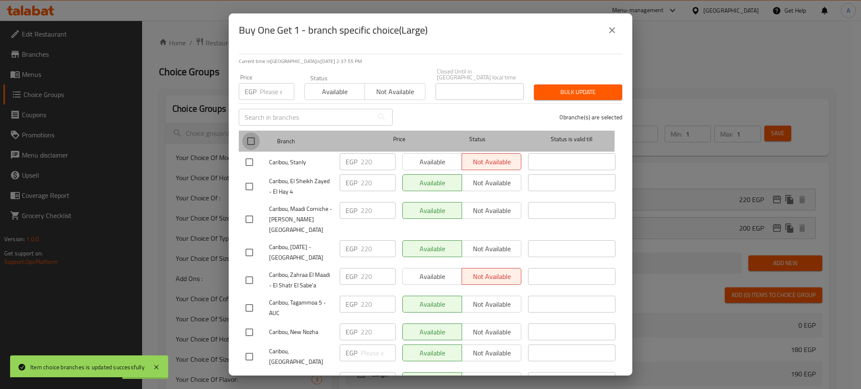
checkbox input "true"
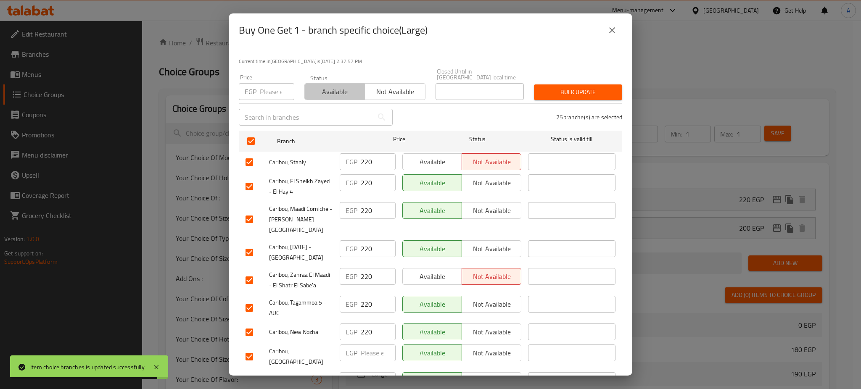
click at [334, 86] on span "Available" at bounding box center [334, 92] width 53 height 12
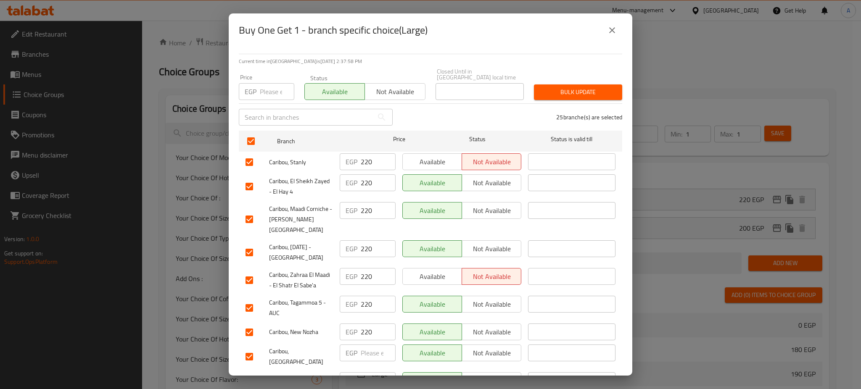
click at [554, 87] on span "Bulk update" at bounding box center [578, 92] width 75 height 11
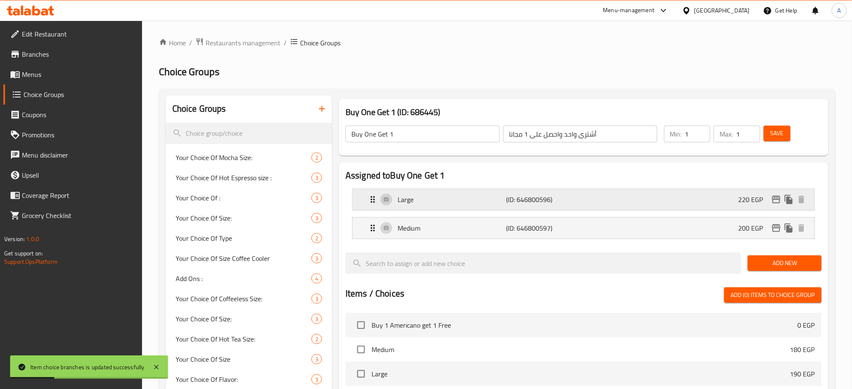
click at [777, 201] on icon "edit" at bounding box center [776, 200] width 10 height 10
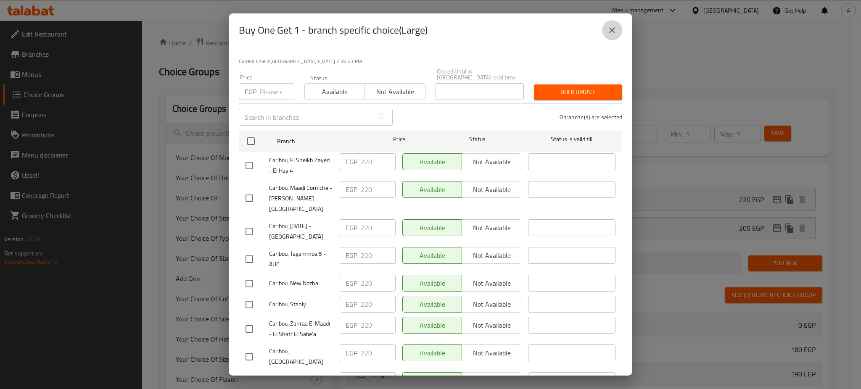
click at [610, 30] on icon "close" at bounding box center [612, 30] width 10 height 10
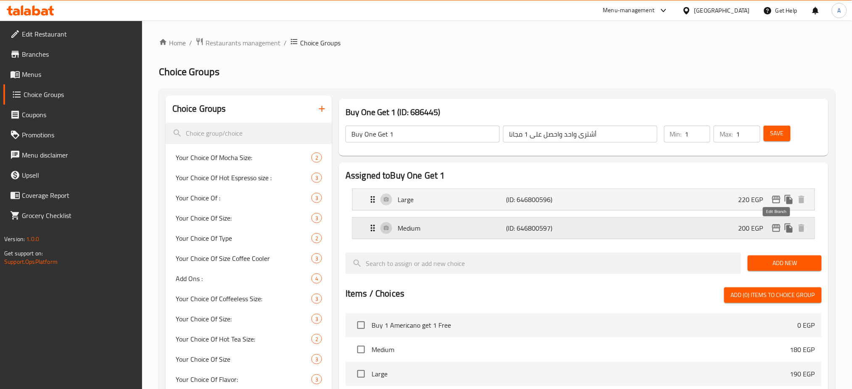
click at [777, 230] on icon "edit" at bounding box center [776, 228] width 10 height 10
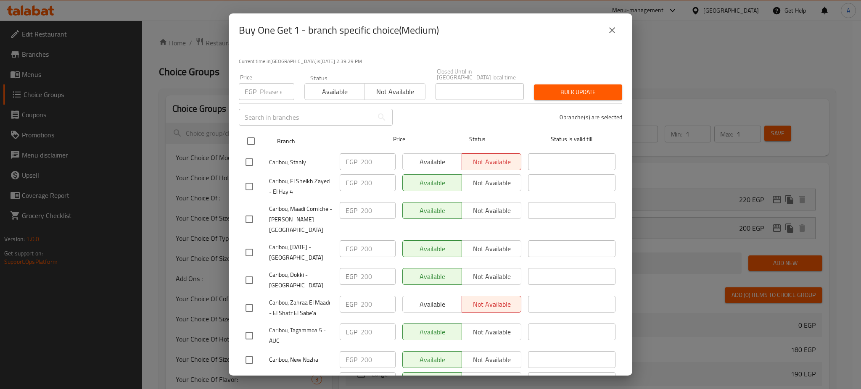
click at [250, 139] on input "checkbox" at bounding box center [251, 141] width 18 height 18
checkbox input "true"
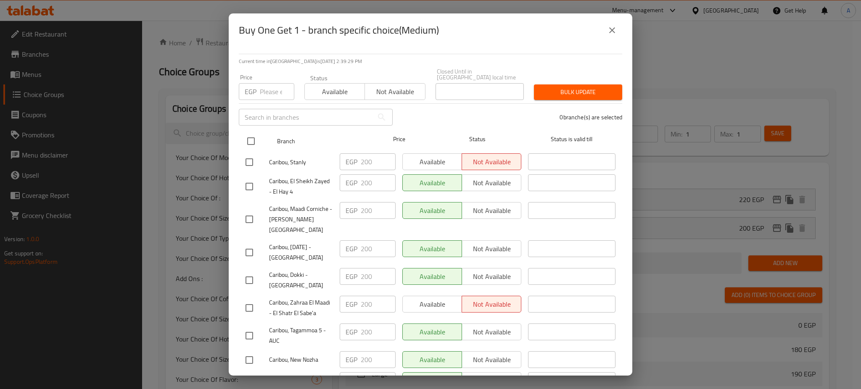
checkbox input "true"
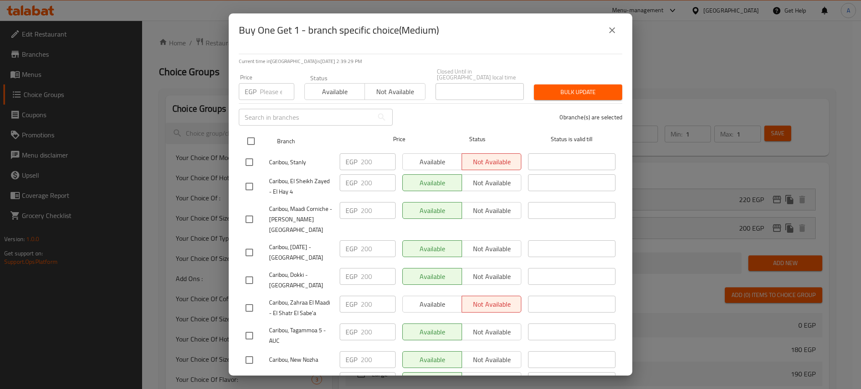
checkbox input "true"
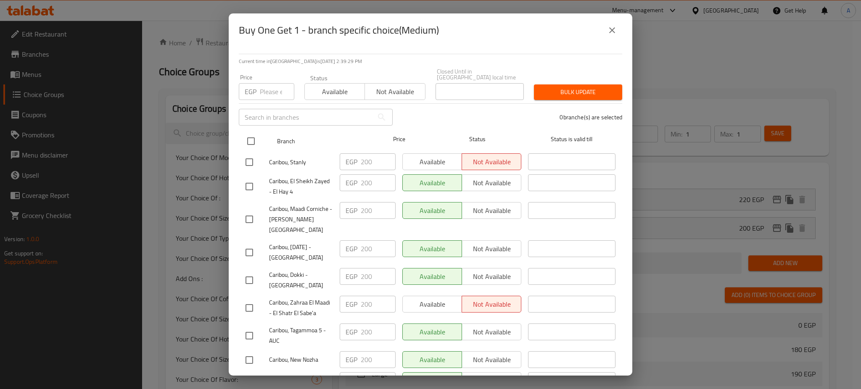
checkbox input "true"
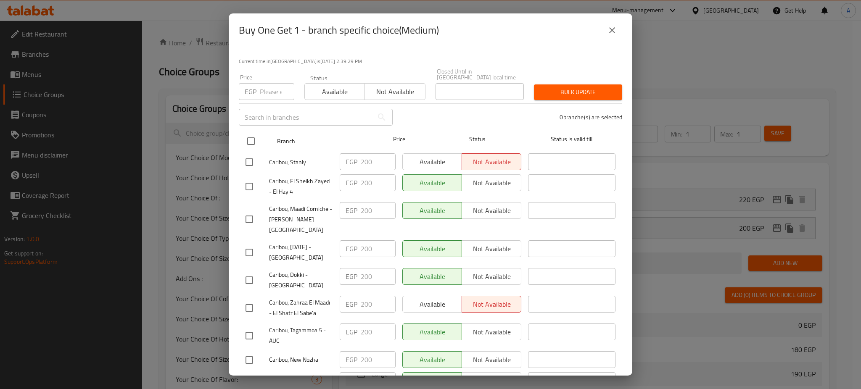
checkbox input "true"
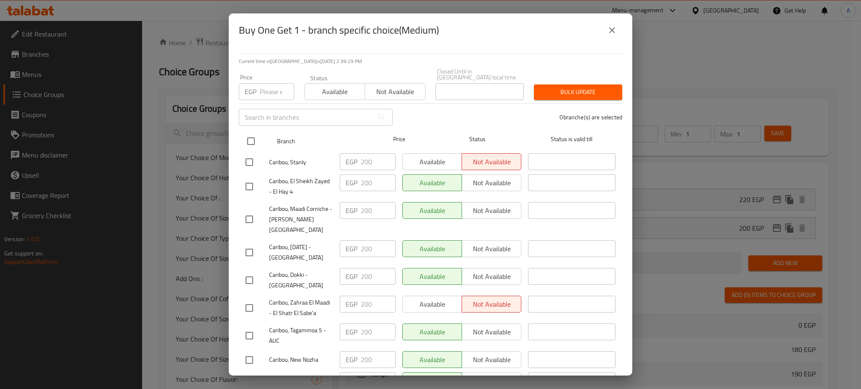
checkbox input "true"
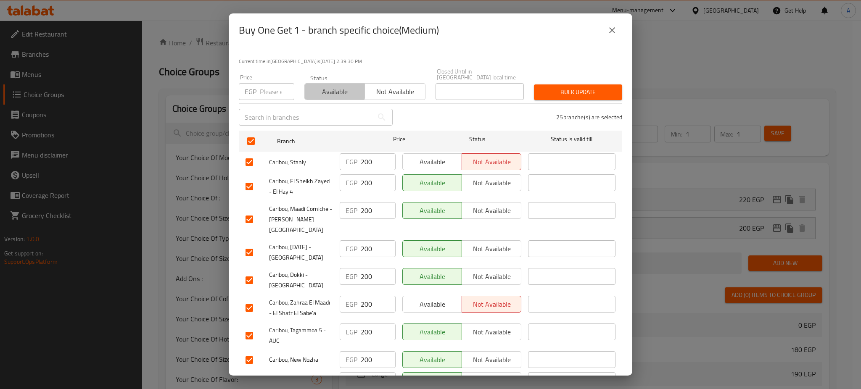
click at [328, 86] on span "Available" at bounding box center [334, 92] width 53 height 12
click at [552, 89] on span "Bulk update" at bounding box center [578, 92] width 75 height 11
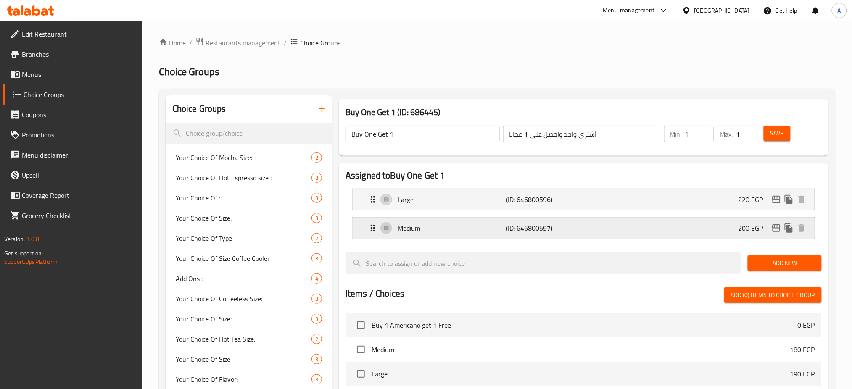
click at [776, 228] on icon "edit" at bounding box center [776, 228] width 10 height 10
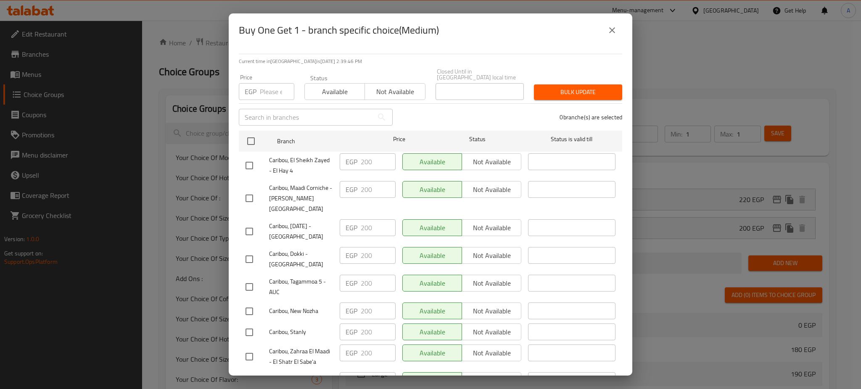
click at [613, 27] on icon "close" at bounding box center [612, 30] width 10 height 10
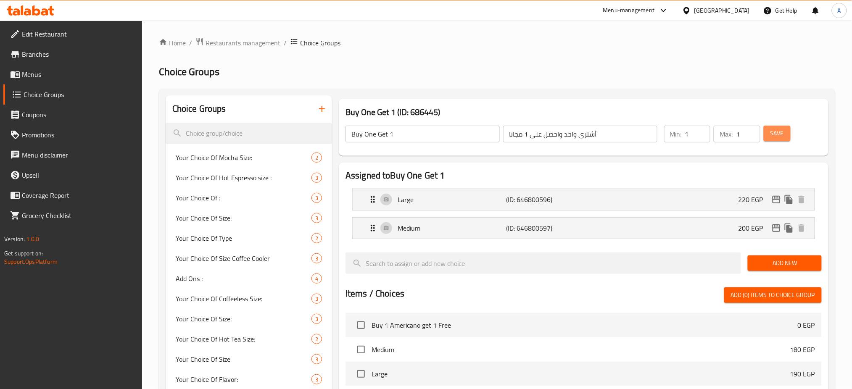
click at [780, 135] on span "Save" at bounding box center [777, 133] width 13 height 11
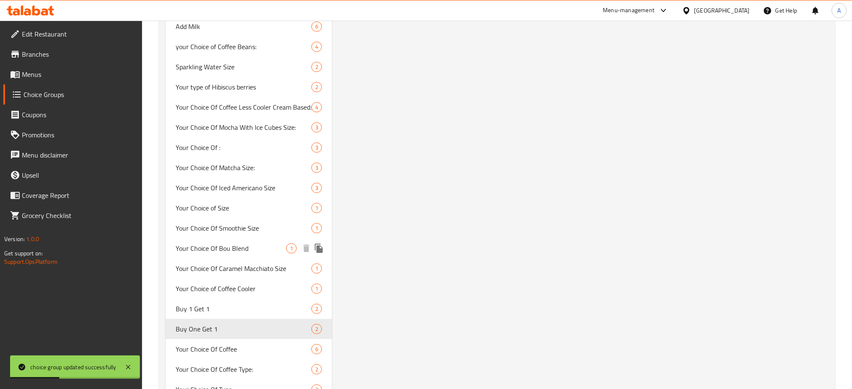
scroll to position [821, 0]
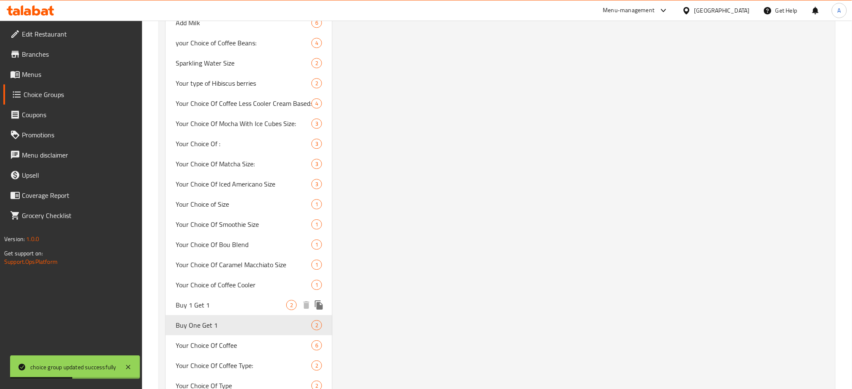
click at [217, 302] on span "Buy 1 Get 1" at bounding box center [231, 305] width 111 height 10
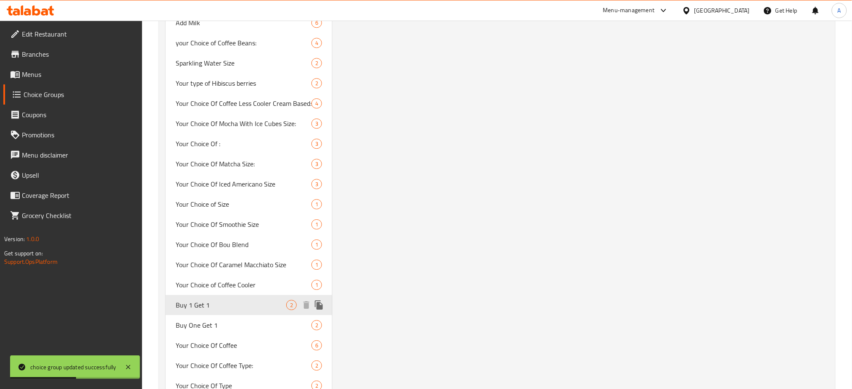
type input "Buy 1 Get 1"
type input "اشترى 1 واحصل على1 مجانا"
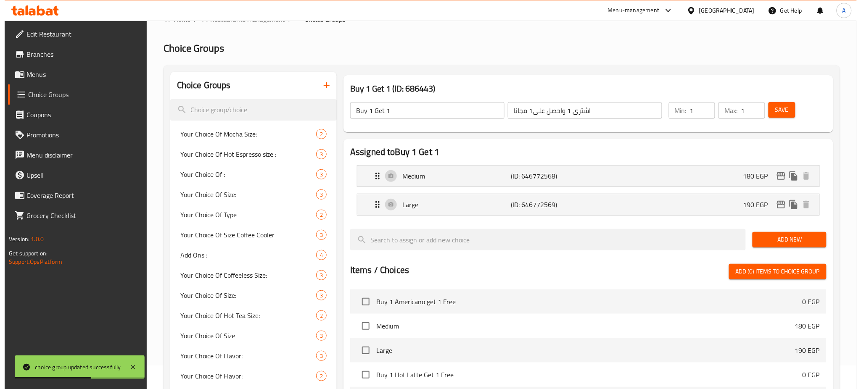
scroll to position [0, 0]
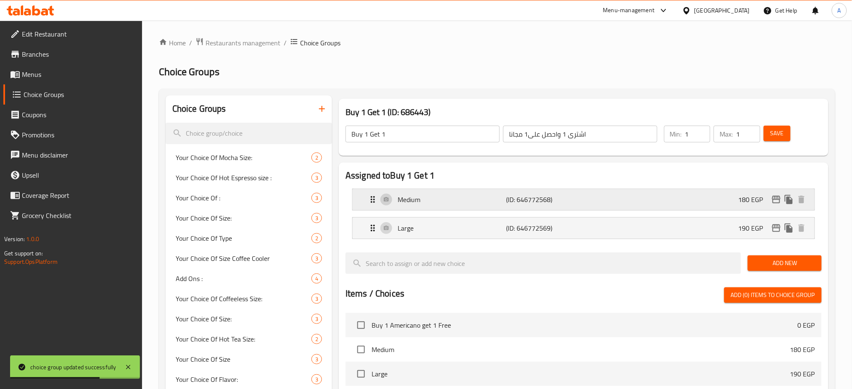
click at [776, 201] on icon "edit" at bounding box center [776, 200] width 10 height 10
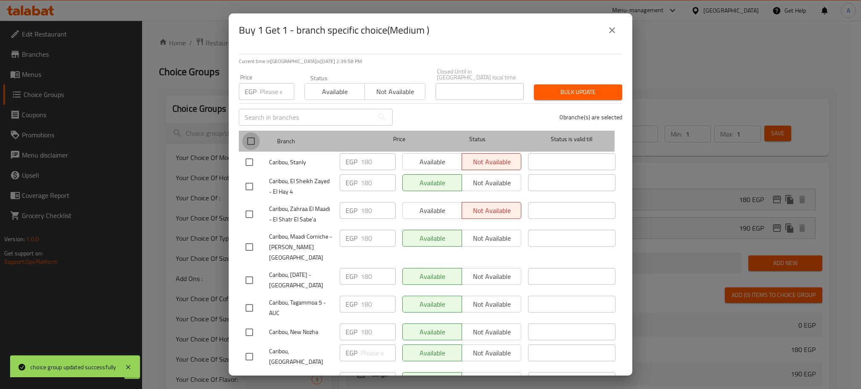
click at [251, 133] on input "checkbox" at bounding box center [251, 141] width 18 height 18
checkbox input "true"
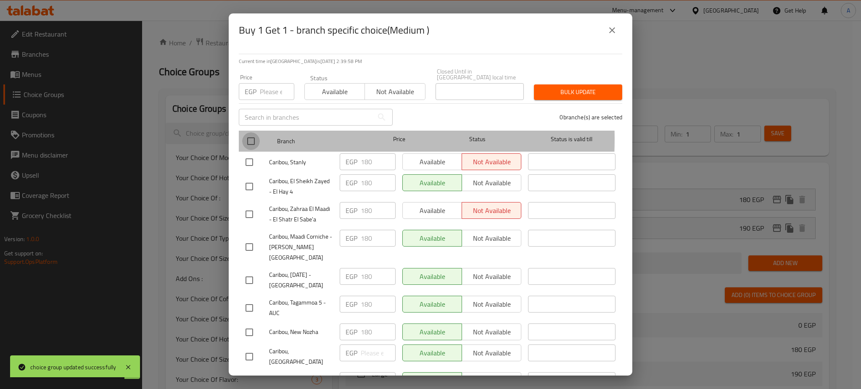
checkbox input "true"
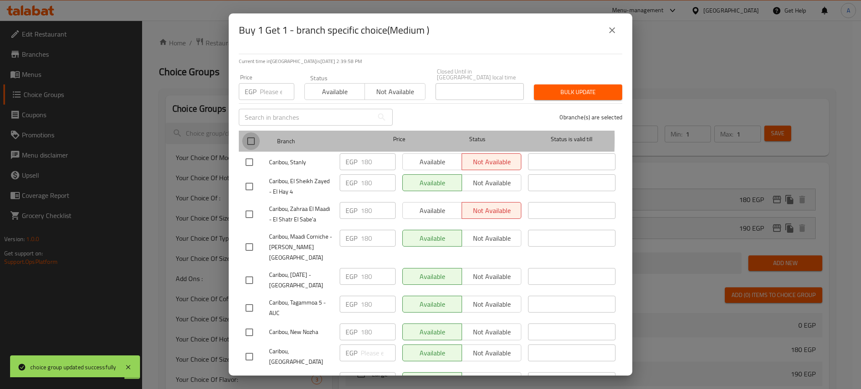
checkbox input "true"
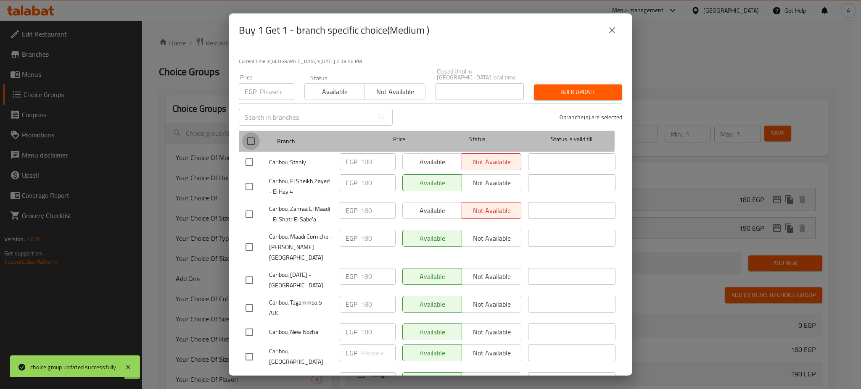
checkbox input "true"
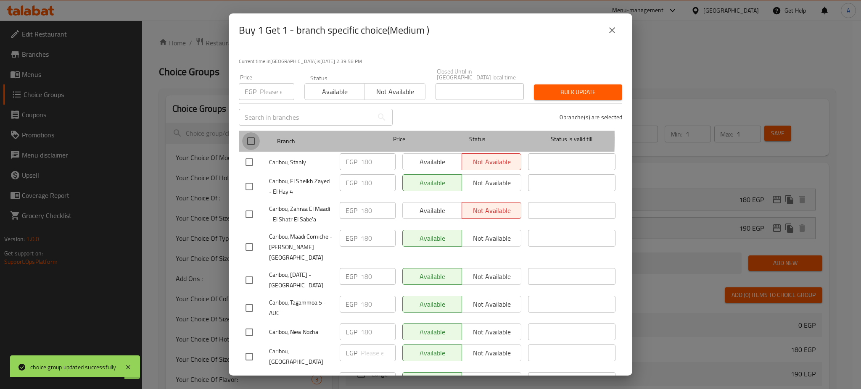
checkbox input "true"
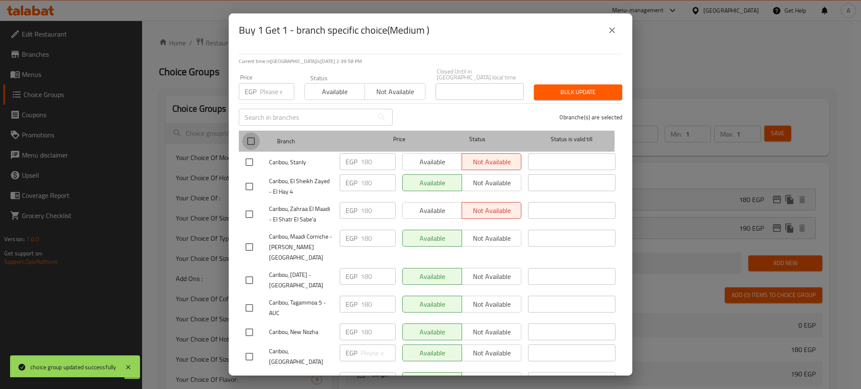
checkbox input "true"
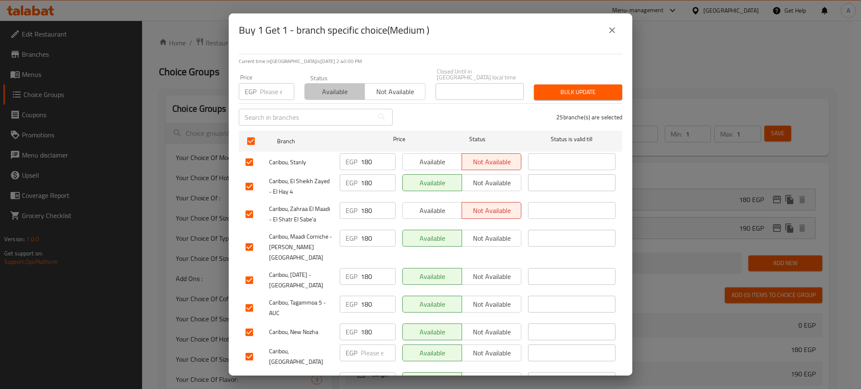
click at [338, 86] on span "Available" at bounding box center [334, 92] width 53 height 12
click at [566, 87] on span "Bulk update" at bounding box center [578, 92] width 75 height 11
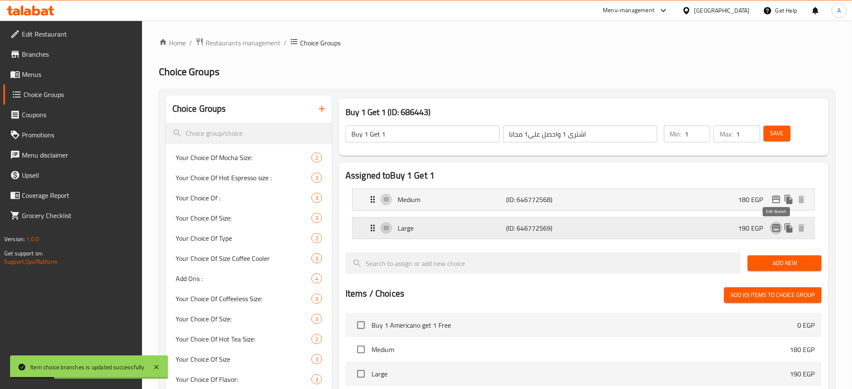
click at [779, 228] on icon "edit" at bounding box center [776, 229] width 8 height 8
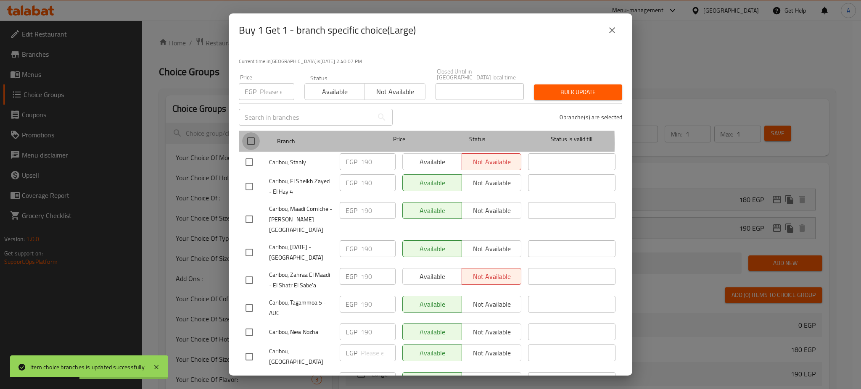
click at [247, 137] on input "checkbox" at bounding box center [251, 141] width 18 height 18
checkbox input "true"
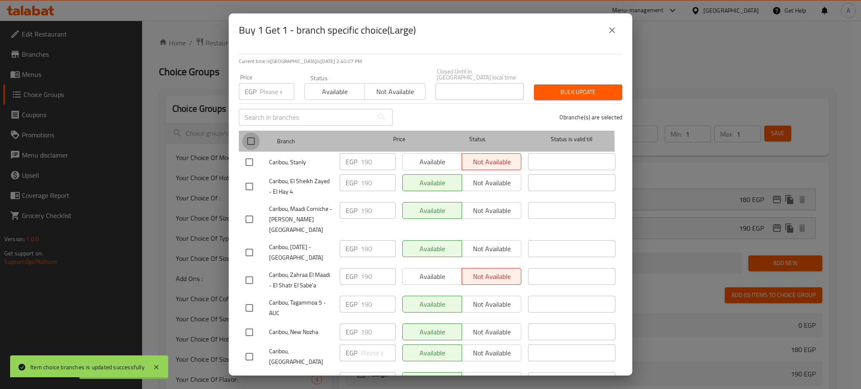
checkbox input "true"
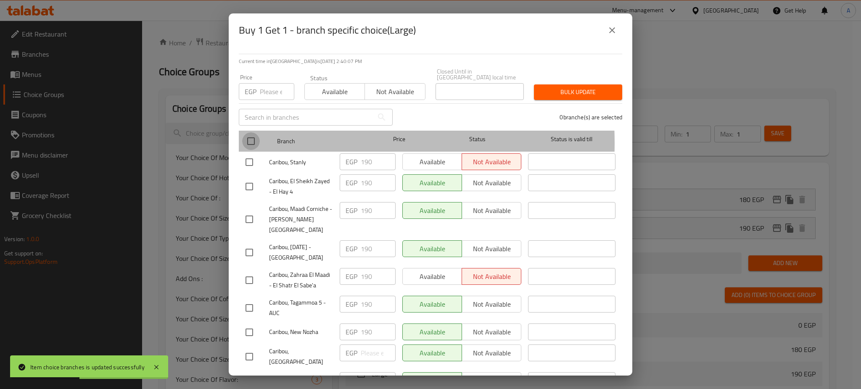
checkbox input "true"
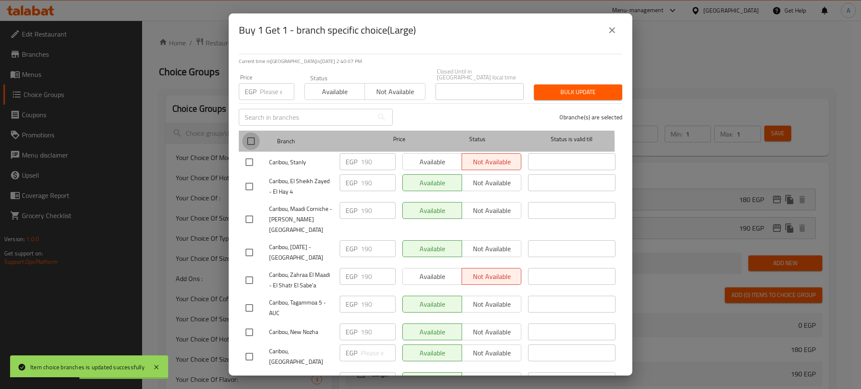
checkbox input "true"
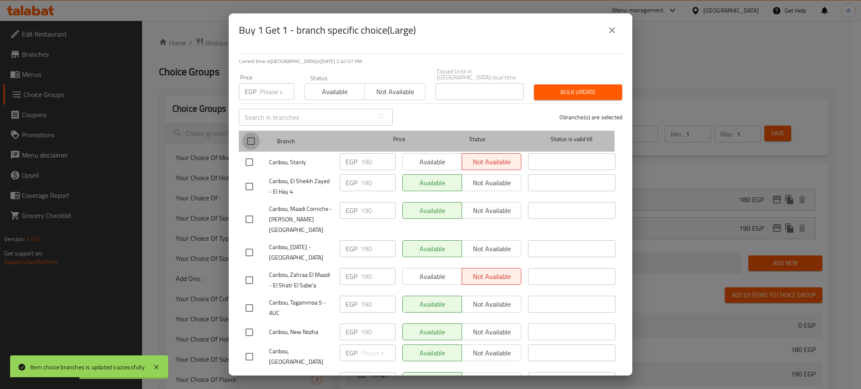
checkbox input "true"
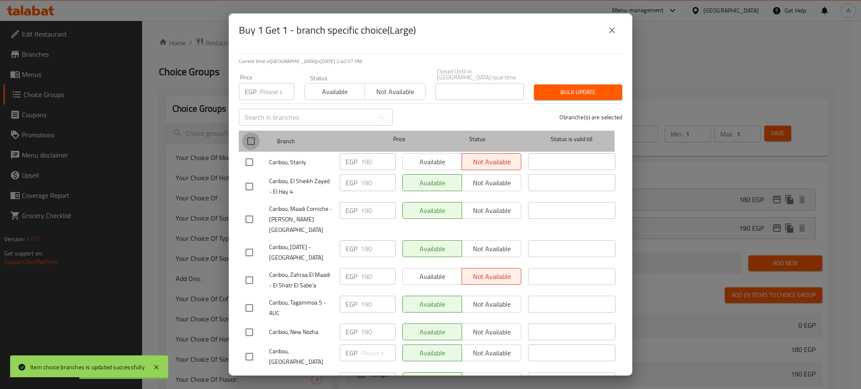
checkbox input "true"
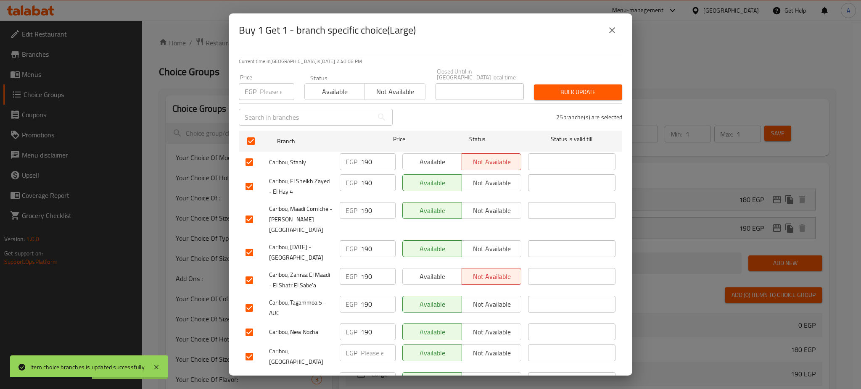
click at [317, 92] on button "Available" at bounding box center [334, 91] width 61 height 17
click at [560, 87] on span "Bulk update" at bounding box center [578, 92] width 75 height 11
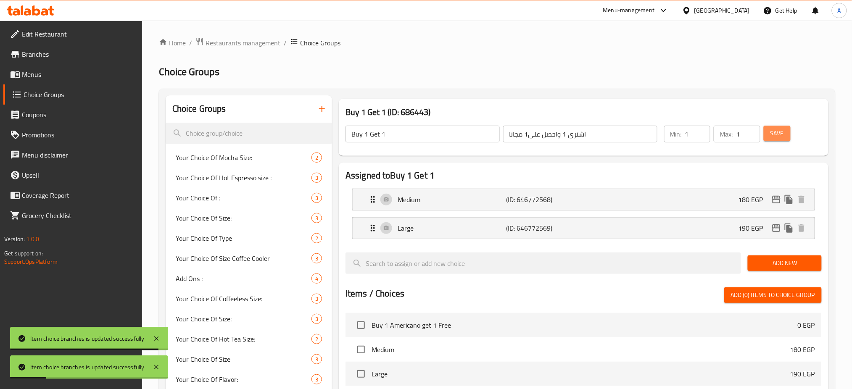
click at [776, 131] on span "Save" at bounding box center [777, 133] width 13 height 11
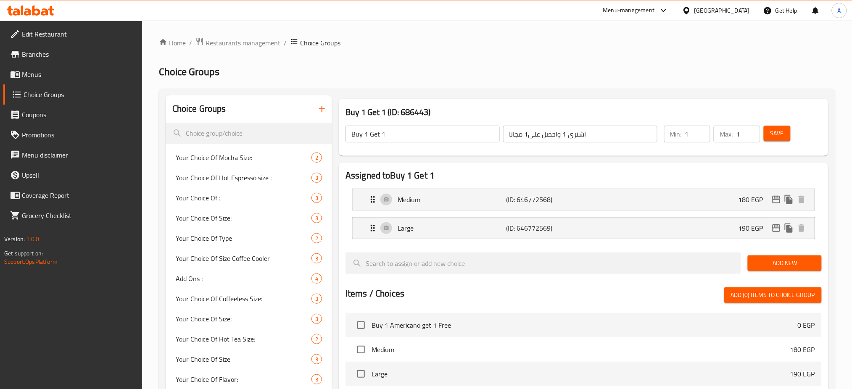
click at [776, 131] on span "Save" at bounding box center [777, 133] width 13 height 11
click at [776, 133] on span "Save" at bounding box center [777, 133] width 13 height 11
